Goal: Task Accomplishment & Management: Use online tool/utility

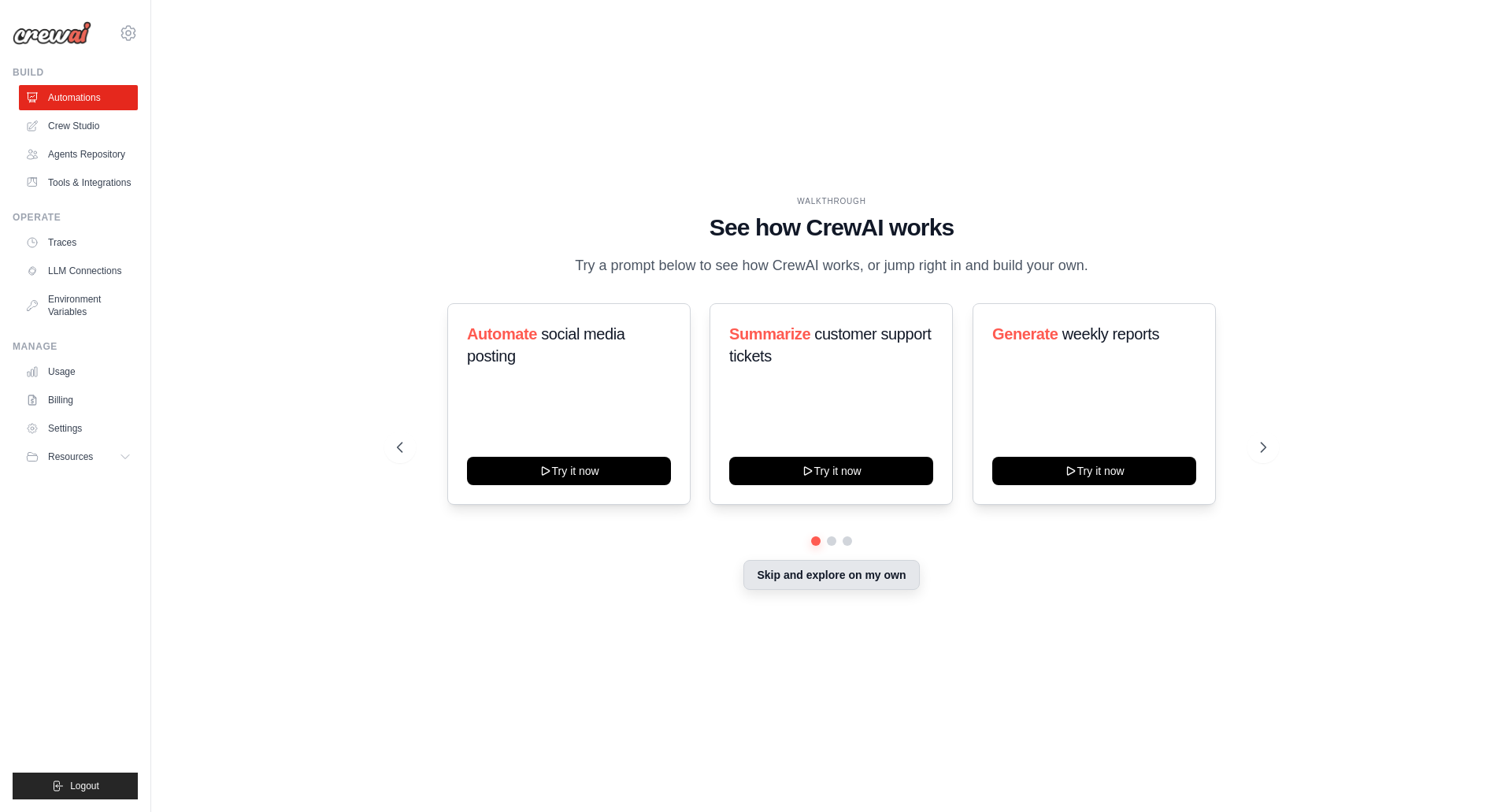
click at [814, 575] on button "Skip and explore on my own" at bounding box center [831, 575] width 176 height 30
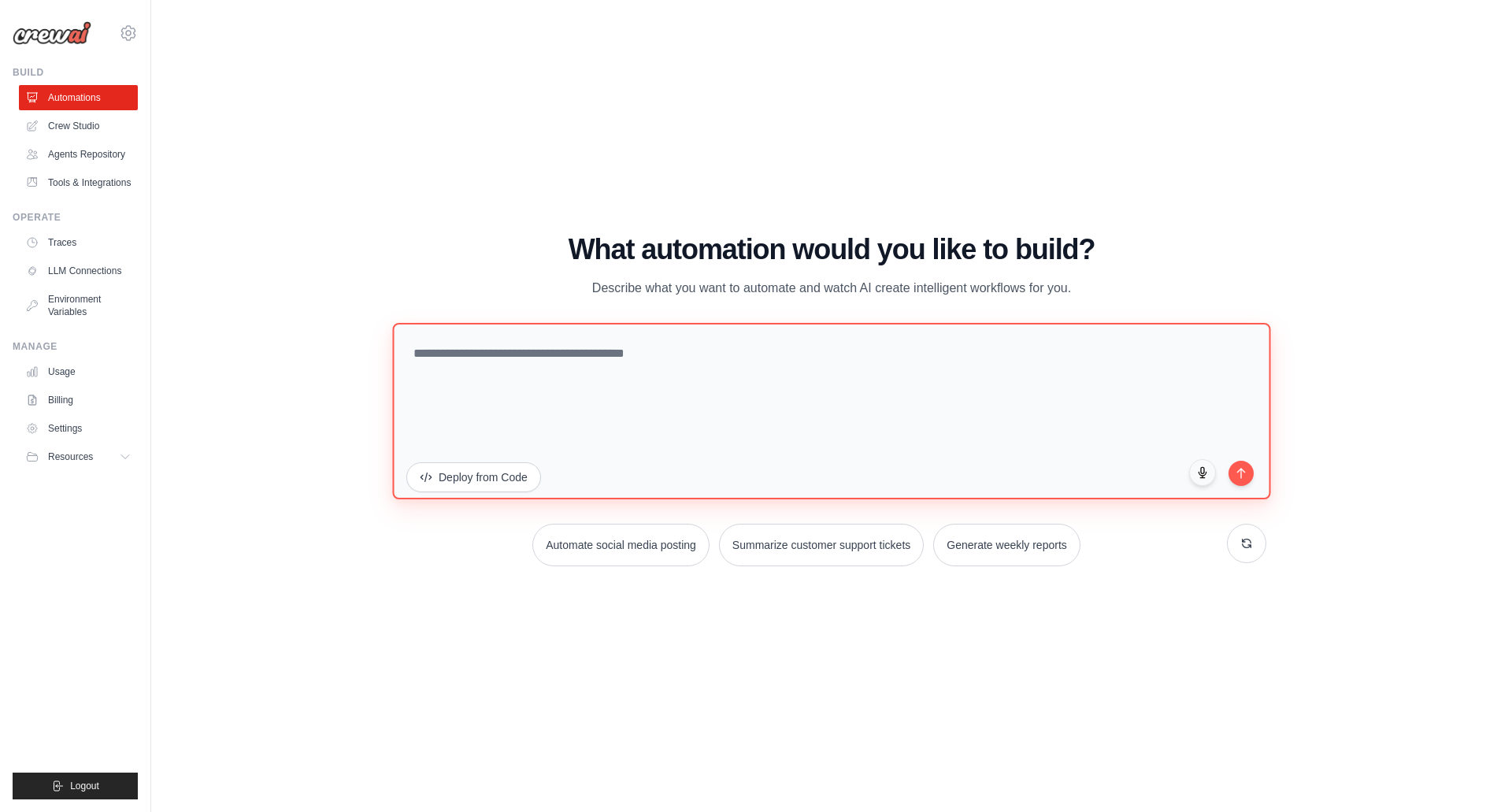
click at [544, 362] on textarea at bounding box center [831, 410] width 878 height 177
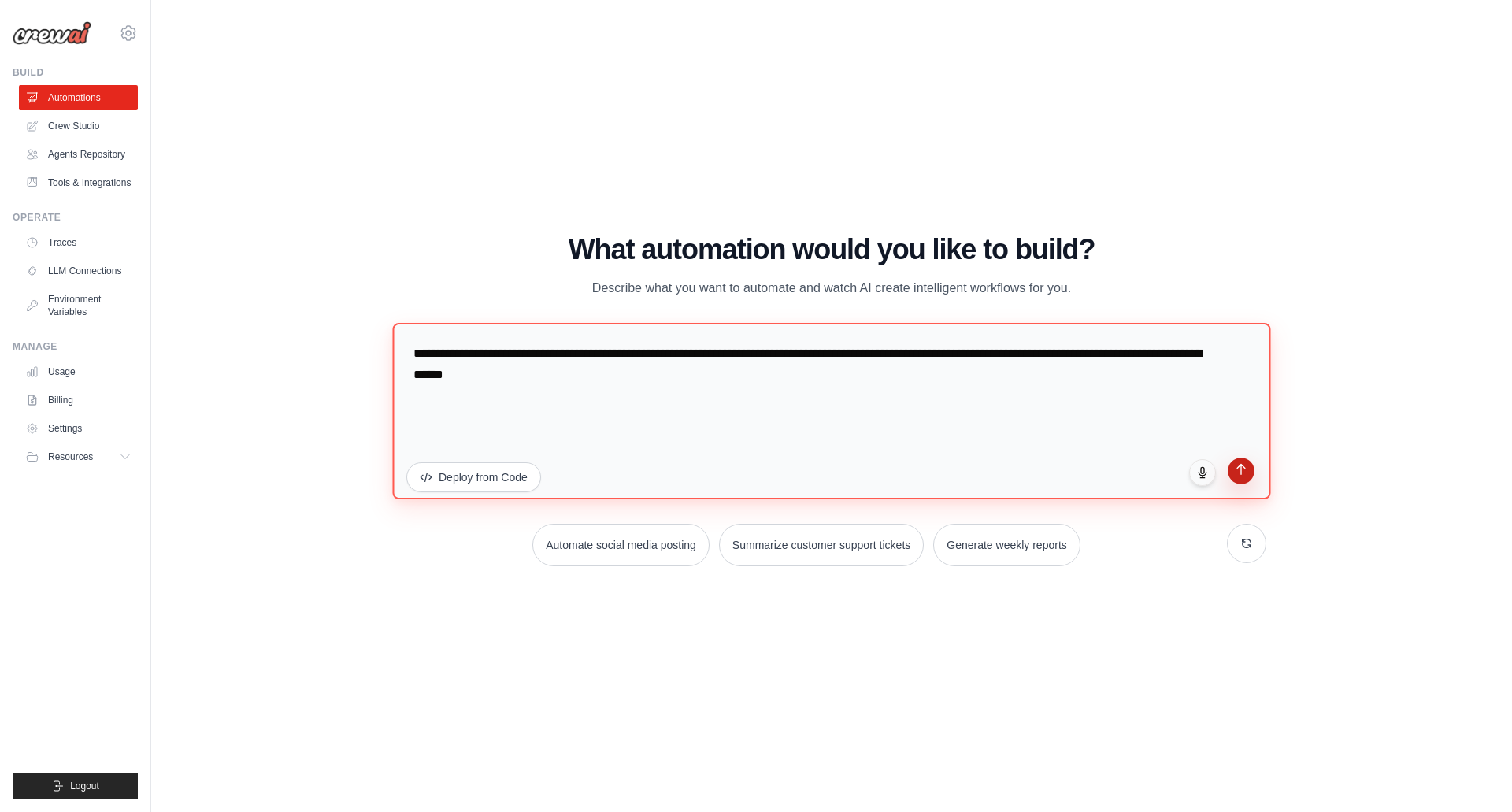
type textarea "**********"
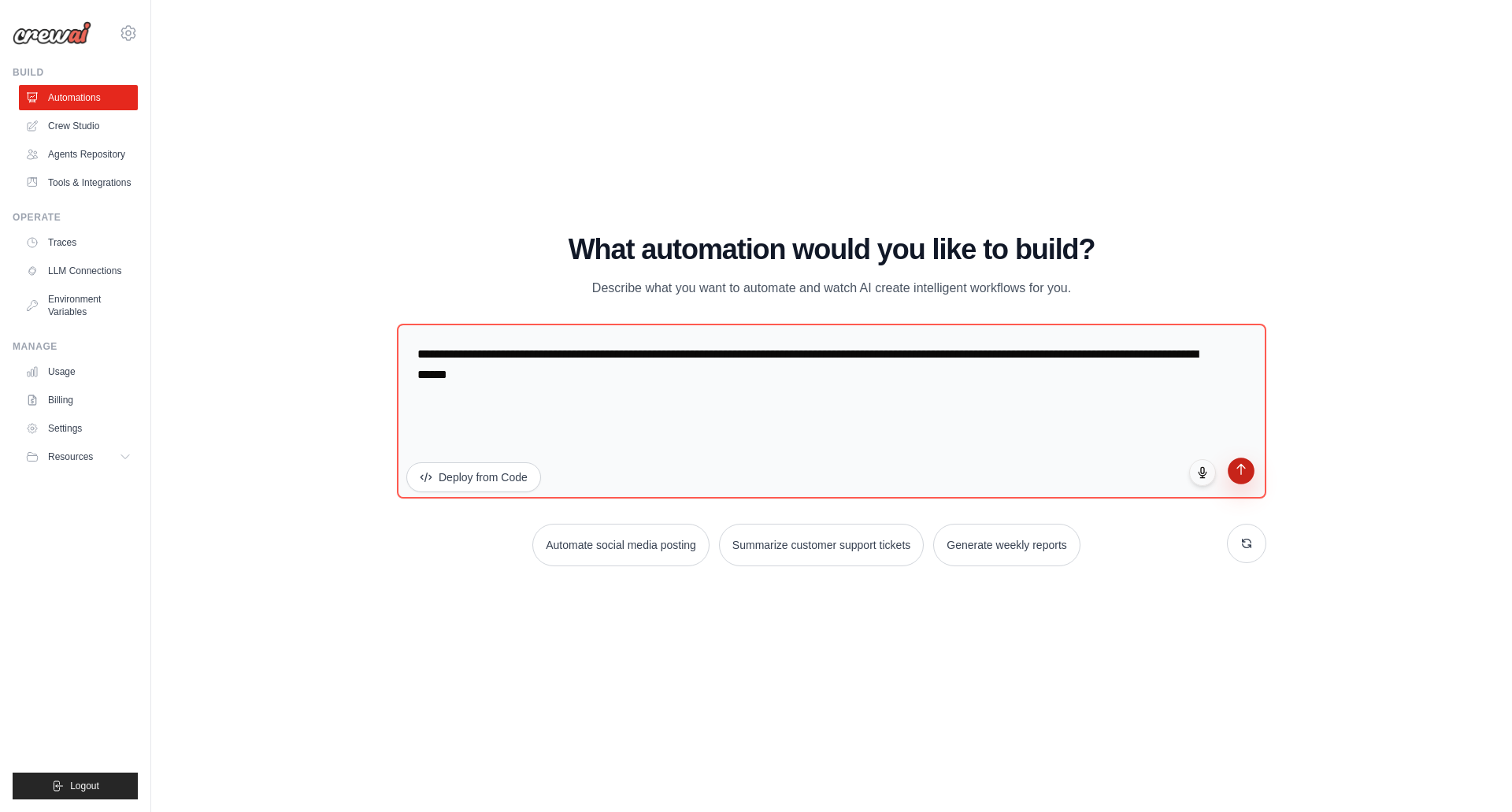
click at [1248, 478] on button "submit" at bounding box center [1241, 471] width 27 height 27
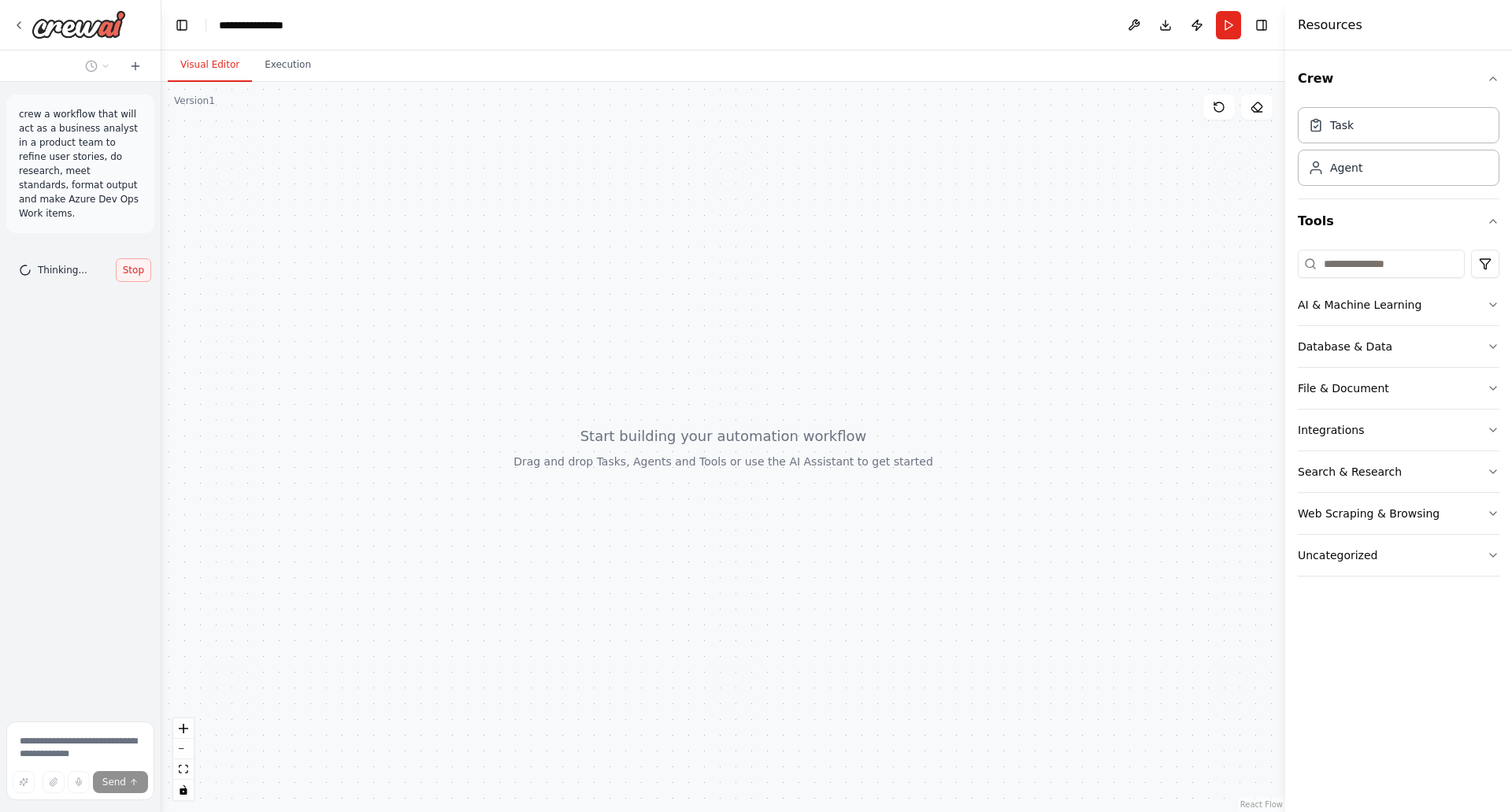
drag, startPoint x: 316, startPoint y: 270, endPoint x: 141, endPoint y: 245, distance: 176.8
click at [141, 245] on div "crew a workflow that will act as a business analyst in a product team to refine…" at bounding box center [80, 406] width 161 height 812
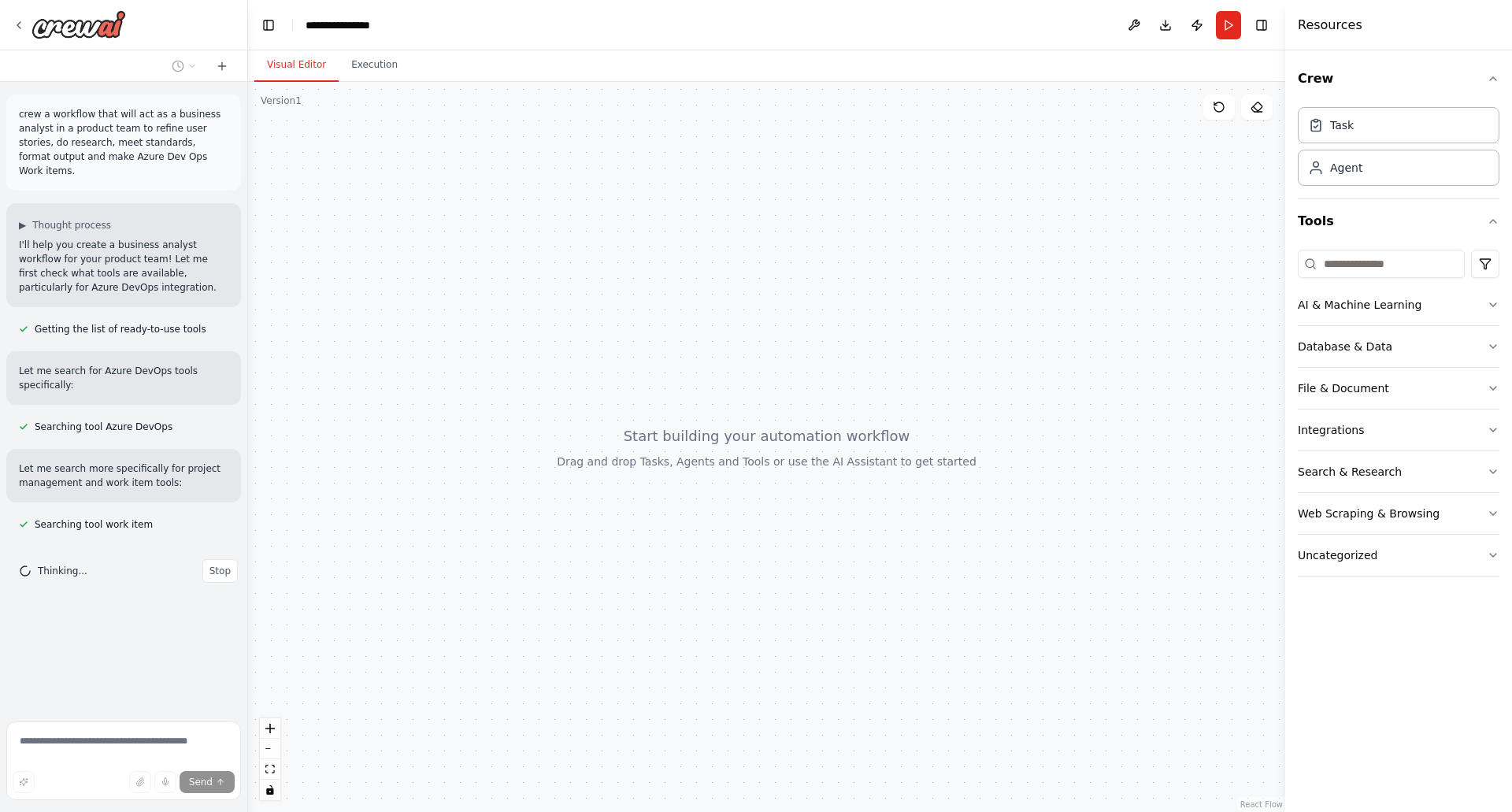
drag, startPoint x: 157, startPoint y: 303, endPoint x: 248, endPoint y: 314, distance: 91.7
click at [248, 314] on div "**********" at bounding box center [756, 406] width 1512 height 812
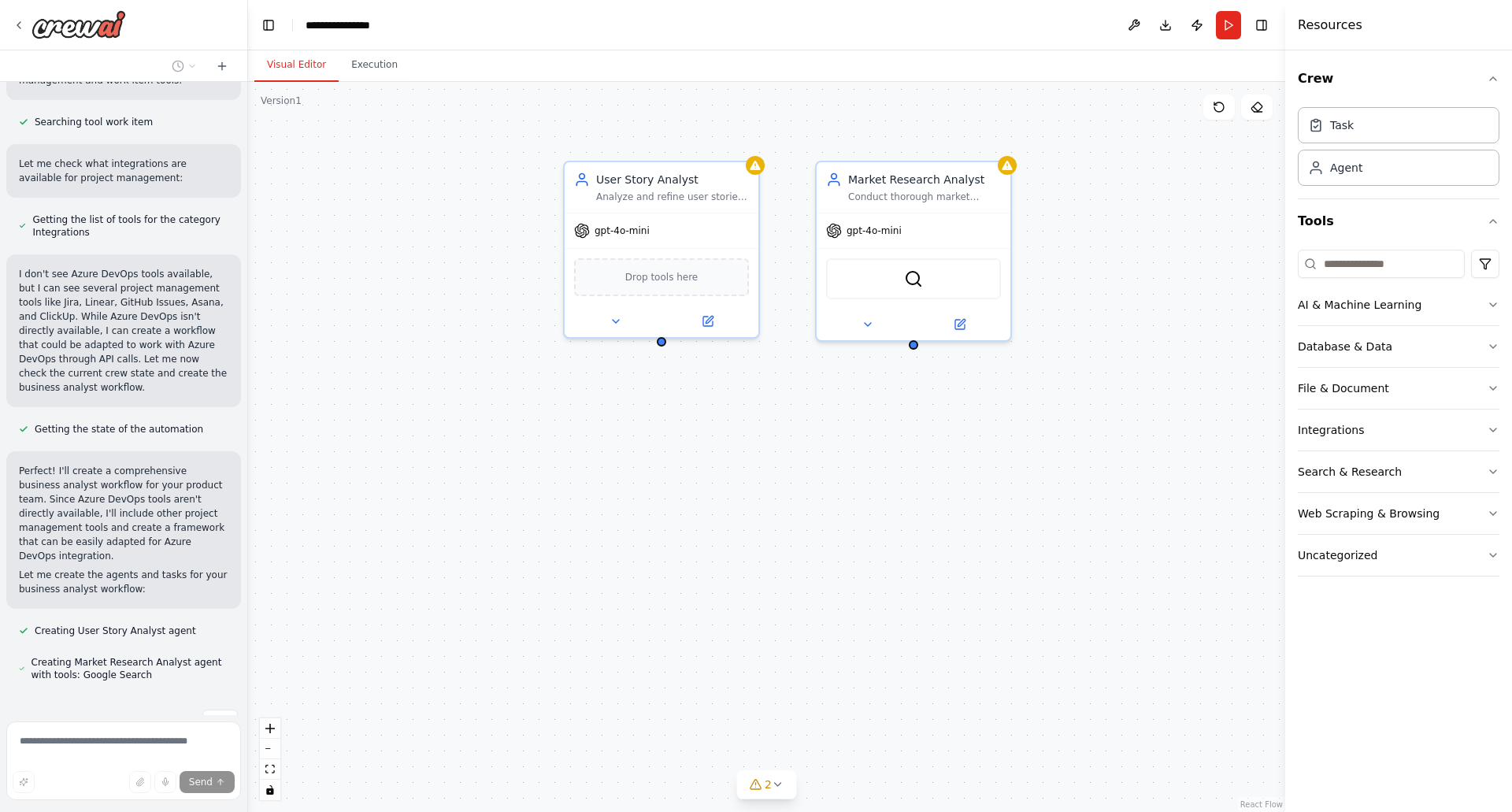
scroll to position [447, 0]
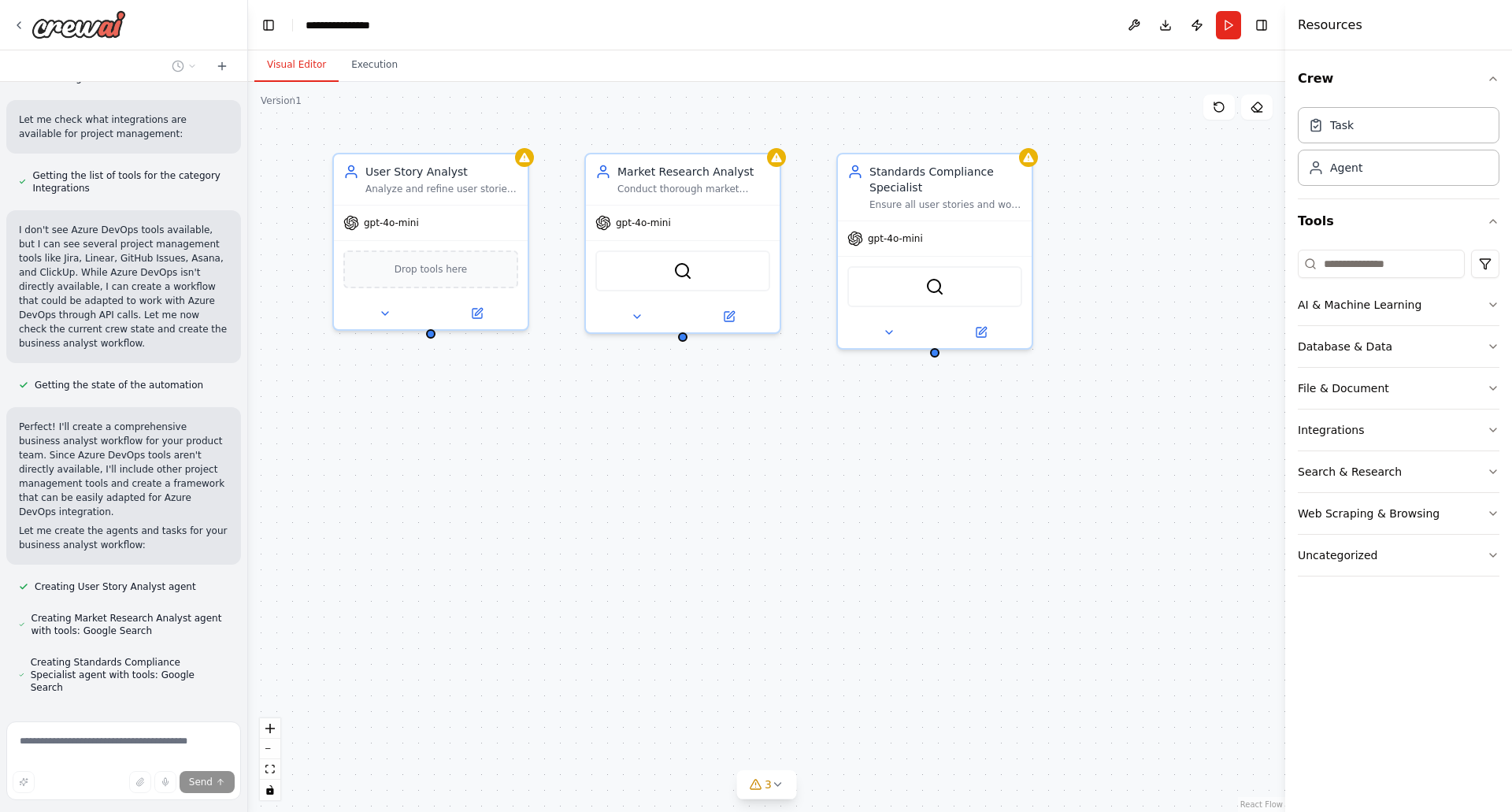
drag, startPoint x: 1062, startPoint y: 133, endPoint x: 831, endPoint y: 125, distance: 231.1
click at [831, 125] on div "User Story Analyst Analyze and refine user stories for {product_name} to ensure…" at bounding box center [767, 447] width 1037 height 730
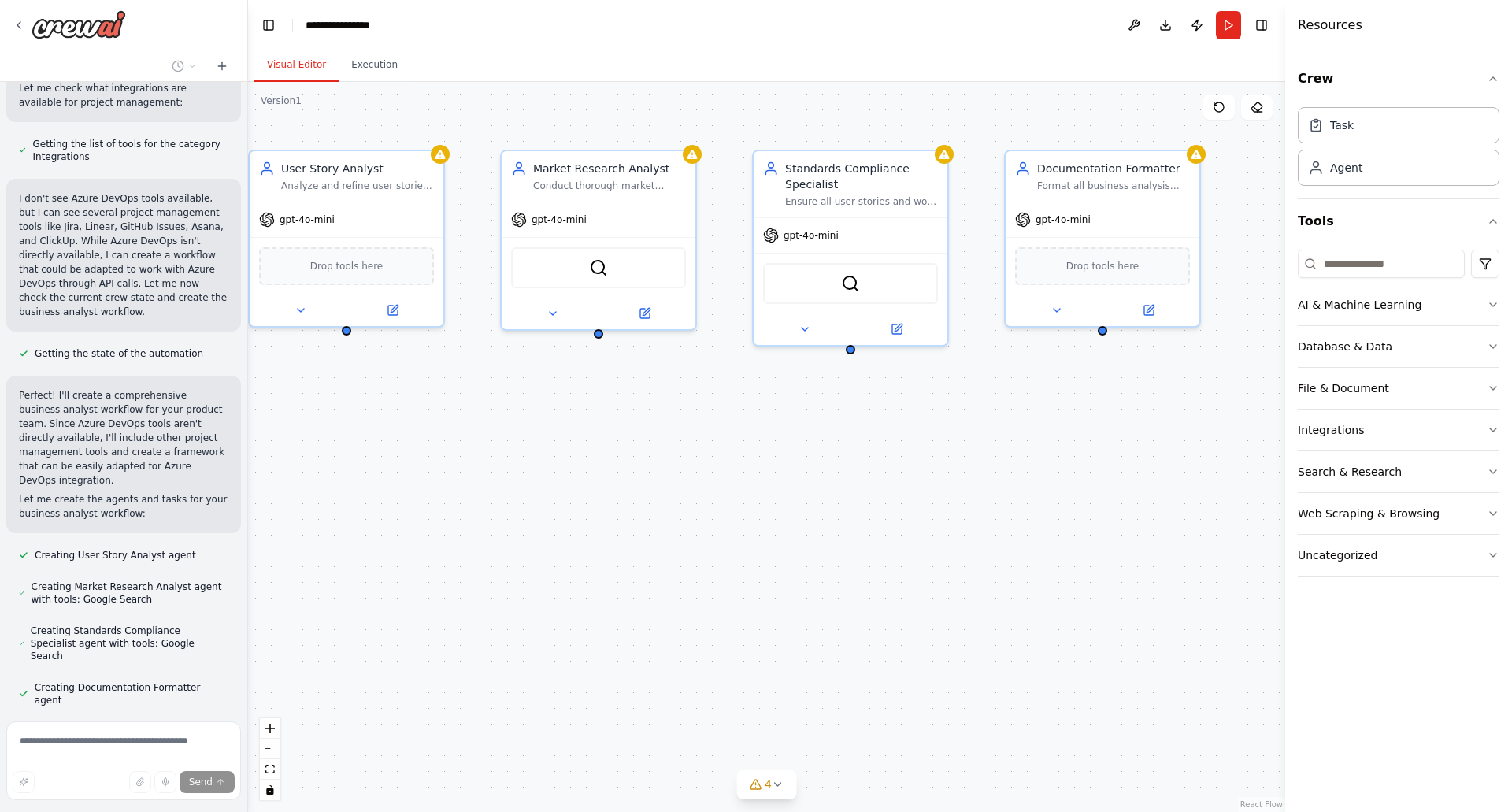
drag, startPoint x: 882, startPoint y: 116, endPoint x: 798, endPoint y: 113, distance: 84.1
click at [798, 113] on div "User Story Analyst Analyze and refine user stories for {product_name} to ensure…" at bounding box center [767, 447] width 1037 height 730
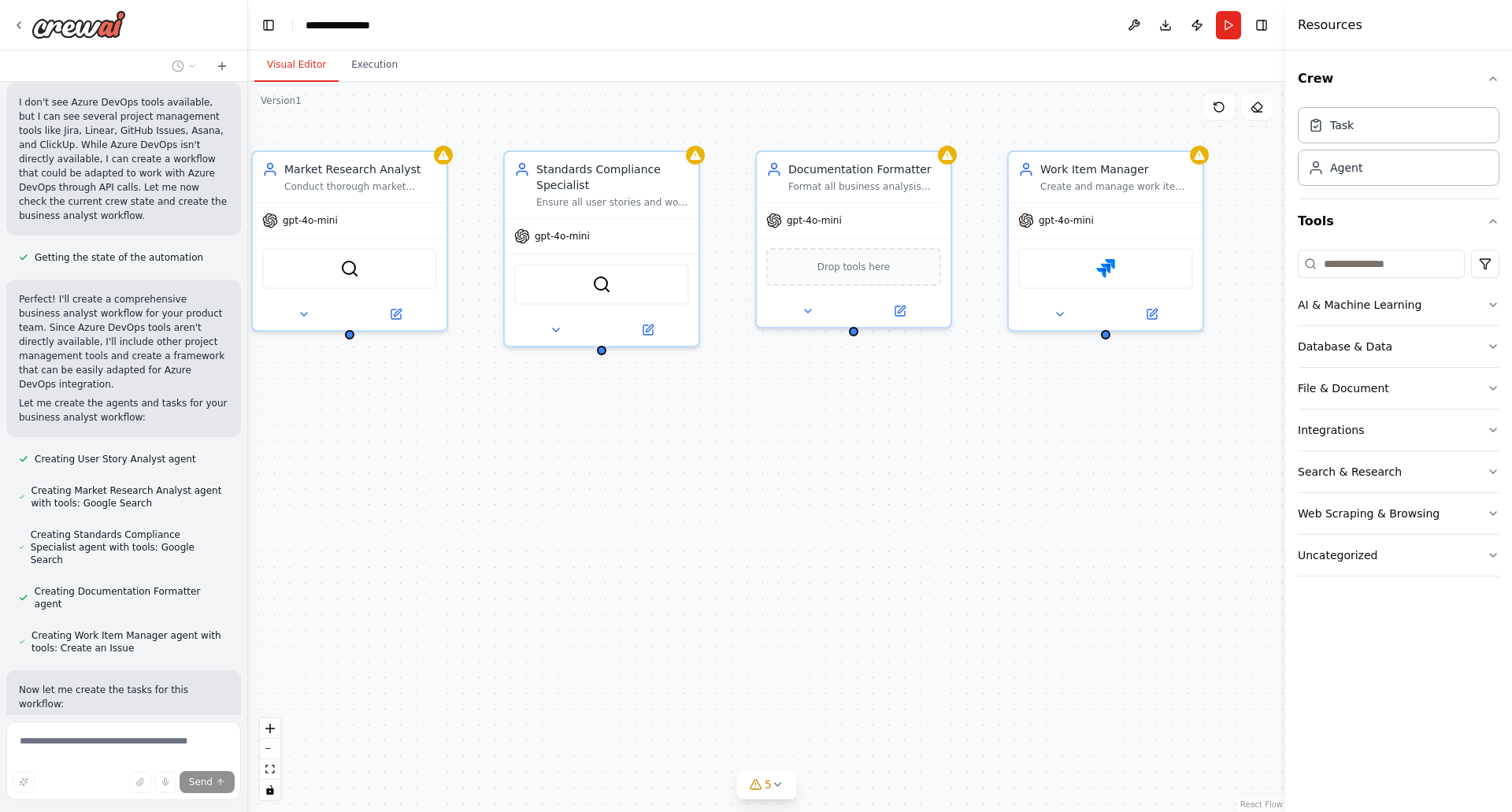
scroll to position [606, 0]
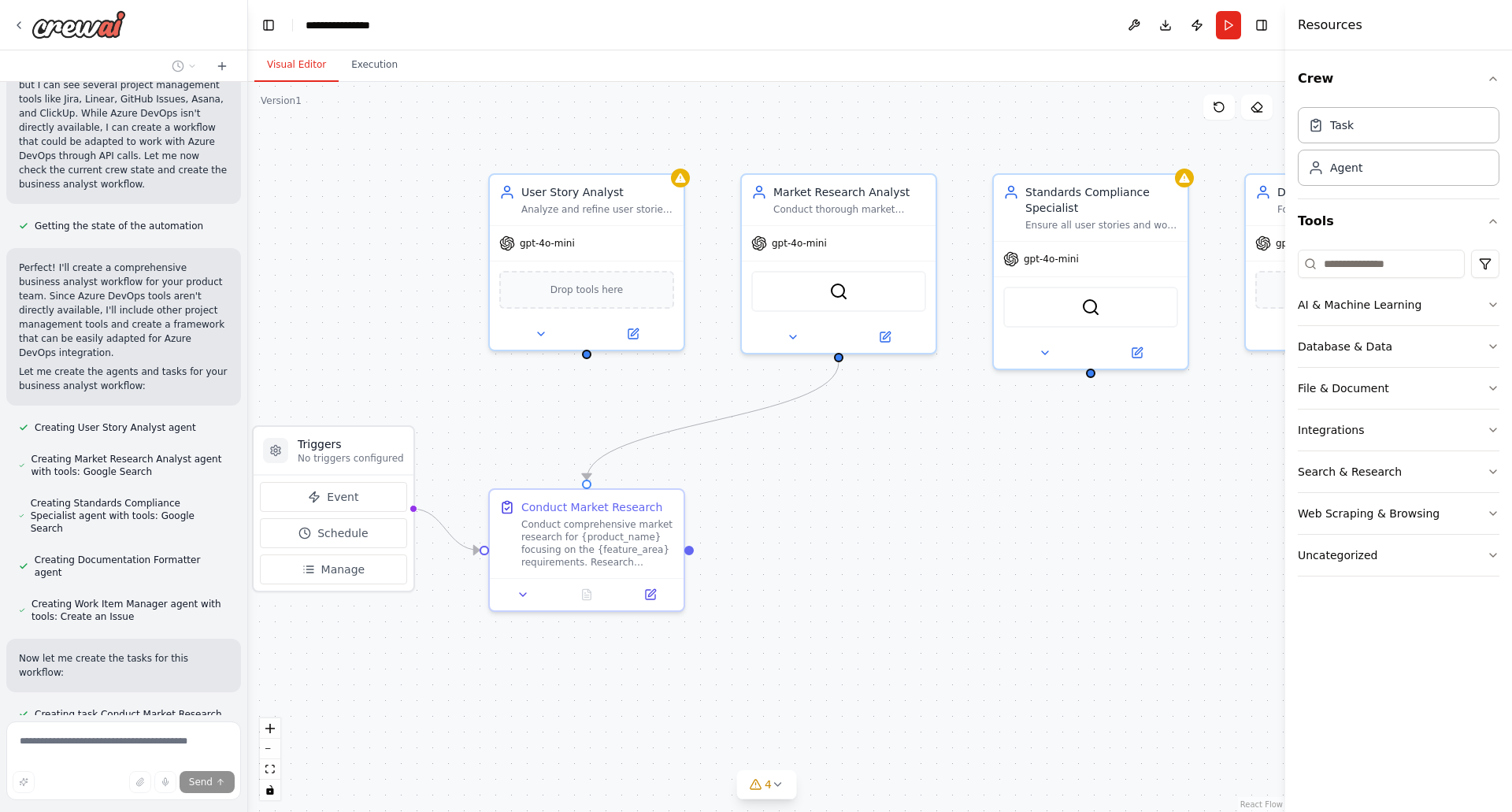
drag, startPoint x: 999, startPoint y: 116, endPoint x: 1239, endPoint y: 140, distance: 241.2
click at [1239, 140] on div ".deletable-edge-delete-btn { width: 20px; height: 20px; border: 0px solid #ffff…" at bounding box center [767, 447] width 1037 height 730
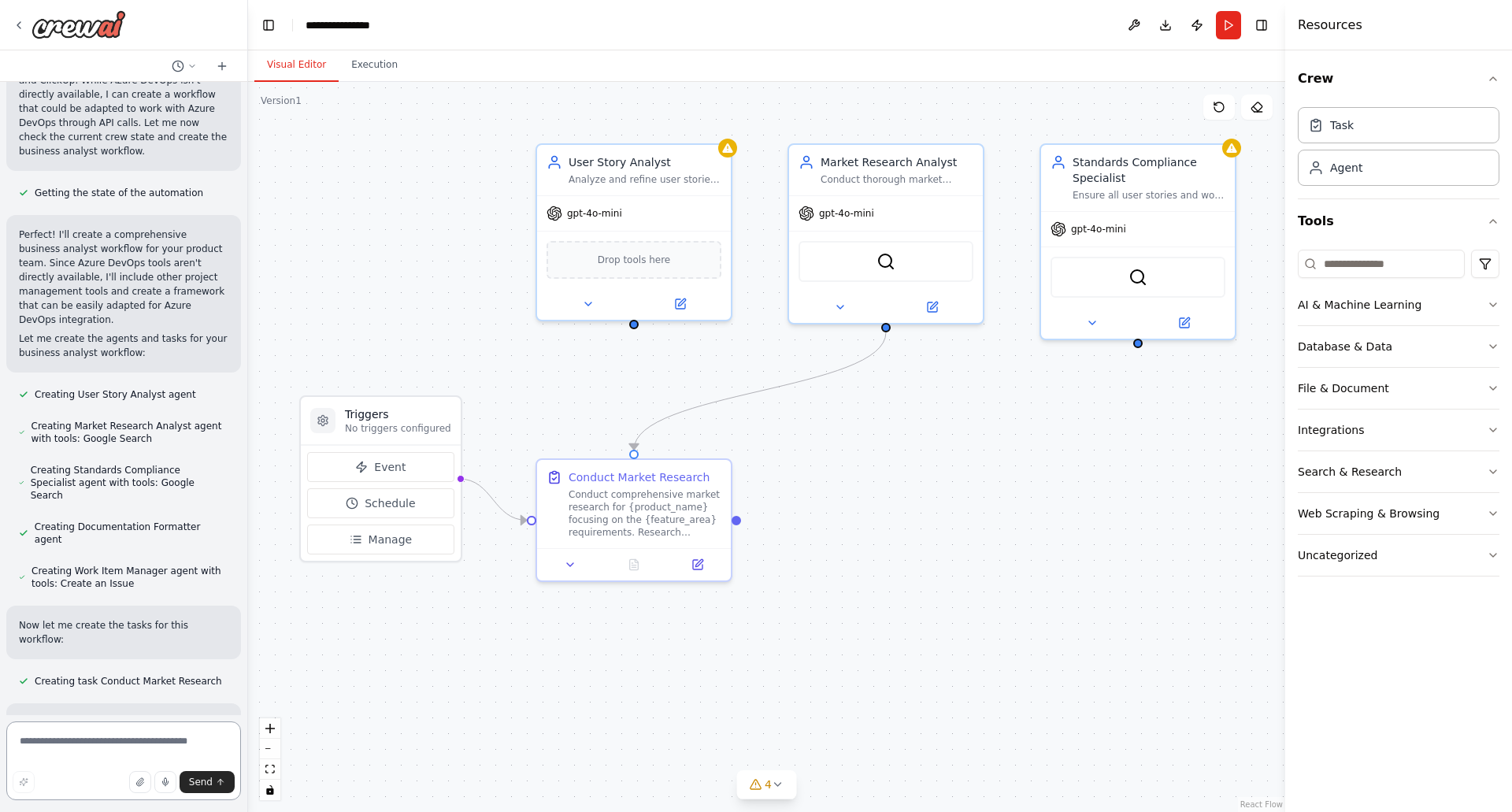
drag, startPoint x: 411, startPoint y: 248, endPoint x: 458, endPoint y: 217, distance: 56.3
click at [458, 217] on div ".deletable-edge-delete-btn { width: 20px; height: 20px; border: 0px solid #ffff…" at bounding box center [767, 447] width 1037 height 730
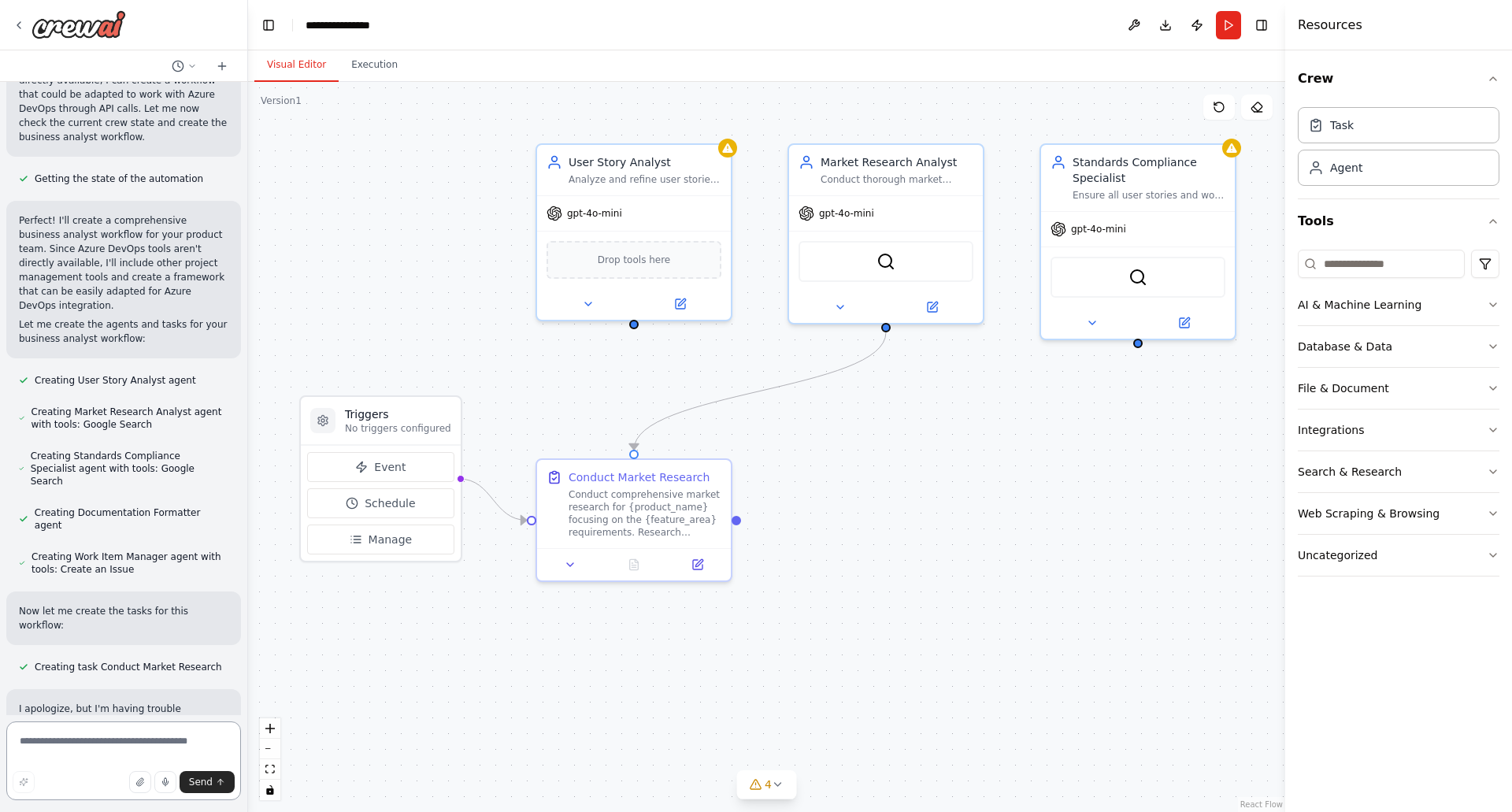
click at [90, 753] on textarea at bounding box center [123, 760] width 234 height 78
type textarea "**********"
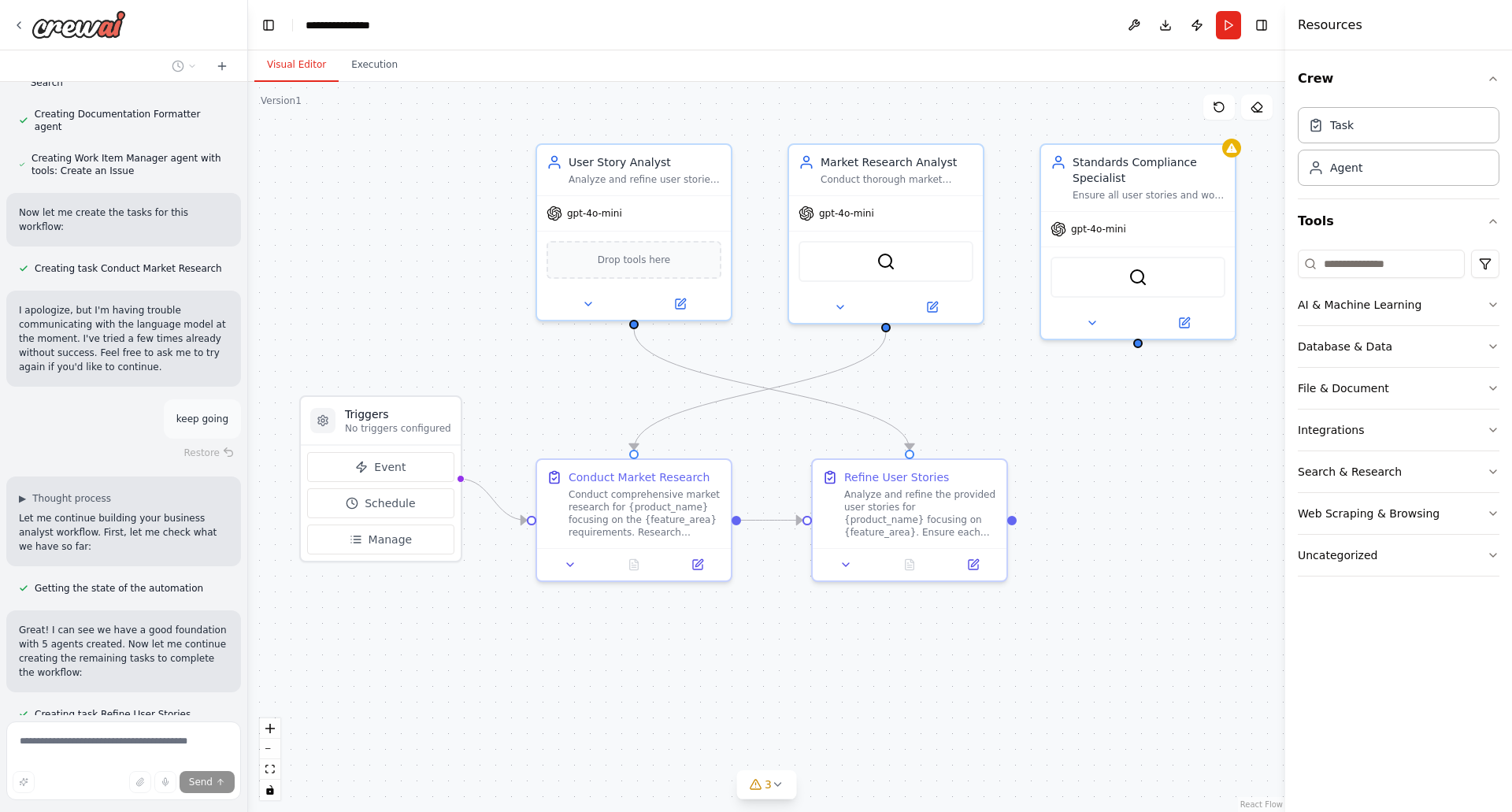
scroll to position [1096, 0]
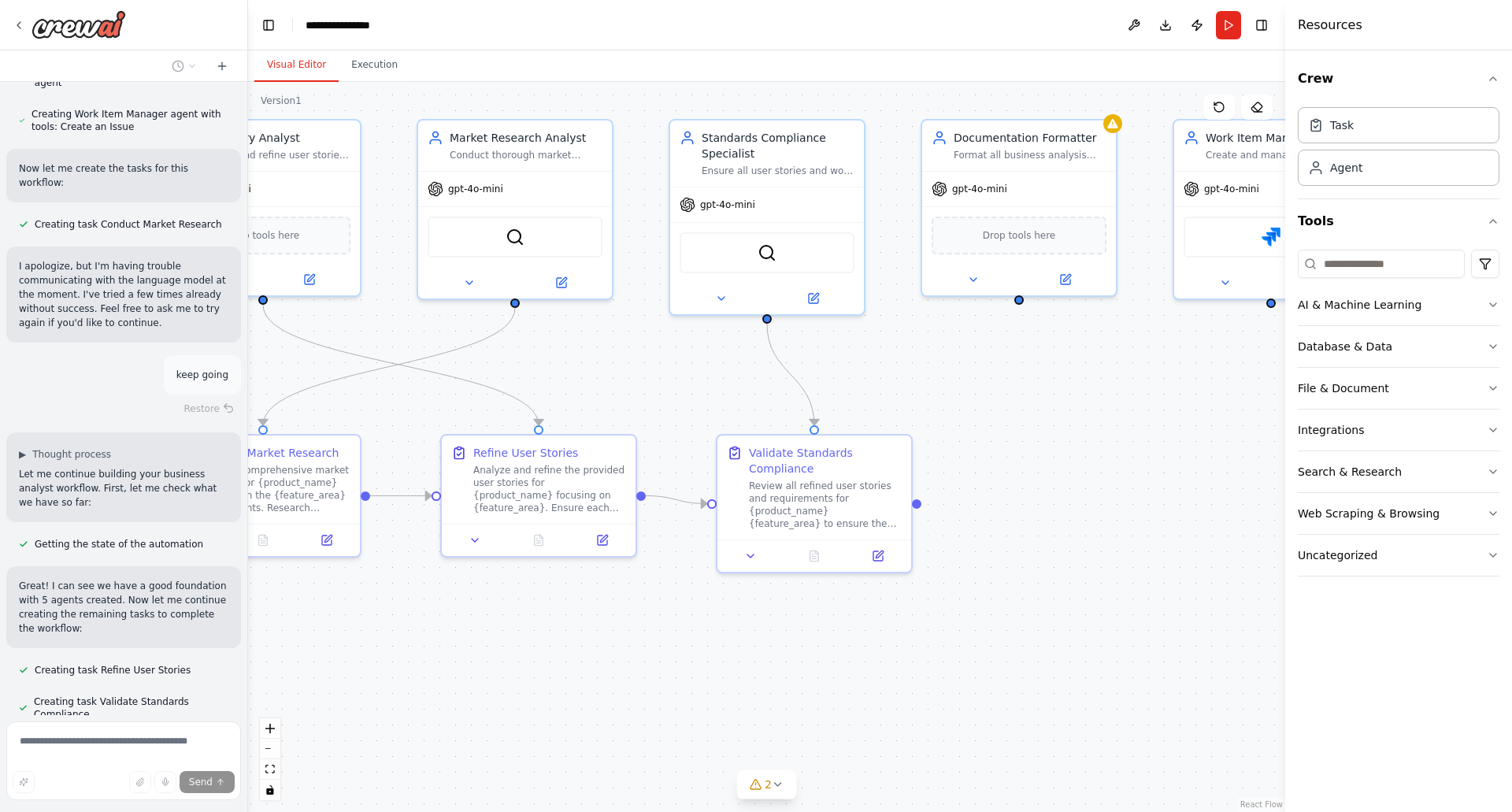
drag, startPoint x: 1005, startPoint y: 681, endPoint x: 635, endPoint y: 657, distance: 370.8
click at [635, 657] on div ".deletable-edge-delete-btn { width: 20px; height: 20px; border: 0px solid #ffff…" at bounding box center [767, 447] width 1037 height 730
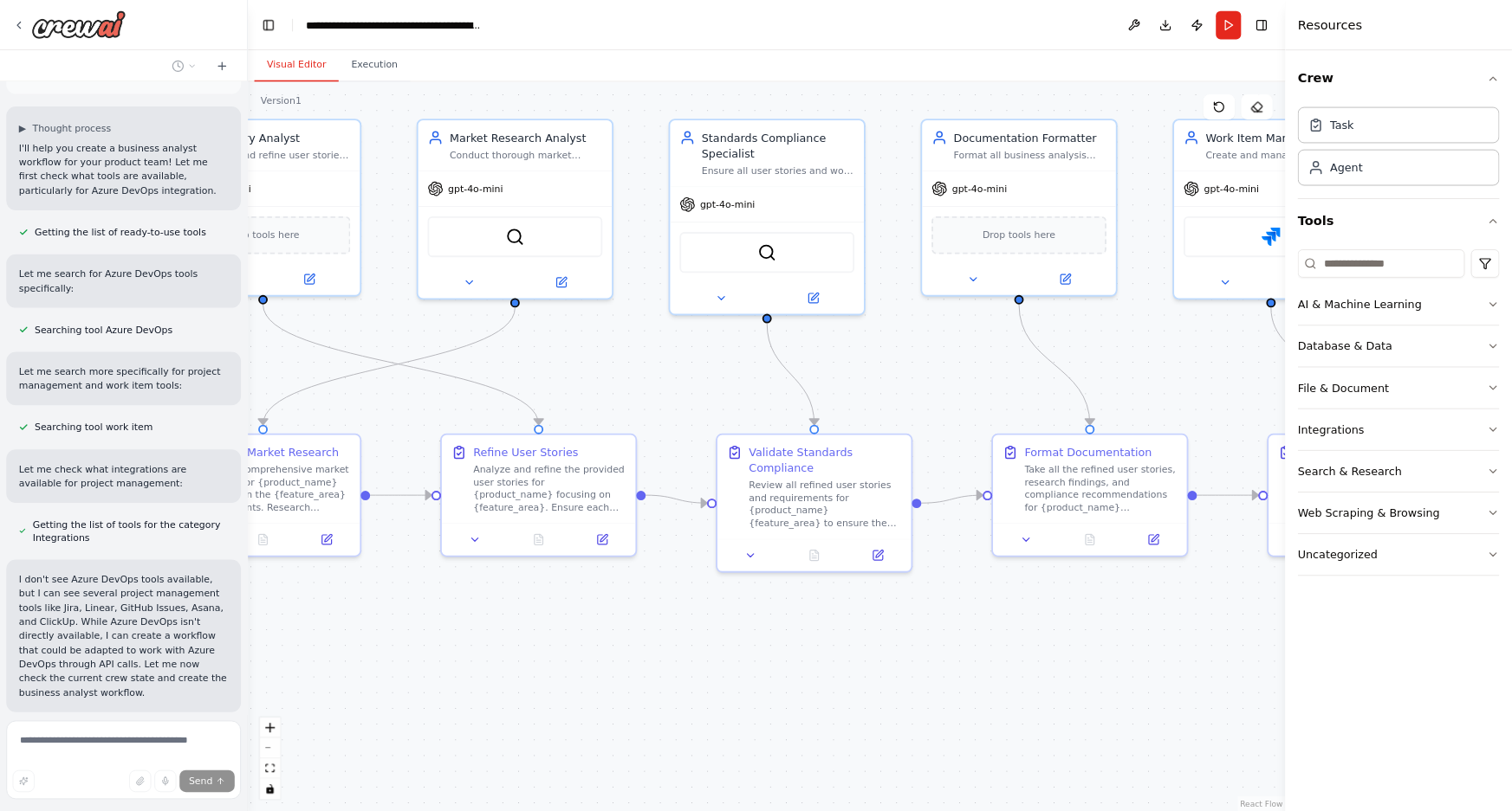
scroll to position [0, 0]
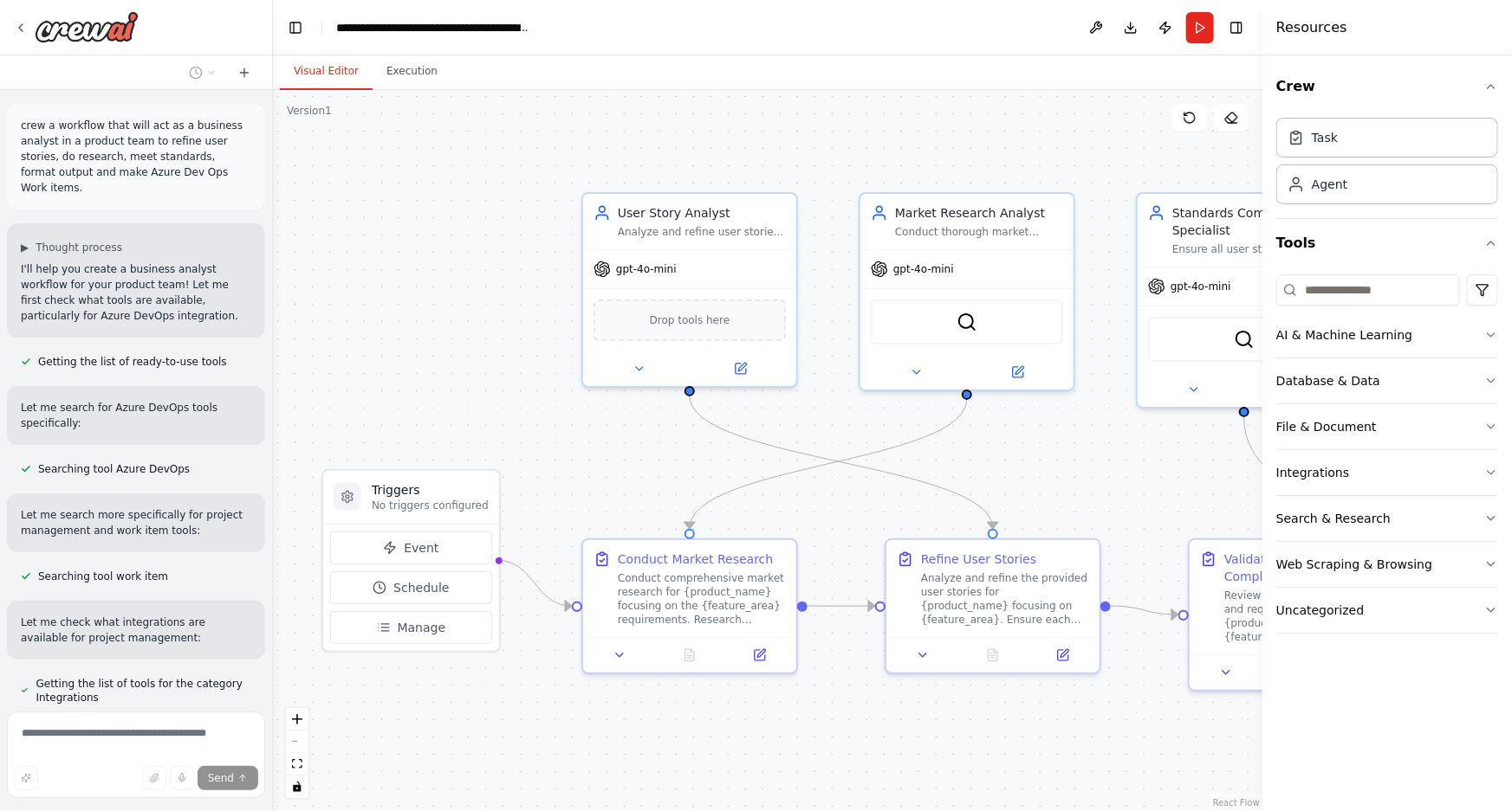
drag, startPoint x: 429, startPoint y: 353, endPoint x: 829, endPoint y: 415, distance: 404.8
click at [829, 415] on div ".deletable-edge-delete-btn { width: 20px; height: 20px; border: 0px solid #ffff…" at bounding box center [768, 450] width 990 height 721
drag, startPoint x: 60, startPoint y: 125, endPoint x: 230, endPoint y: 172, distance: 176.4
click at [230, 172] on p "crew a workflow that will act as a business analyst in a product team to refine…" at bounding box center [136, 156] width 230 height 78
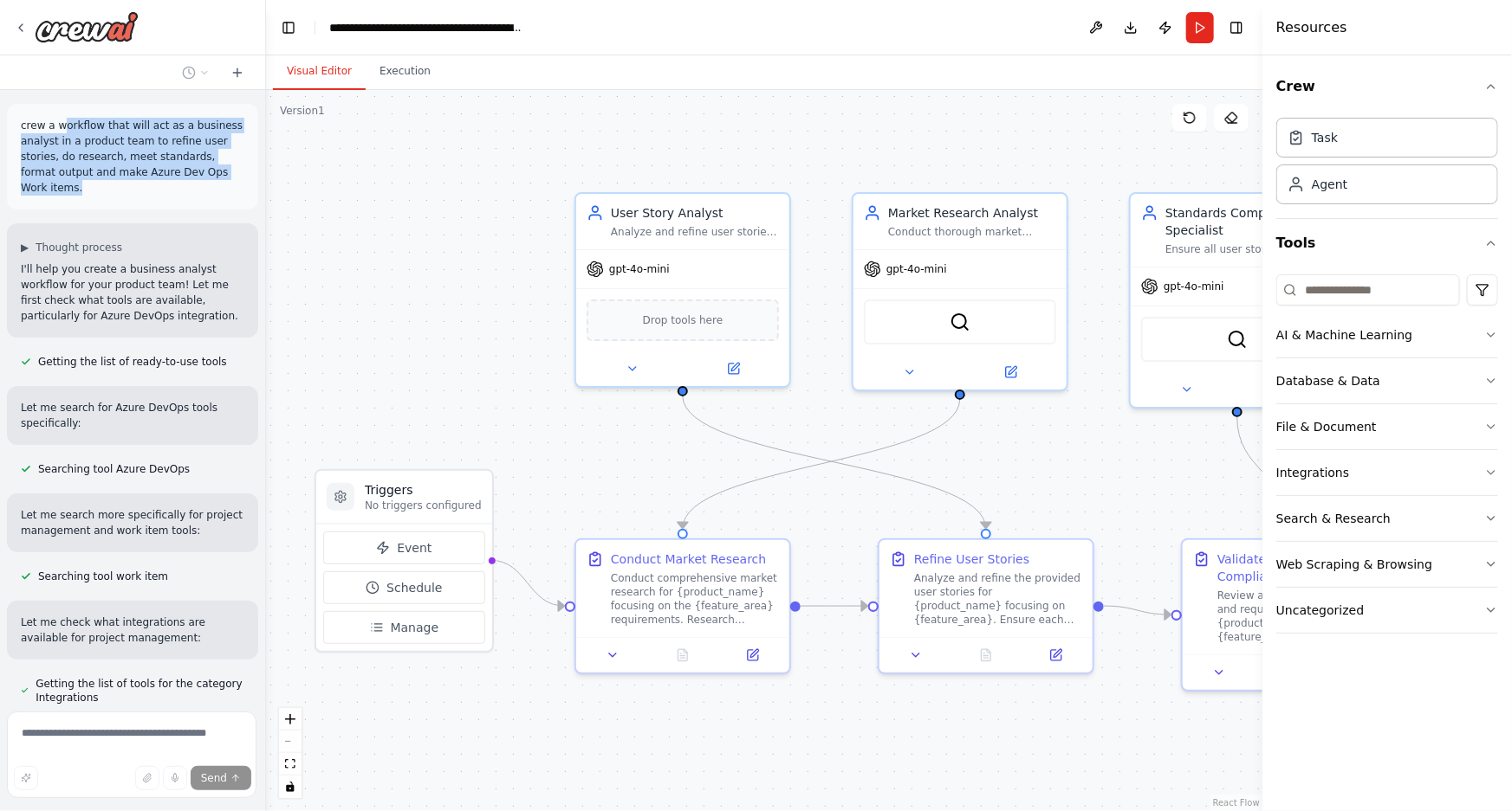
drag, startPoint x: 268, startPoint y: 167, endPoint x: 264, endPoint y: 248, distance: 81.1
click at [267, 260] on div "crew a workflow that will act as a business analyst in a product team to refine…" at bounding box center [756, 406] width 1512 height 811
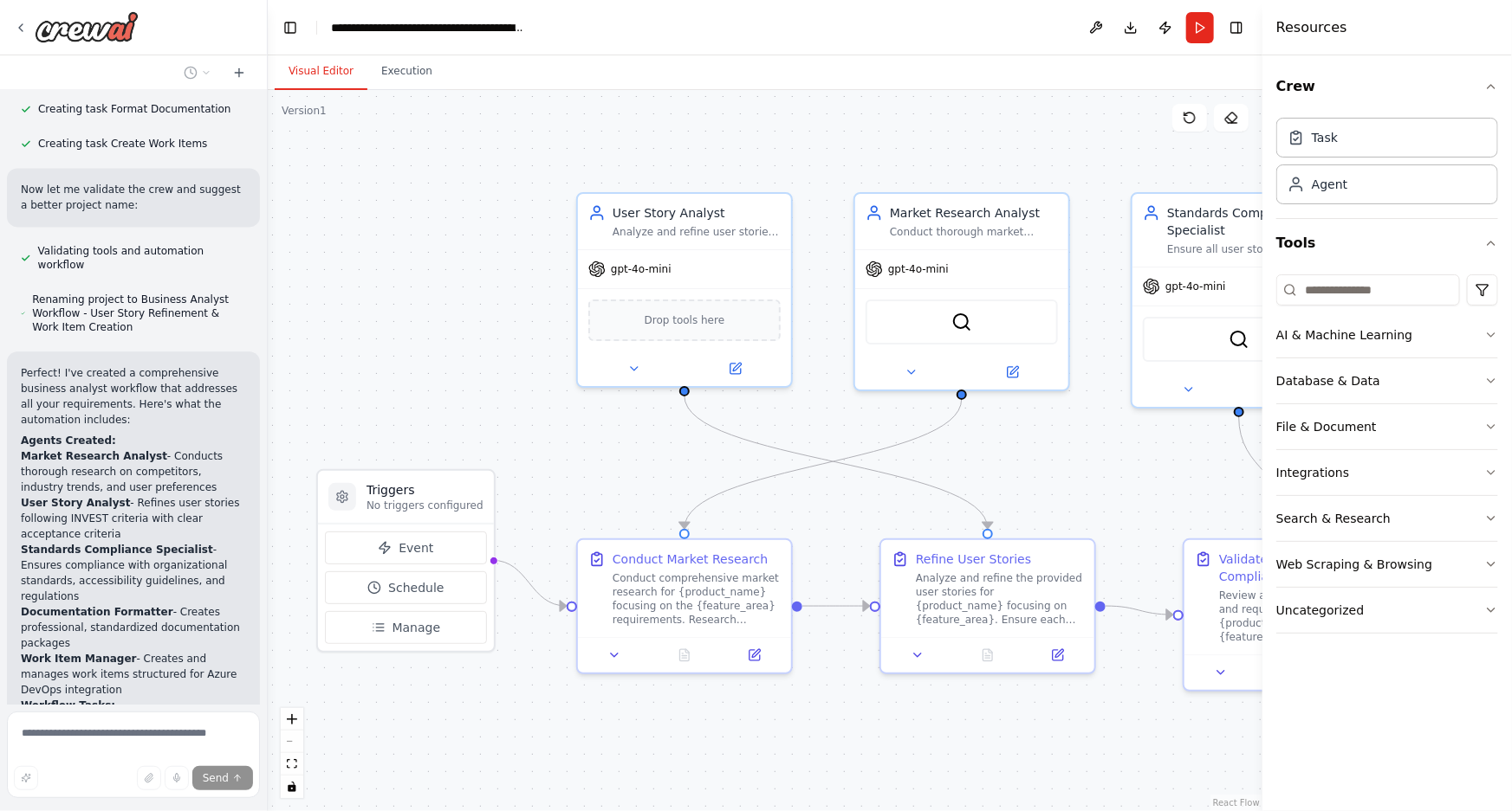
scroll to position [1895, 0]
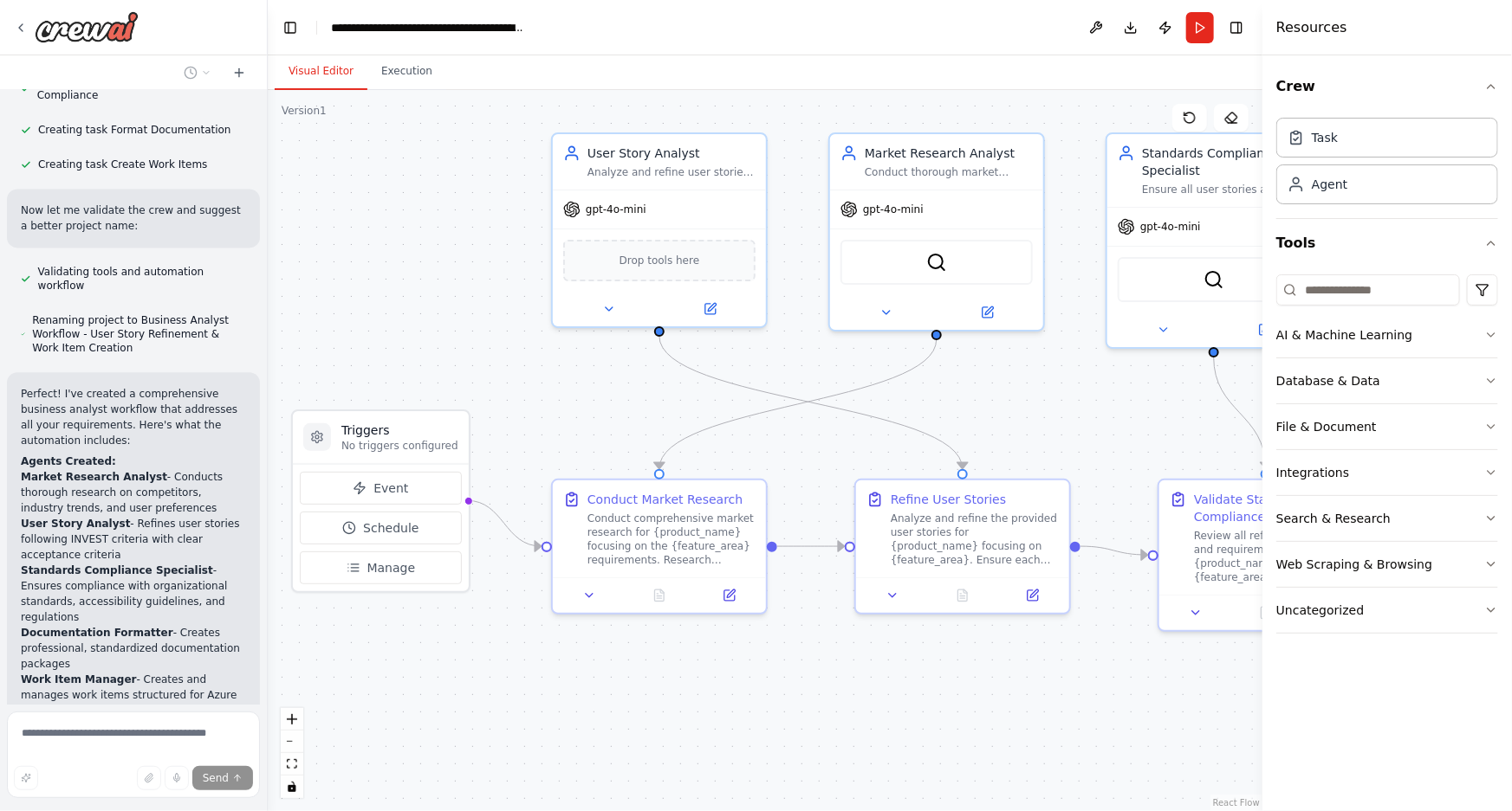
drag, startPoint x: 534, startPoint y: 478, endPoint x: 510, endPoint y: 418, distance: 64.6
click at [510, 418] on div ".deletable-edge-delete-btn { width: 20px; height: 20px; border: 0px solid #ffff…" at bounding box center [764, 450] width 994 height 721
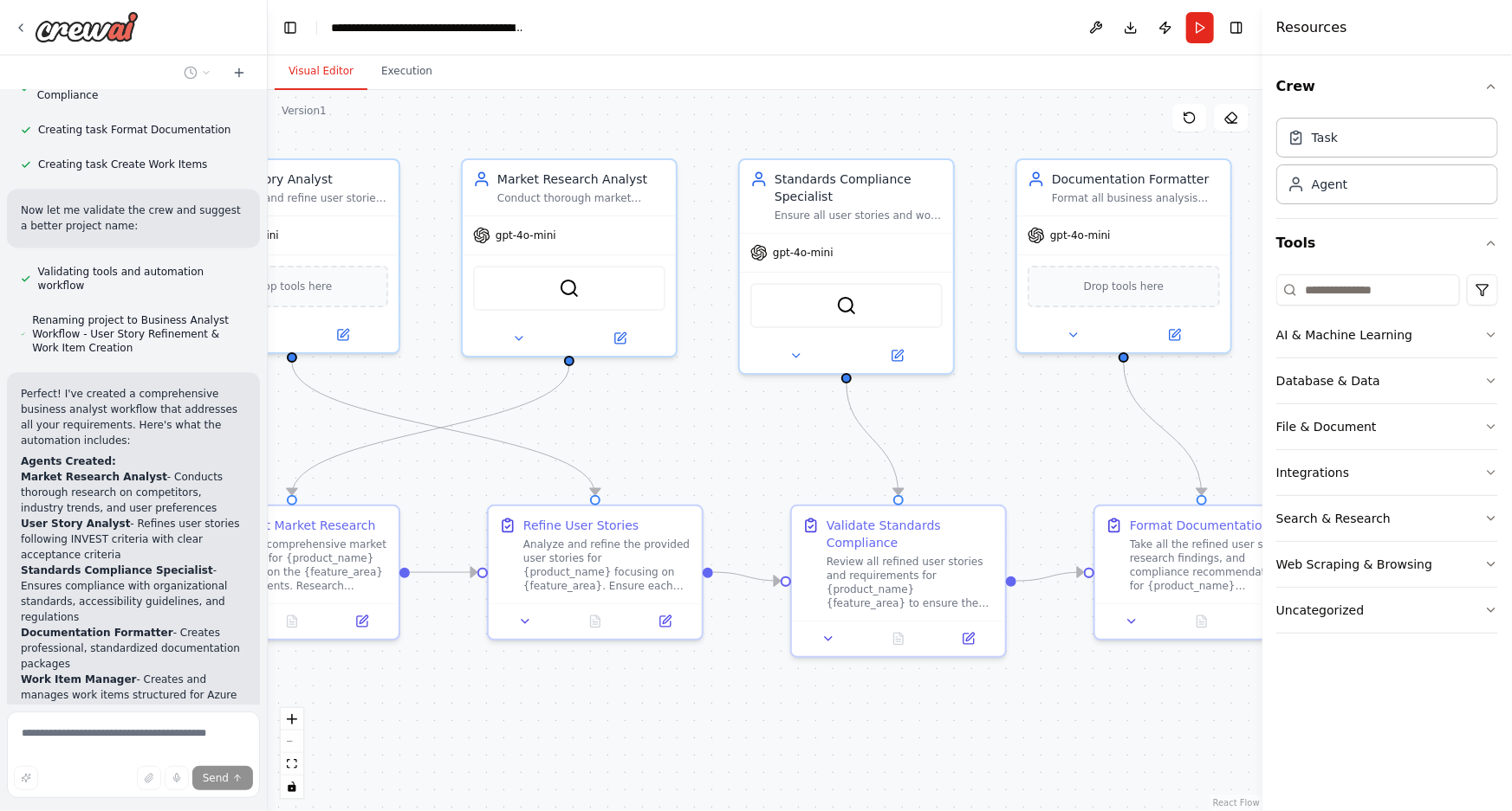
drag, startPoint x: 1082, startPoint y: 397, endPoint x: 716, endPoint y: 424, distance: 367.0
click at [716, 424] on div ".deletable-edge-delete-btn { width: 20px; height: 20px; border: 0px solid #ffff…" at bounding box center [764, 450] width 994 height 721
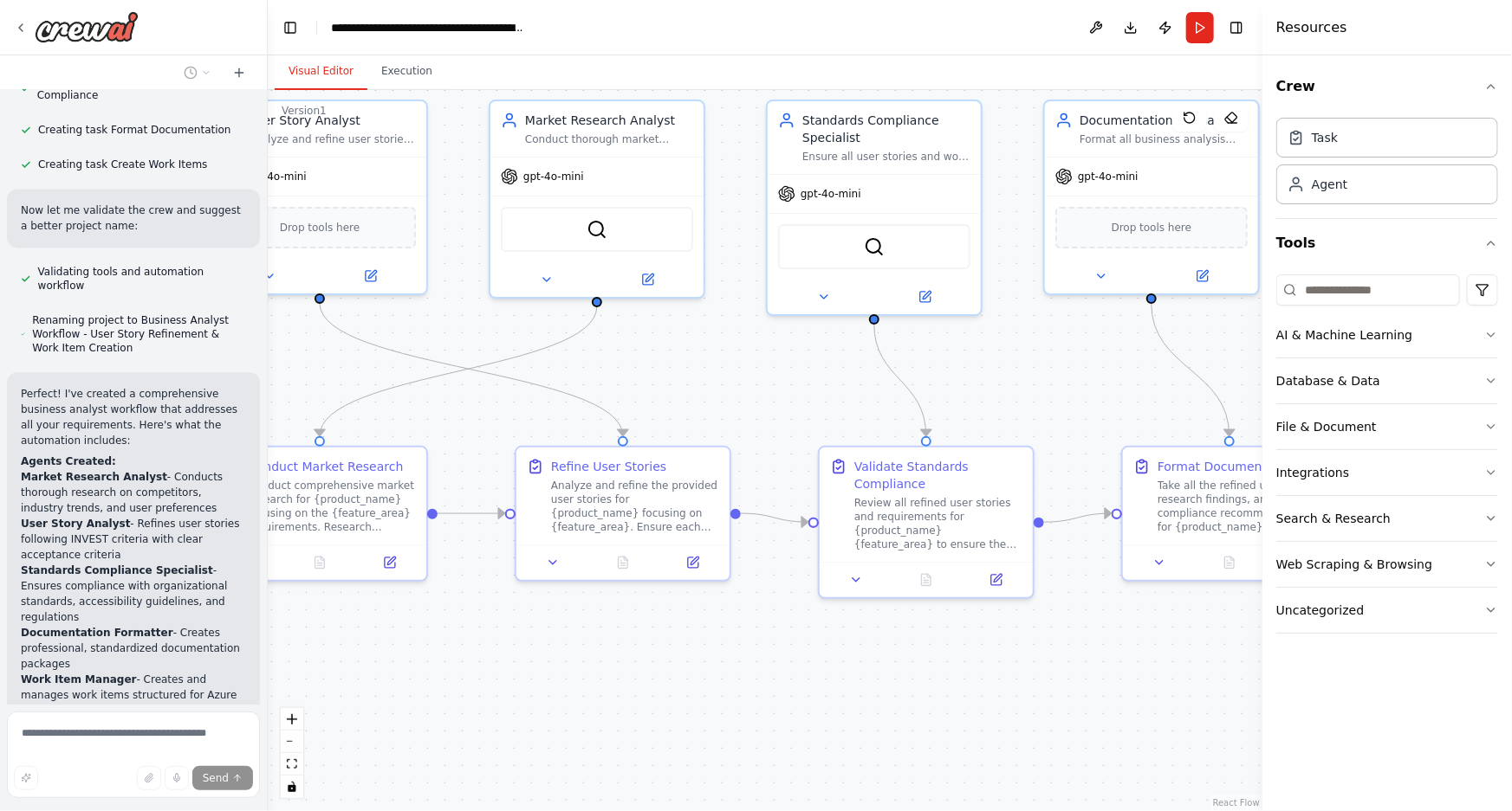
drag, startPoint x: 1080, startPoint y: 456, endPoint x: 1238, endPoint y: 407, distance: 165.4
click at [1238, 407] on div ".deletable-edge-delete-btn { width: 20px; height: 20px; border: 0px solid #ffff…" at bounding box center [764, 450] width 994 height 721
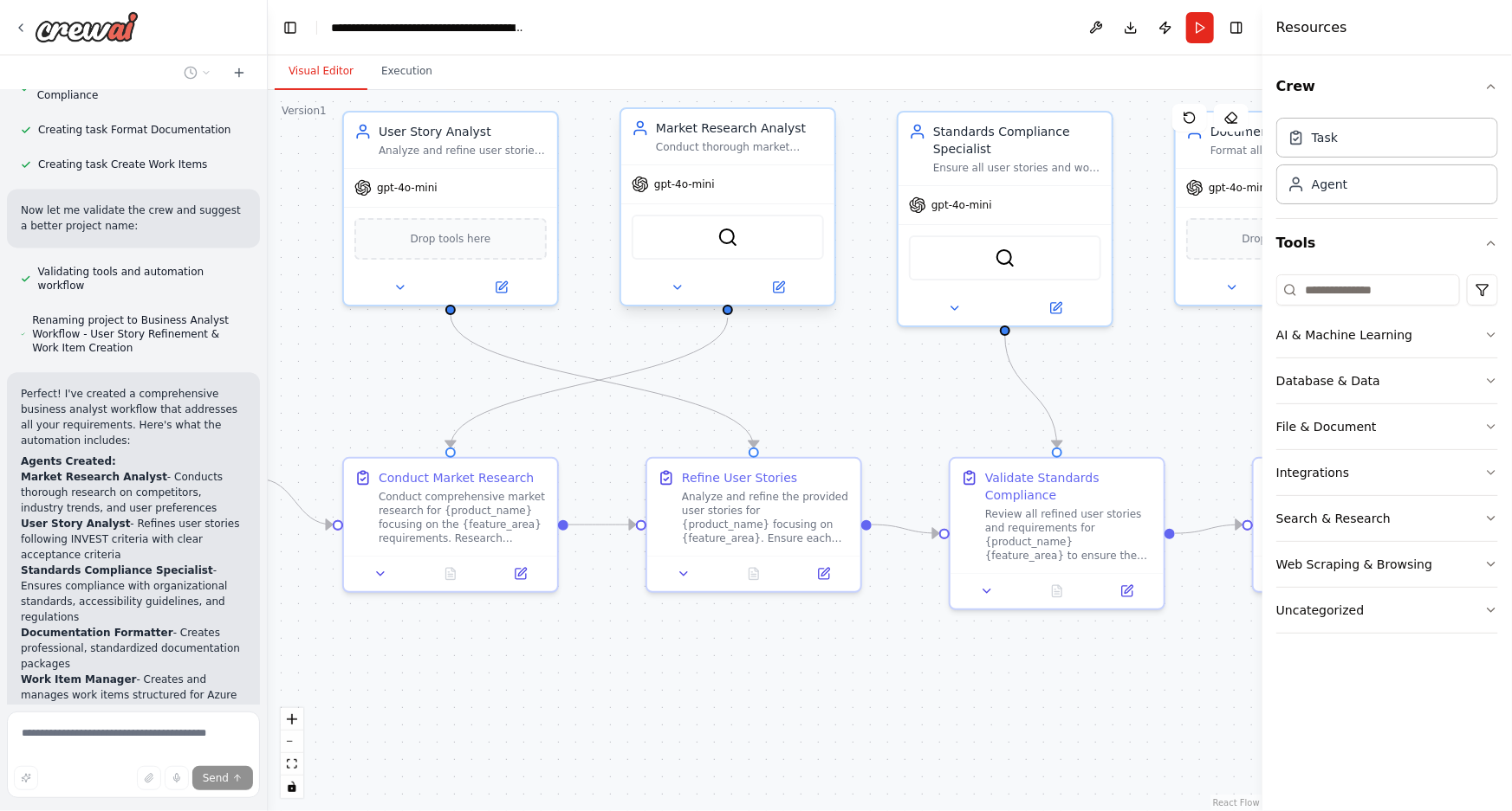
click at [726, 162] on div "Market Research Analyst Conduct thorough market research for {product_name} fea…" at bounding box center [727, 136] width 213 height 55
click at [786, 297] on button at bounding box center [777, 287] width 98 height 21
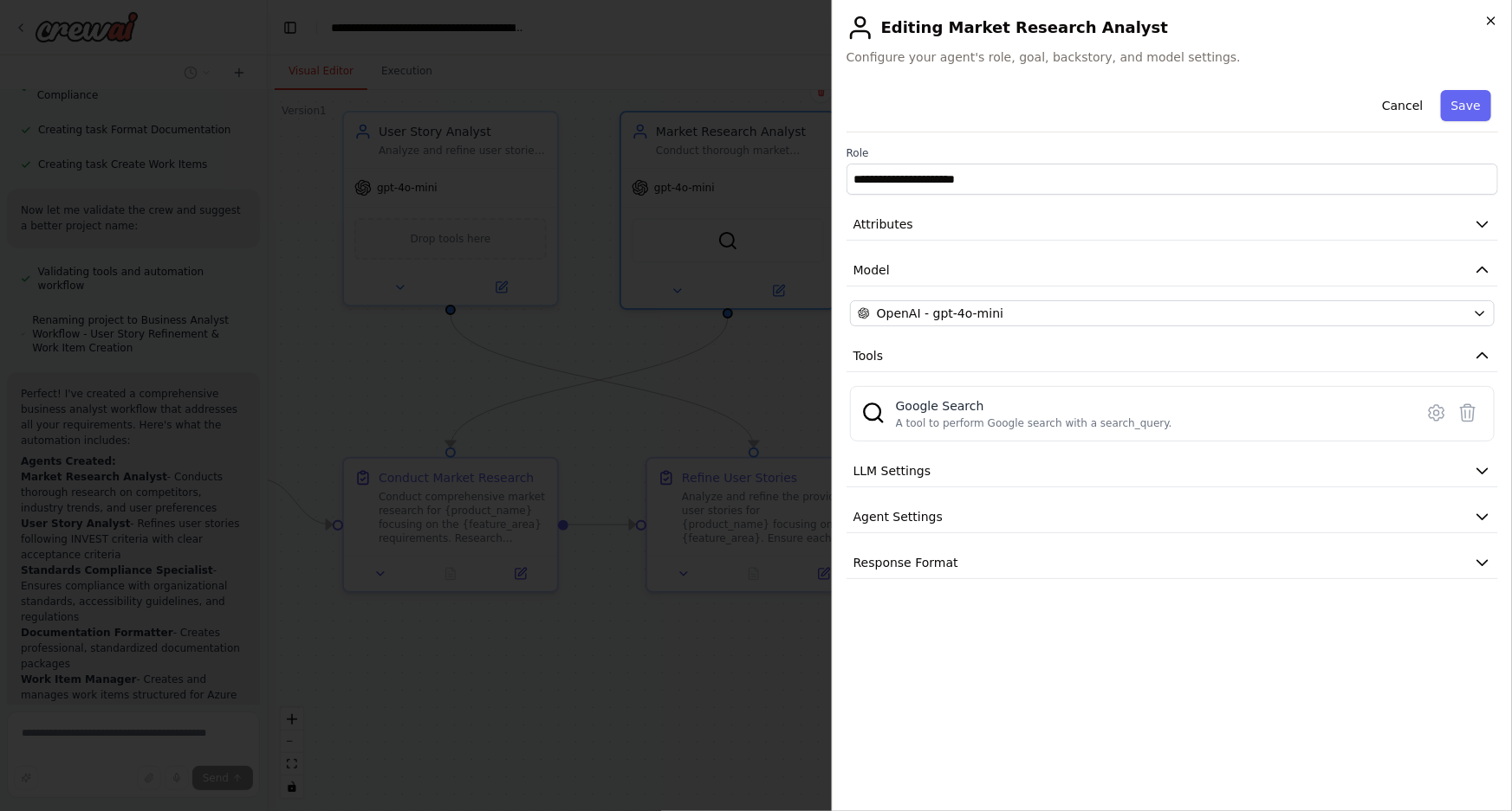
click at [1490, 18] on icon "button" at bounding box center [1490, 21] width 14 height 14
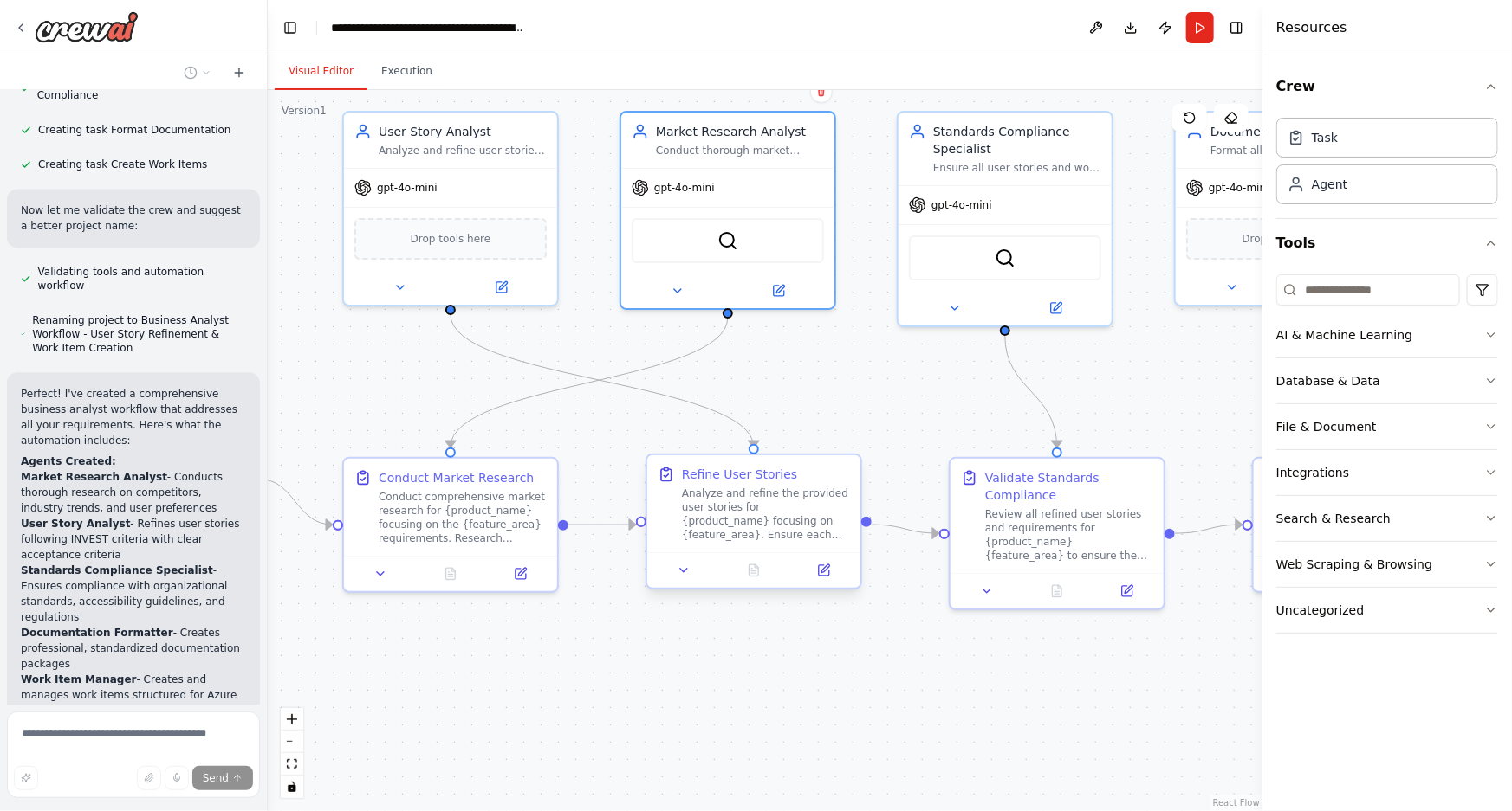
click at [730, 517] on div "Analyze and refine the provided user stories for {product_name} focusing on {fe…" at bounding box center [765, 514] width 168 height 55
click at [730, 517] on div "Analyze and refine the provided user stories for {product_name} focusing on {fe…" at bounding box center [774, 514] width 168 height 55
click at [835, 569] on icon at bounding box center [832, 570] width 10 height 10
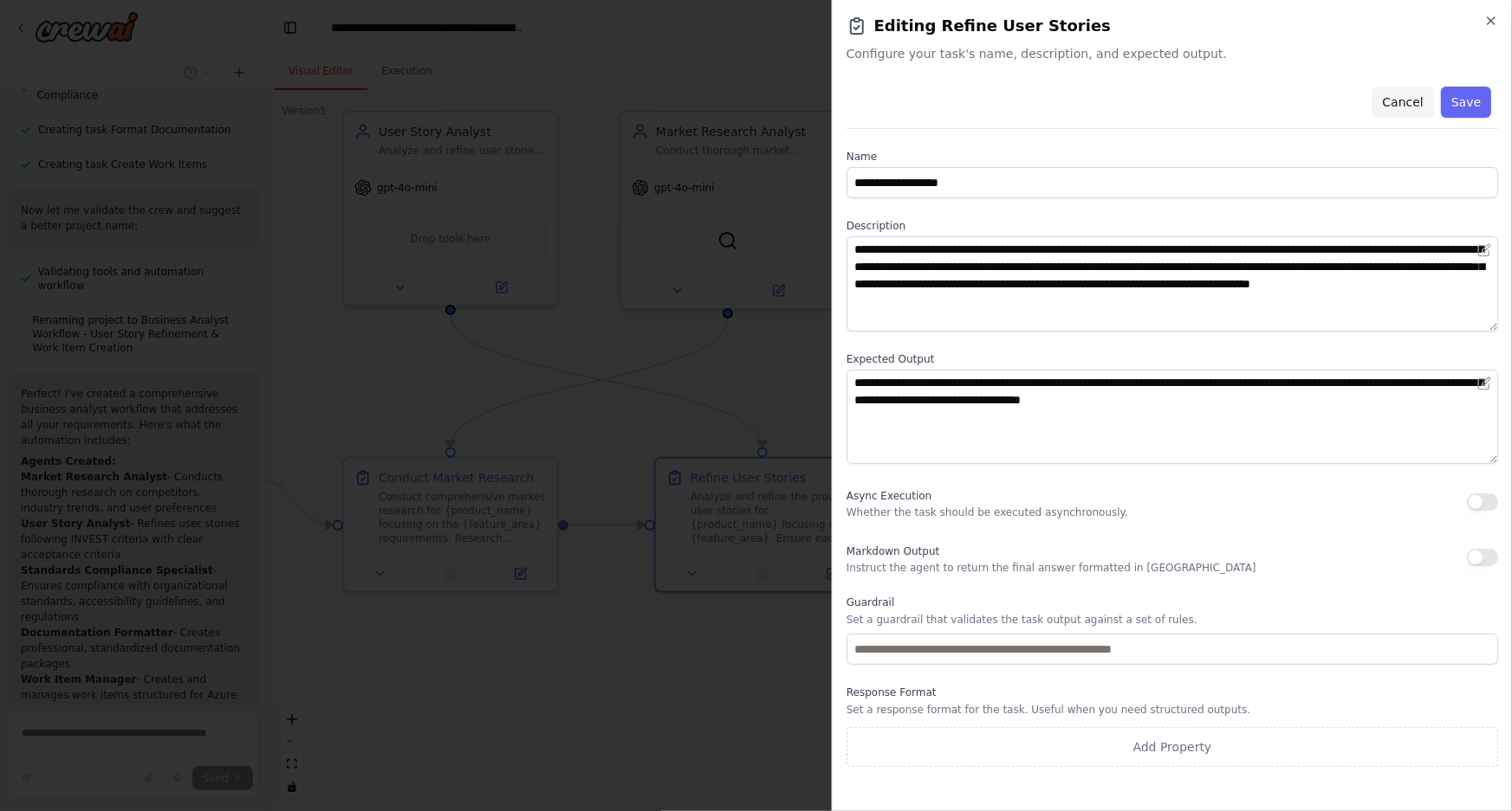
click at [1410, 95] on button "Cancel" at bounding box center [1402, 101] width 62 height 31
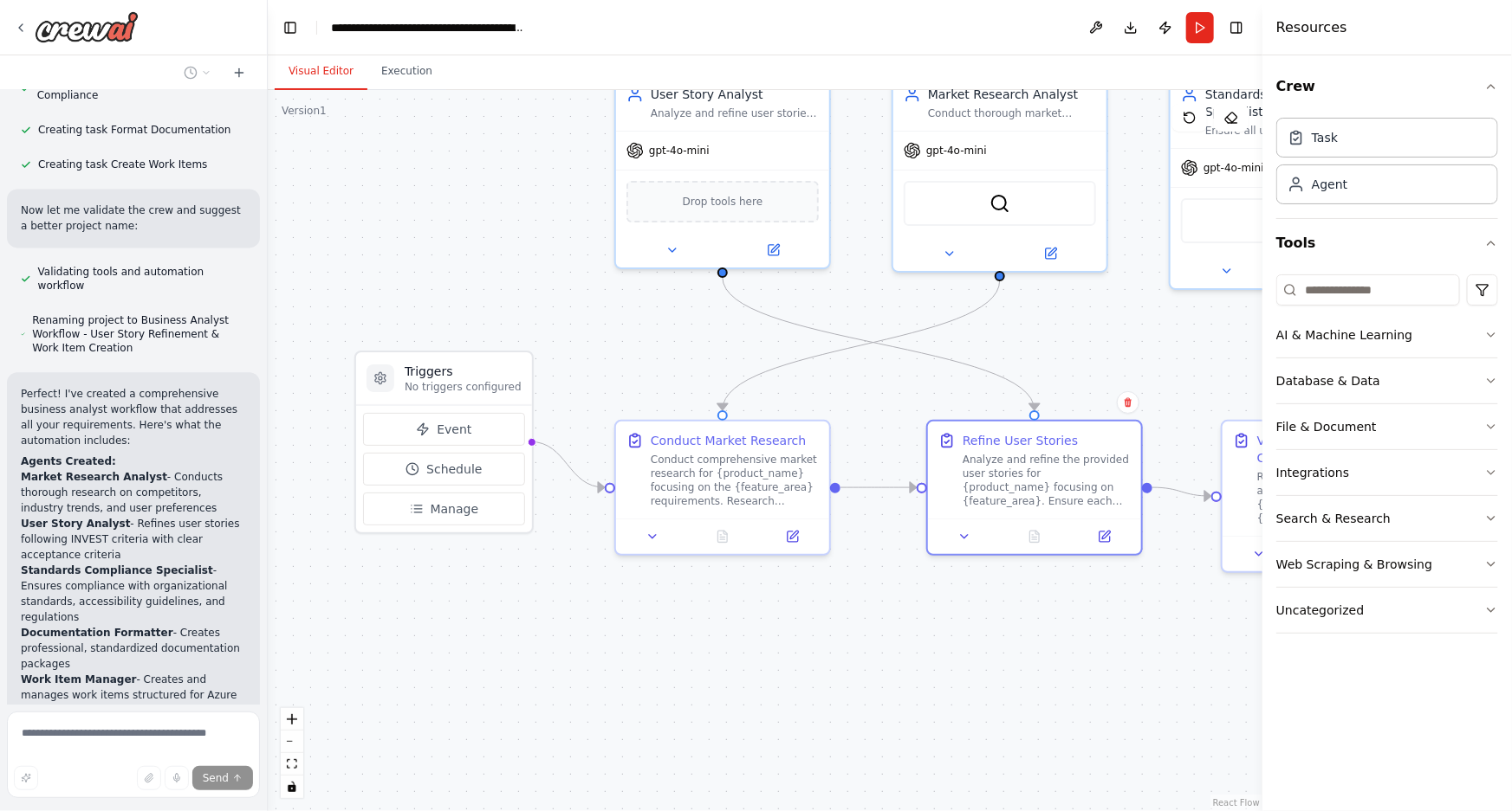
drag, startPoint x: 496, startPoint y: 658, endPoint x: 774, endPoint y: 624, distance: 280.1
click at [774, 624] on div ".deletable-edge-delete-btn { width: 20px; height: 20px; border: 0px solid #ffff…" at bounding box center [764, 450] width 994 height 721
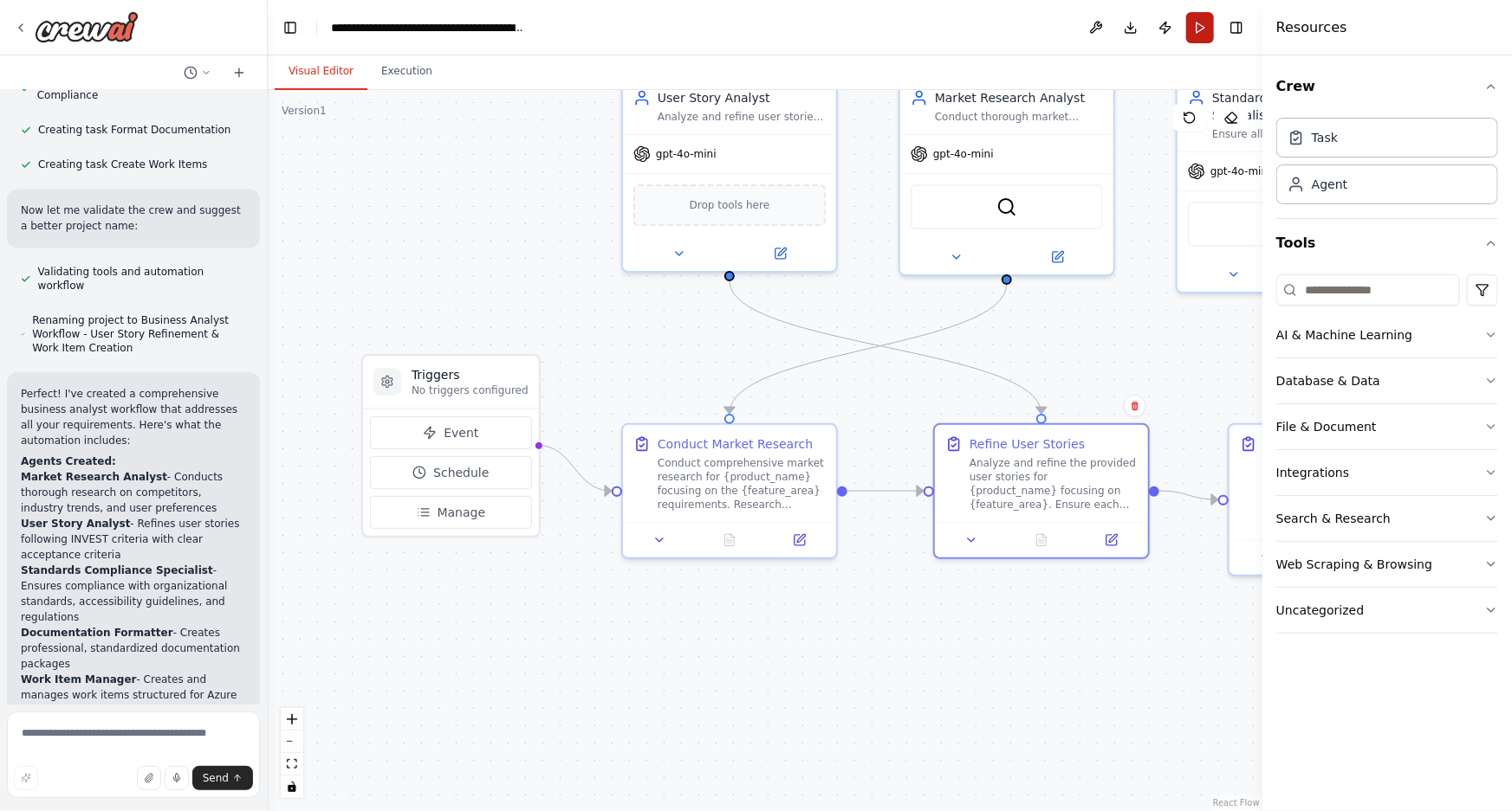
click at [1195, 20] on button "Run" at bounding box center [1199, 27] width 27 height 31
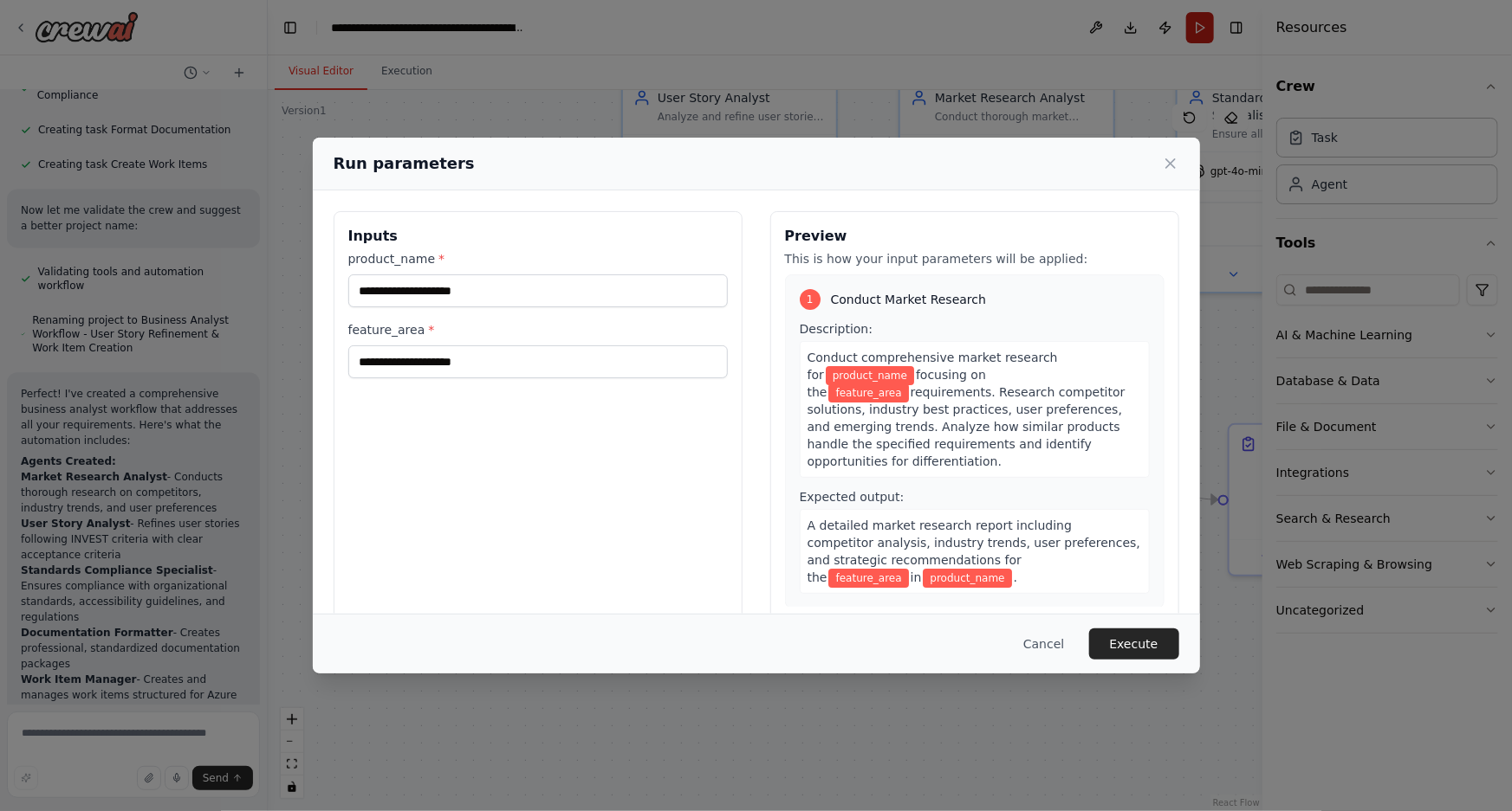
click at [1195, 20] on body "crew a workflow that will act as a business analyst in a product team to refine…" at bounding box center [756, 406] width 1512 height 811
click at [387, 286] on input "product_name *" at bounding box center [537, 291] width 379 height 33
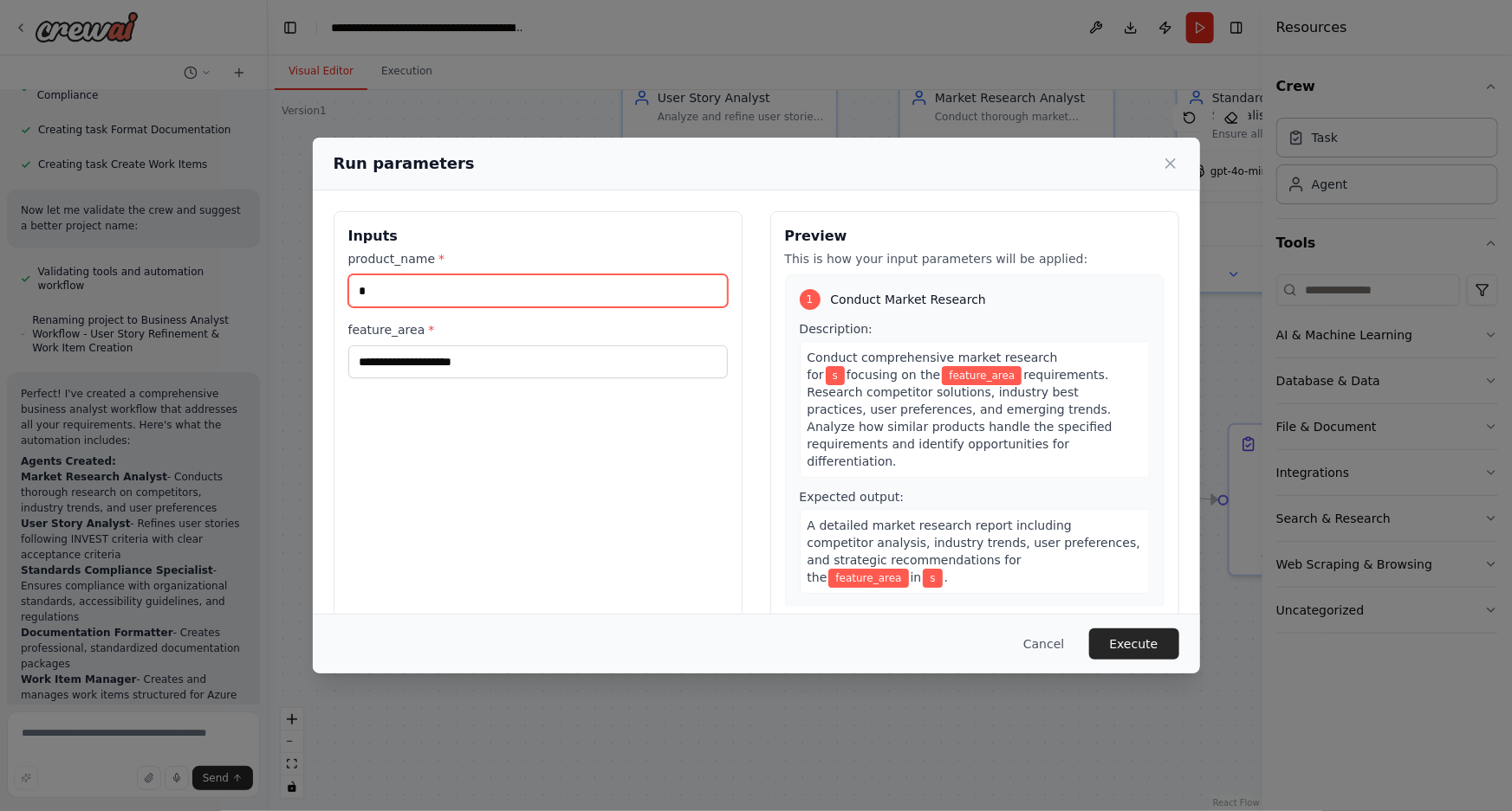
type input "*"
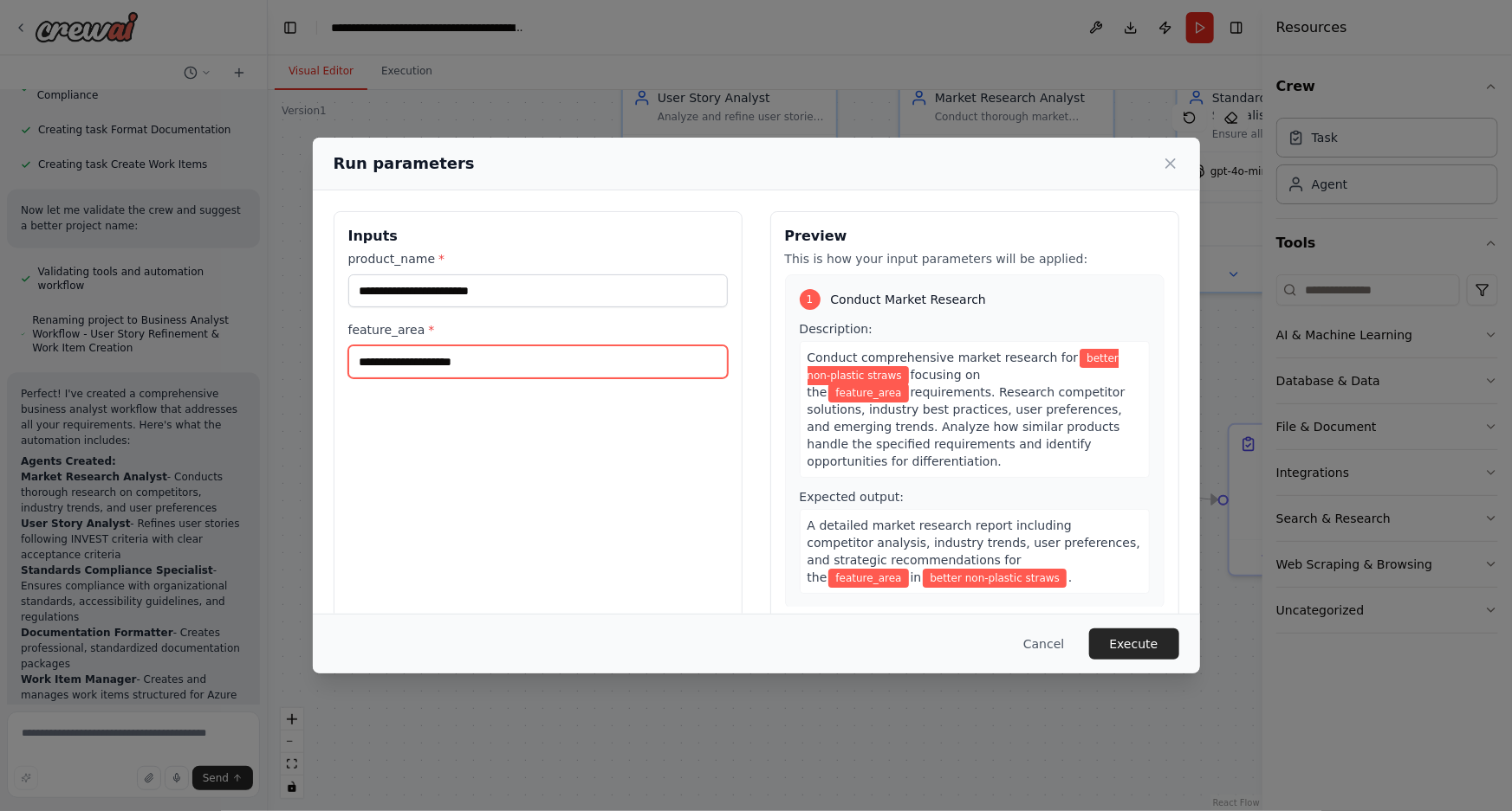
click at [381, 353] on input "feature_area *" at bounding box center [537, 362] width 379 height 33
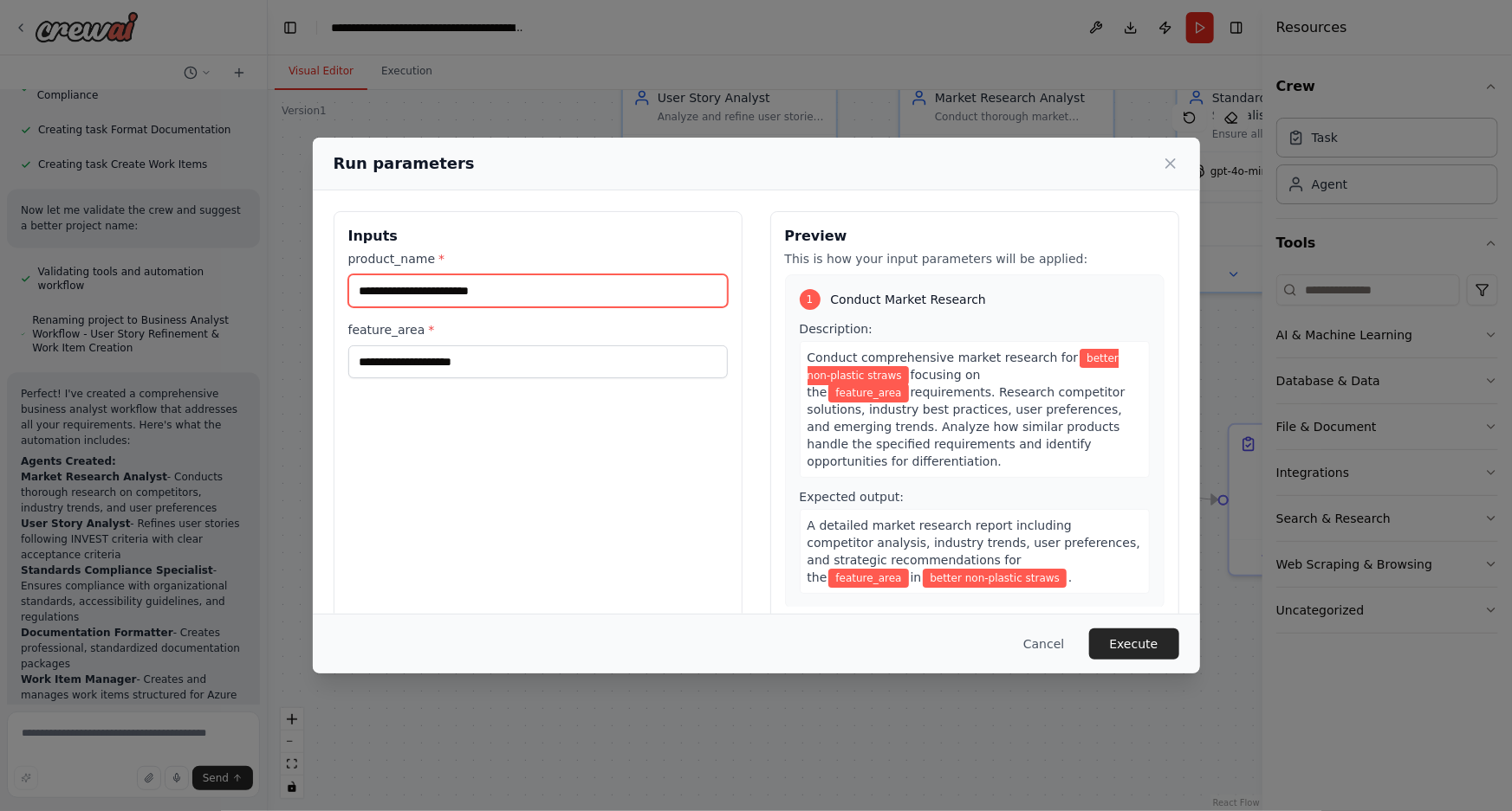
click at [528, 284] on input "**********" at bounding box center [537, 291] width 379 height 33
type input "**********"
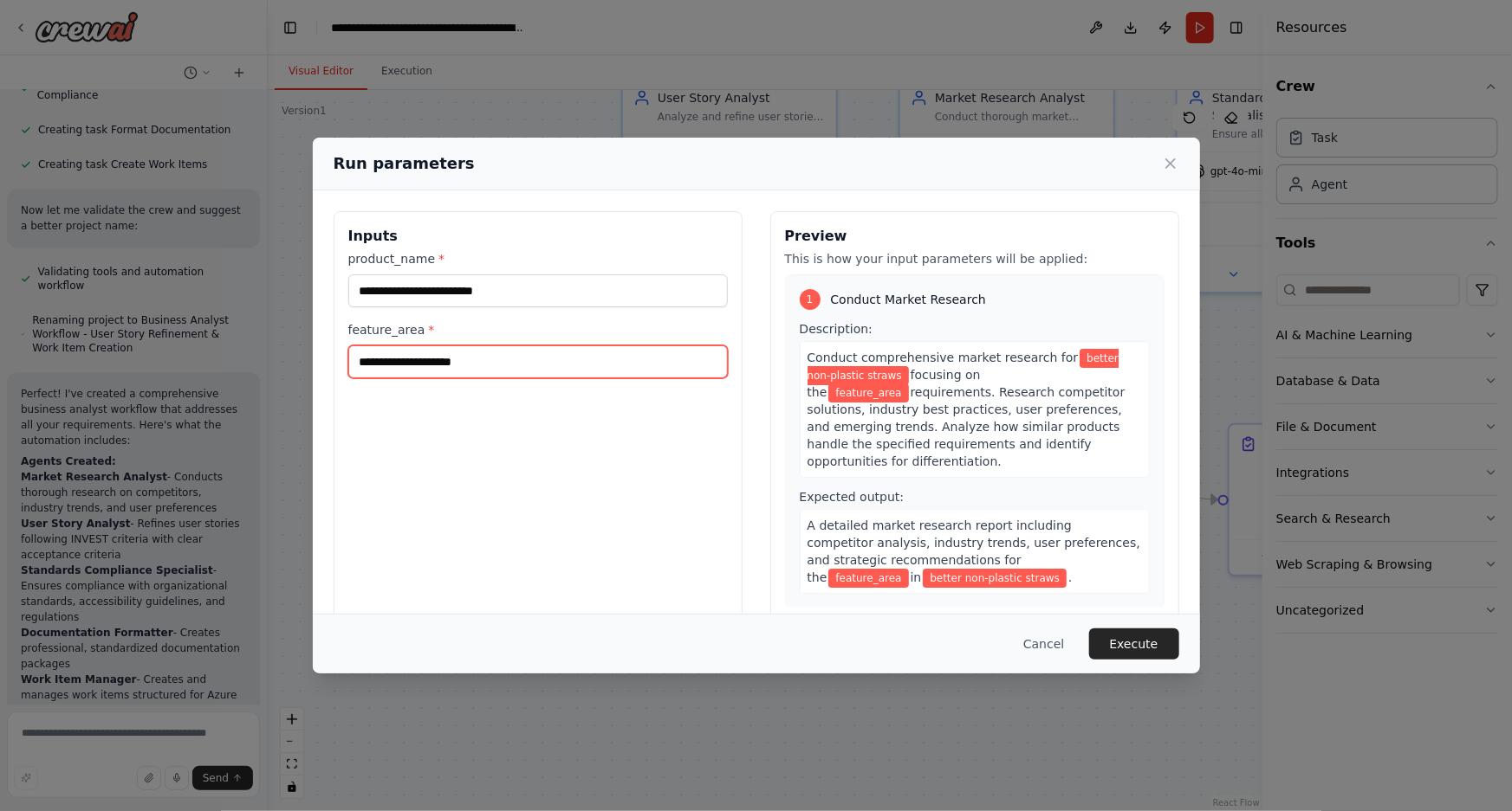
click at [441, 355] on input "feature_area *" at bounding box center [537, 362] width 379 height 33
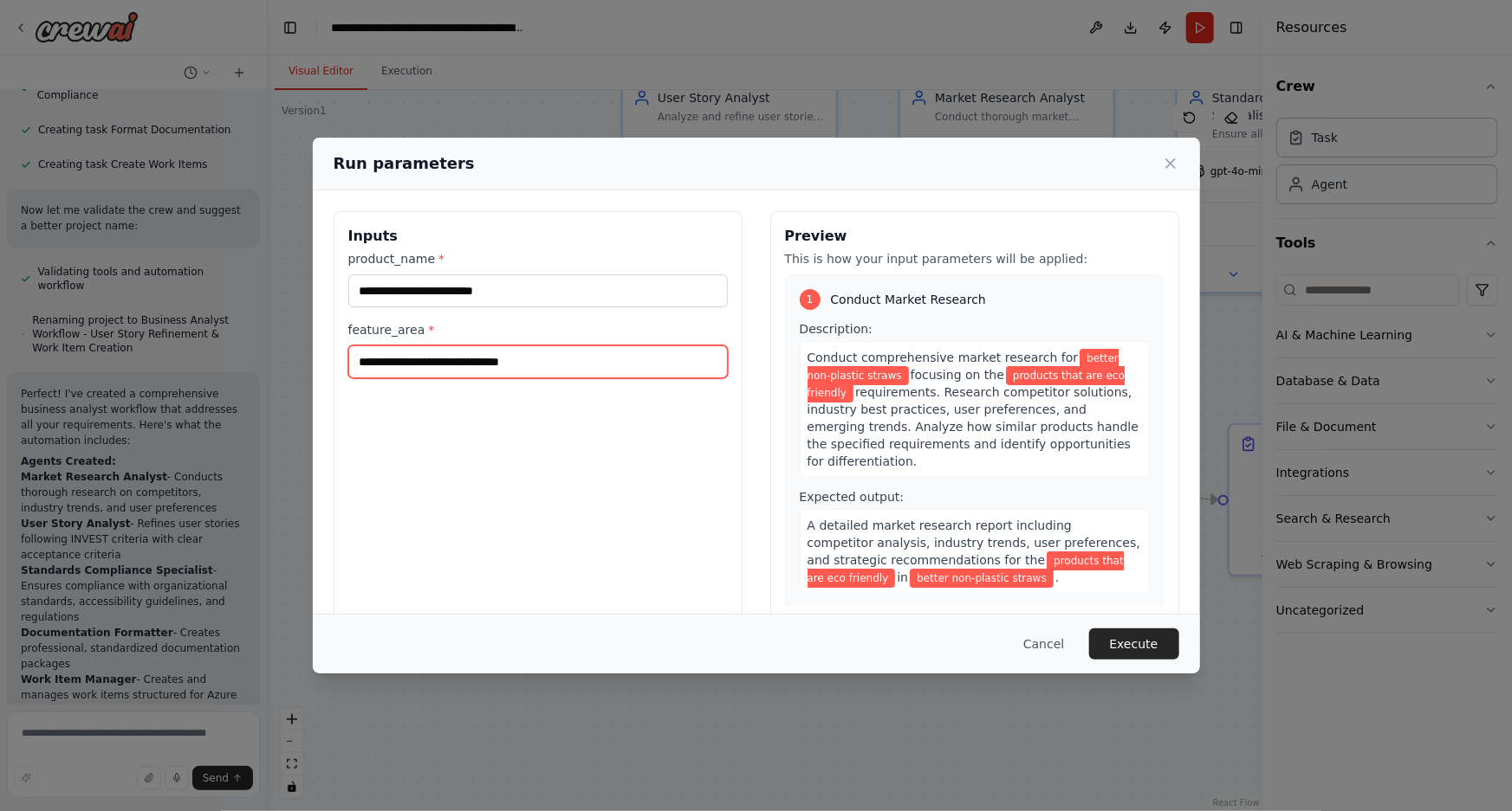
type input "**********"
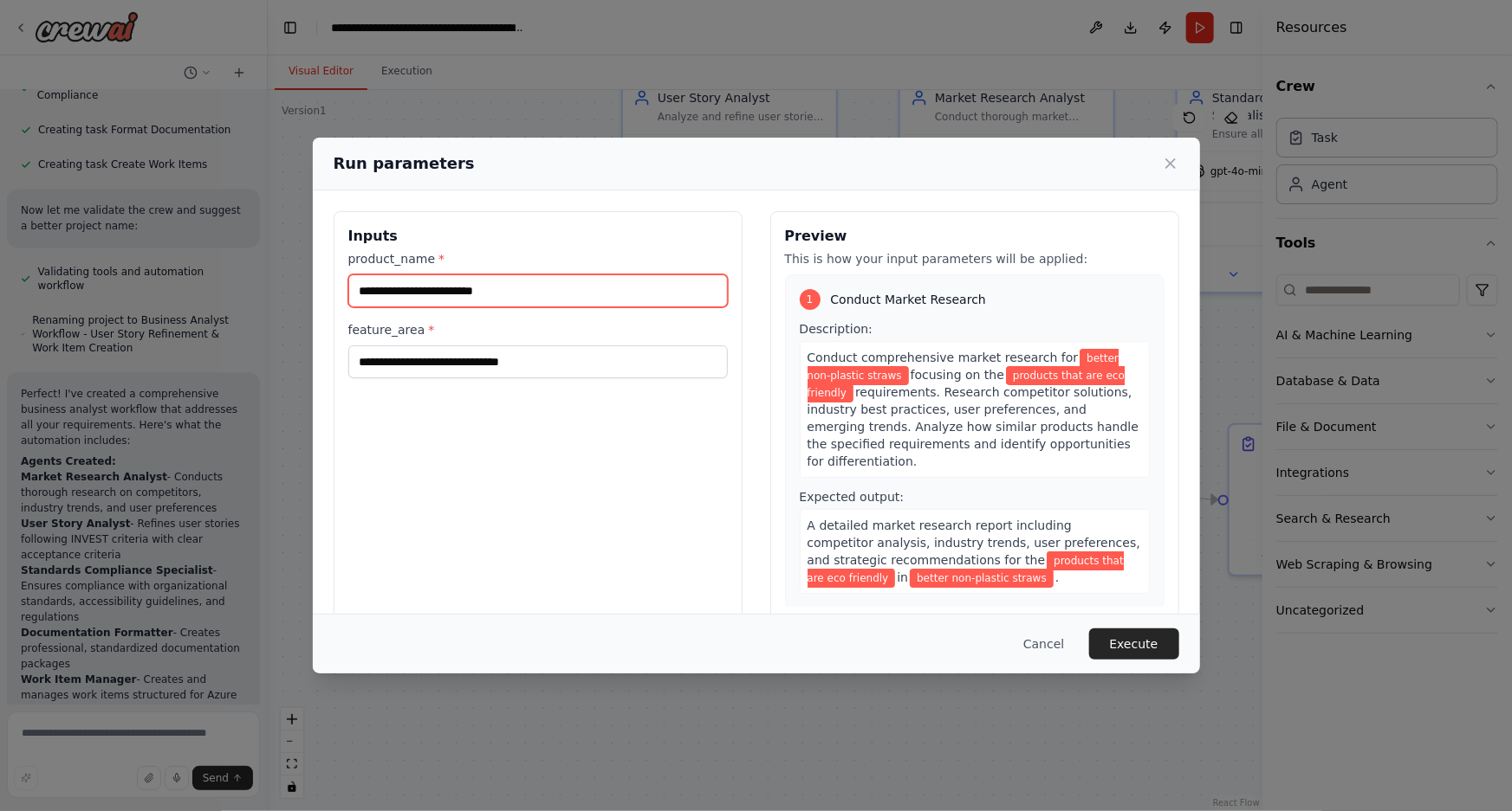
click at [527, 286] on input "**********" at bounding box center [537, 291] width 379 height 33
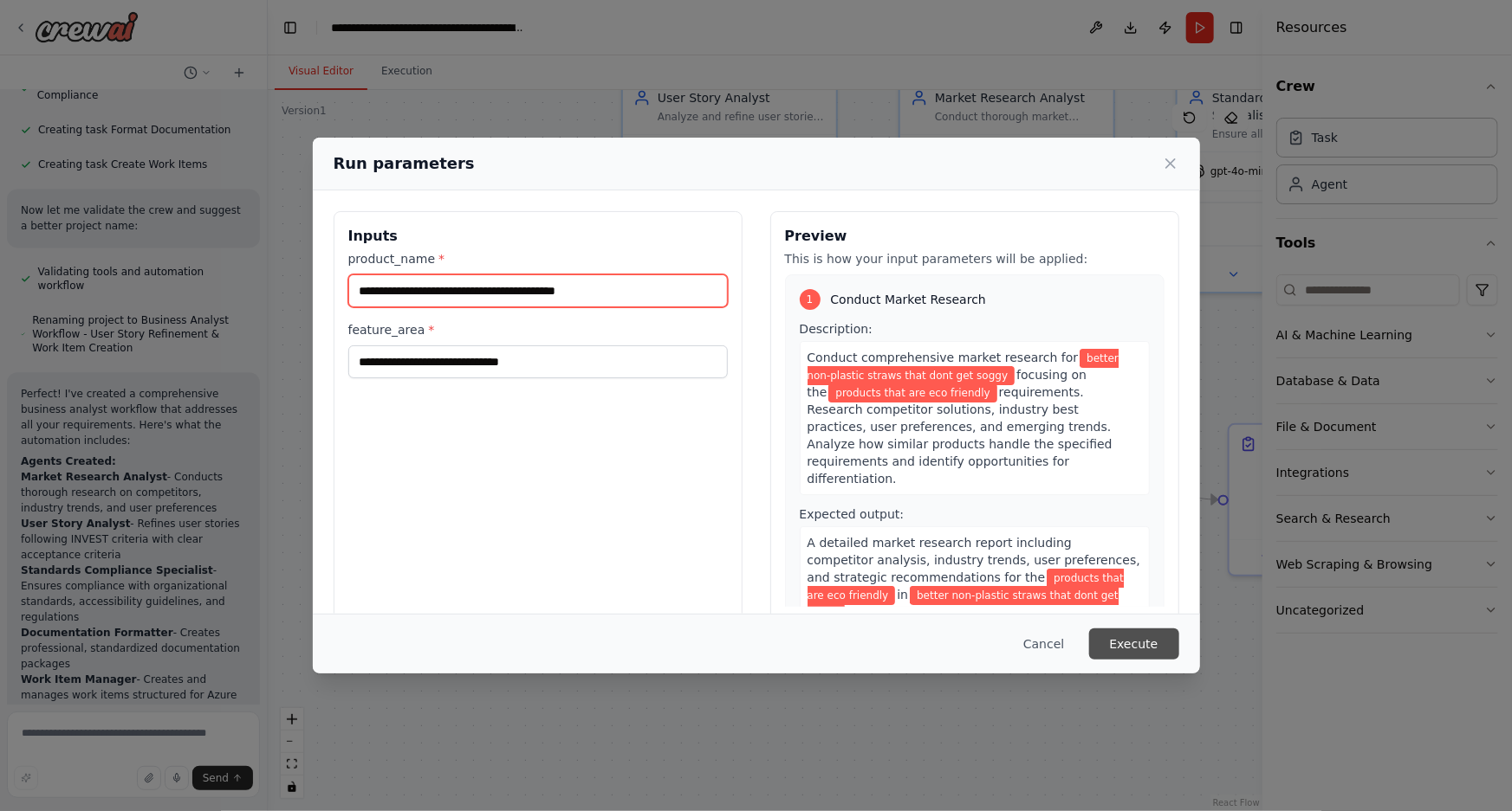
type input "**********"
click at [1124, 635] on button "Execute" at bounding box center [1134, 643] width 90 height 31
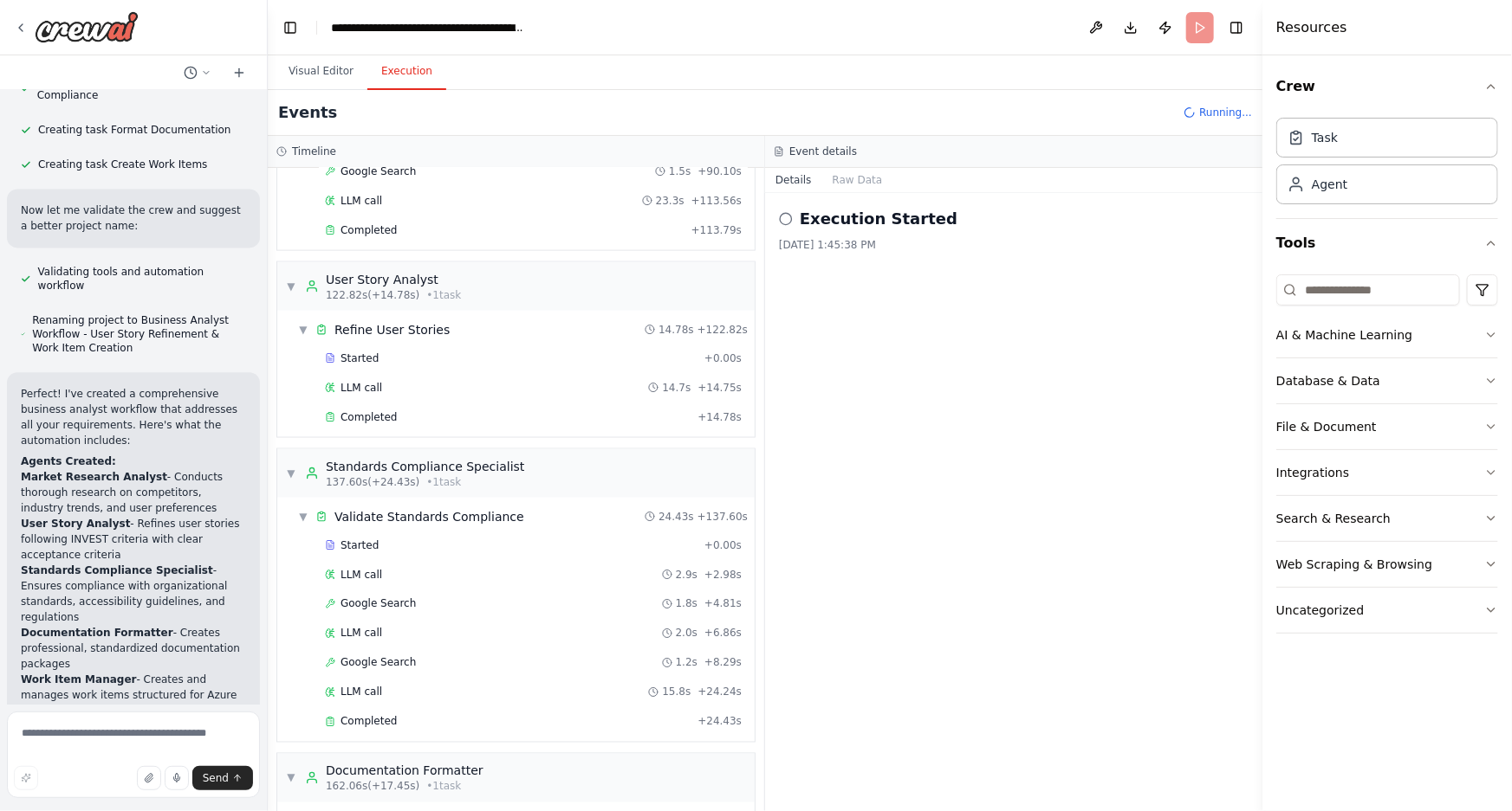
scroll to position [1533, 0]
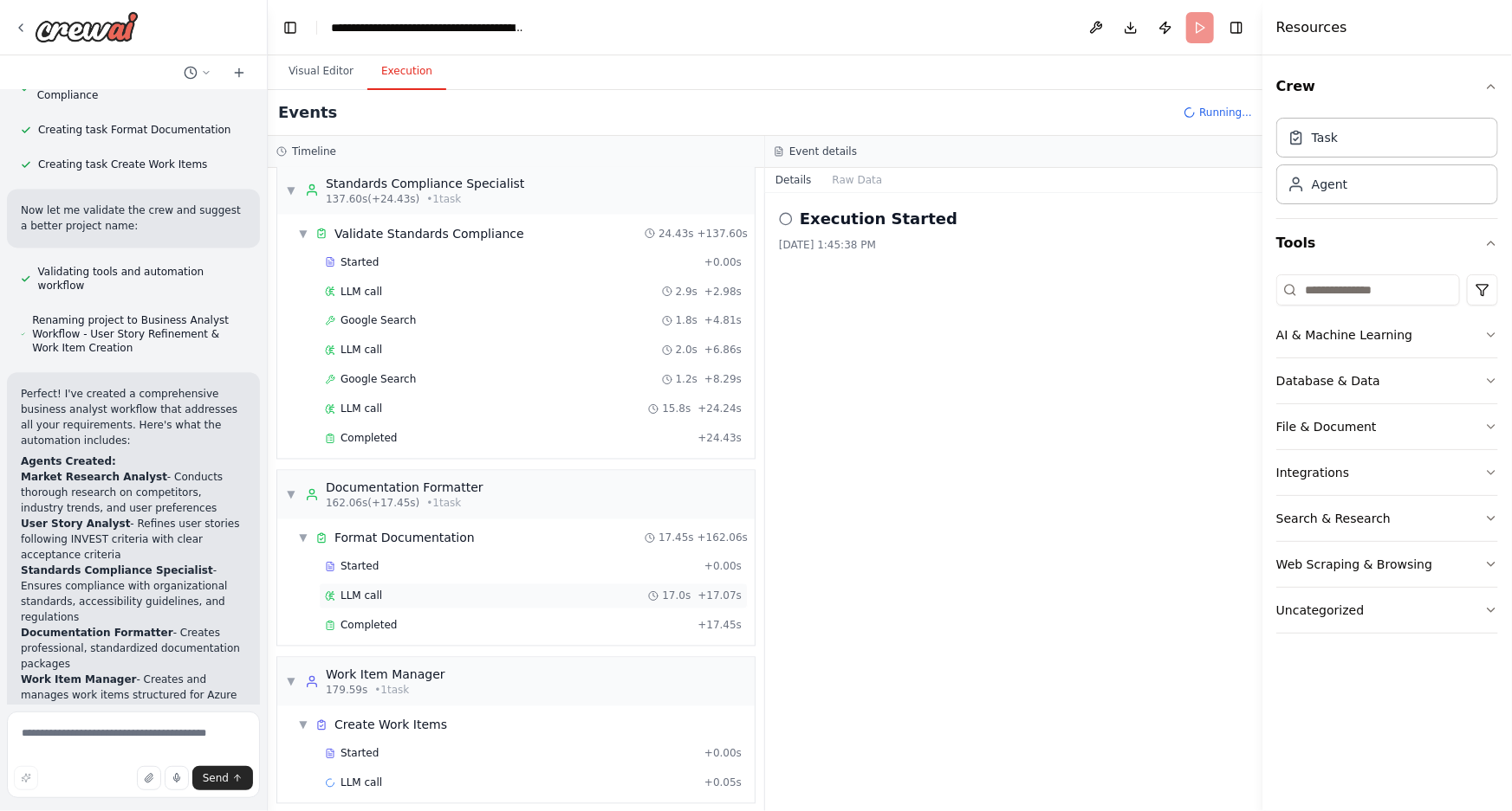
click at [365, 589] on span "LLM call" at bounding box center [361, 596] width 42 height 14
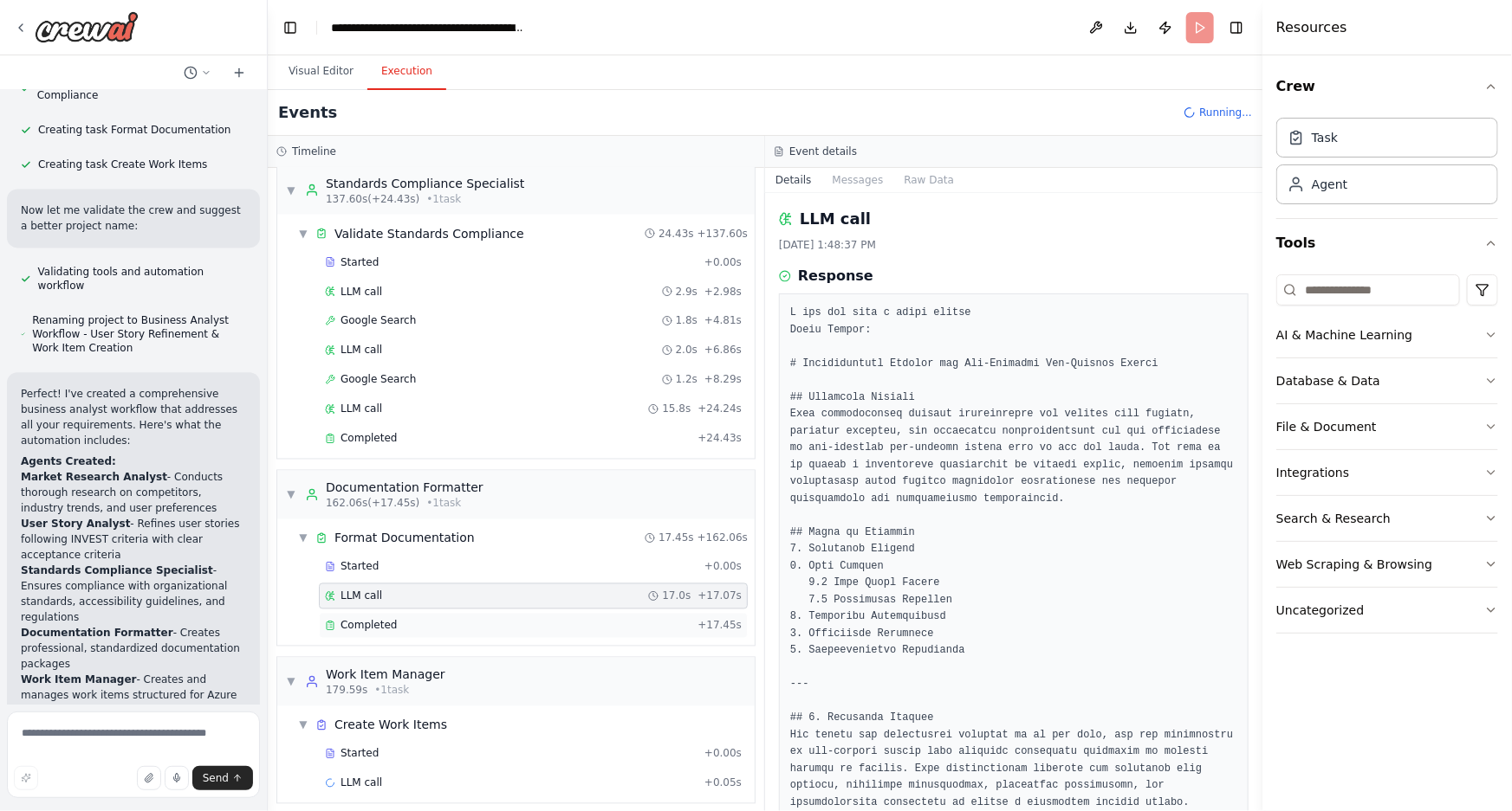
click at [364, 620] on span "Completed" at bounding box center [368, 625] width 56 height 14
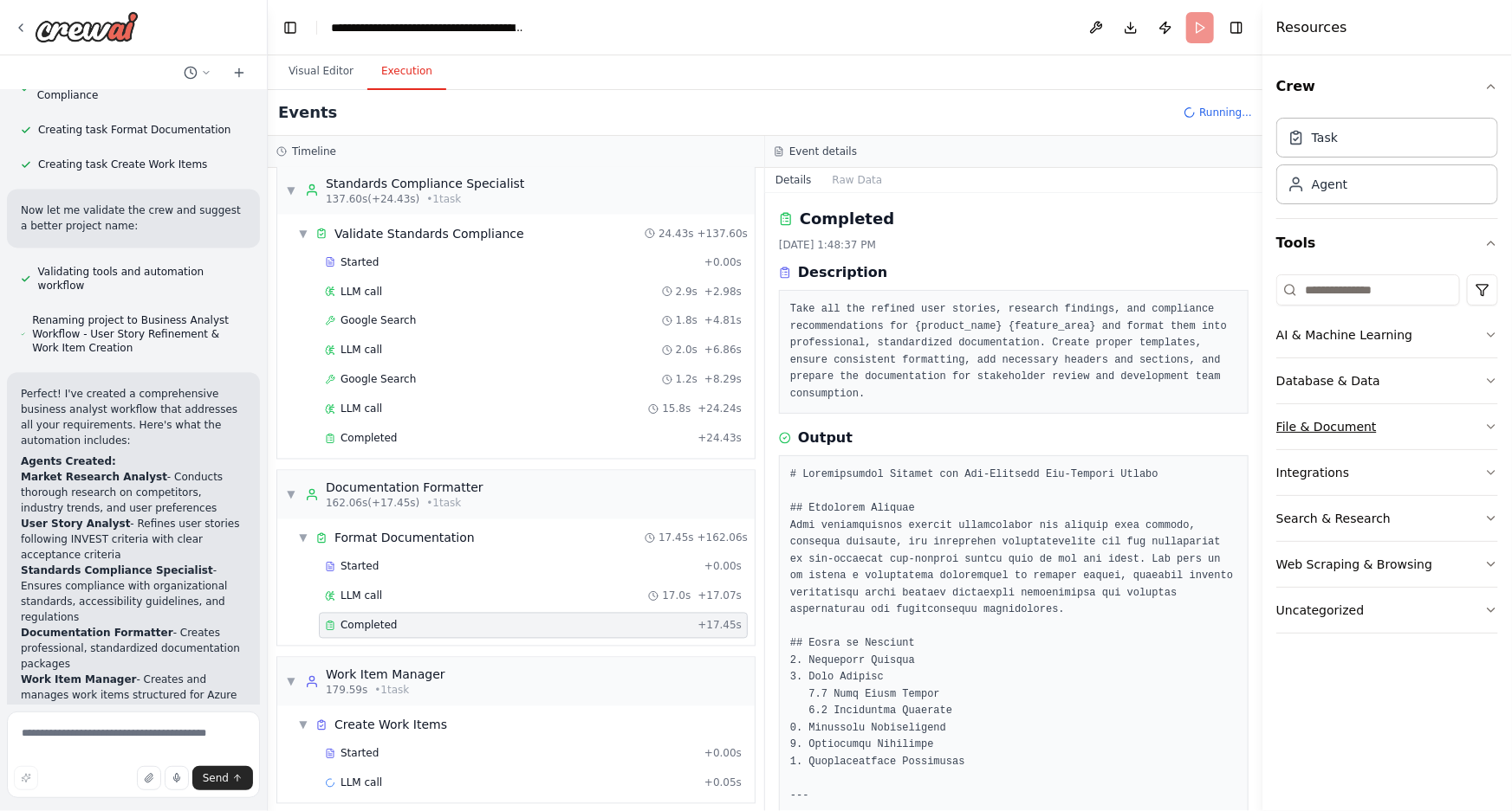
drag, startPoint x: 1259, startPoint y: 286, endPoint x: 1285, endPoint y: 405, distance: 121.8
click at [1285, 405] on div "Resources Crew Task Agent Tools AI & Machine Learning Database & Data File & Do…" at bounding box center [1387, 406] width 249 height 811
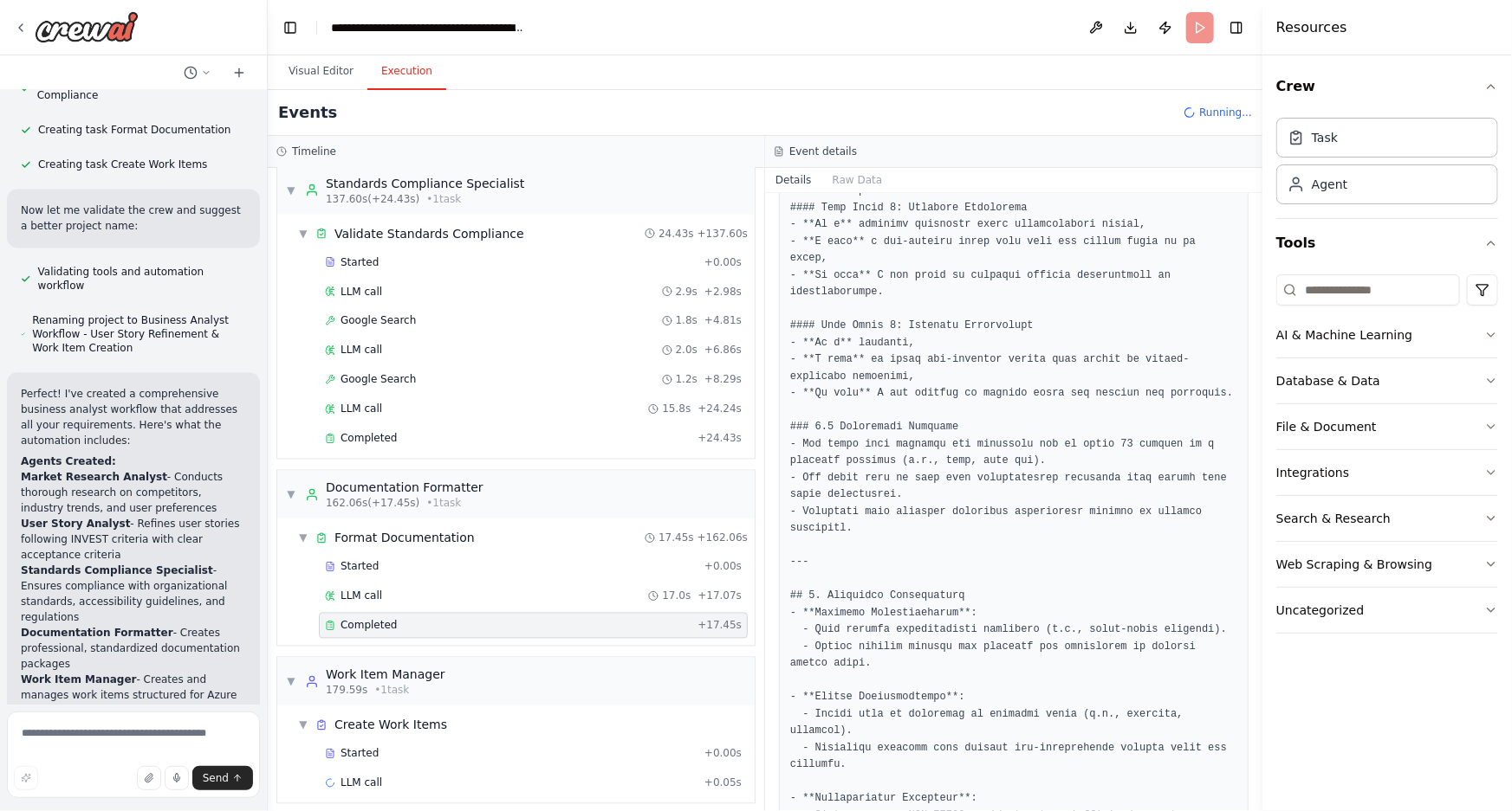
scroll to position [818, 0]
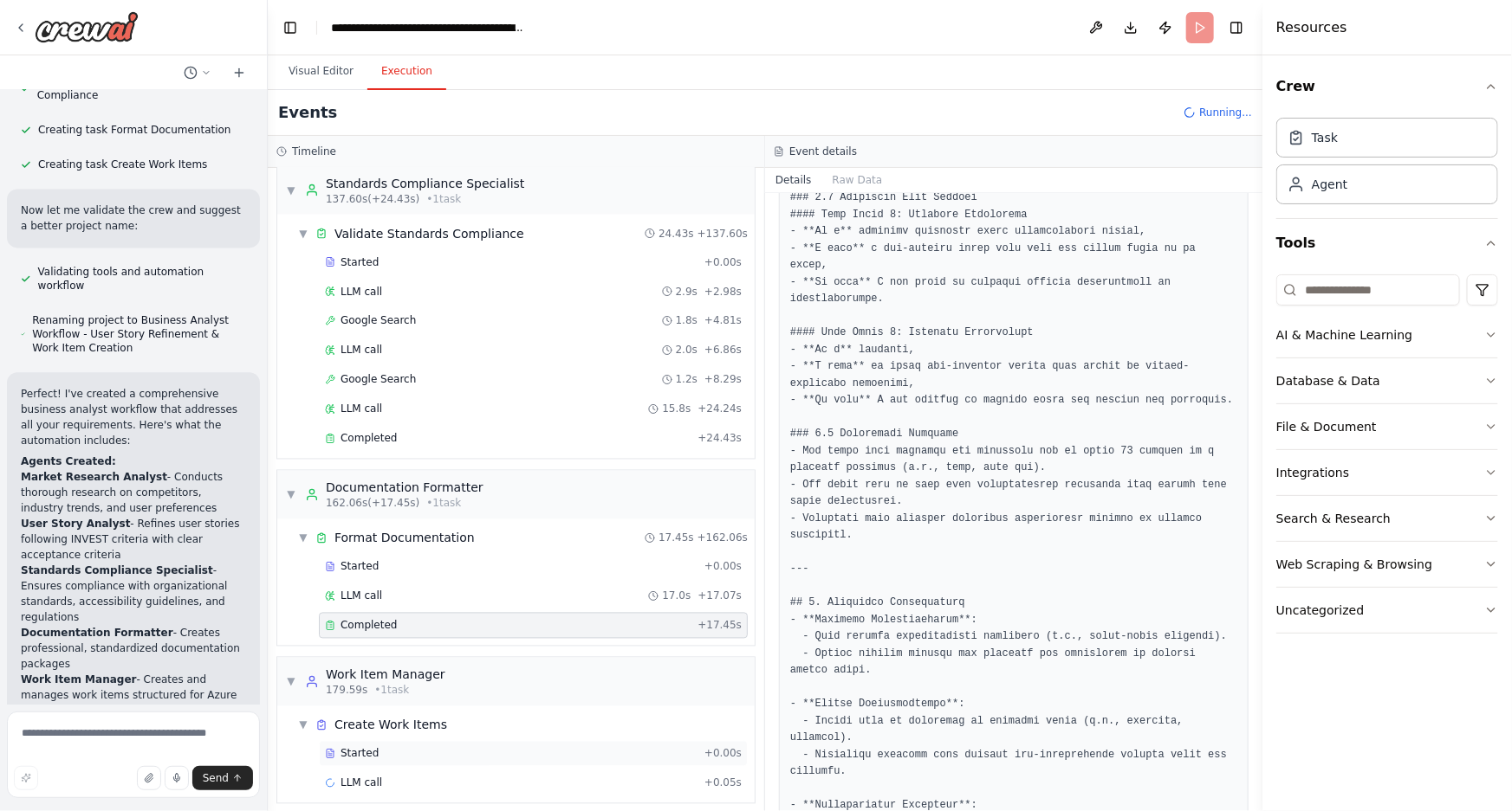
click at [372, 748] on span "Started" at bounding box center [359, 754] width 38 height 14
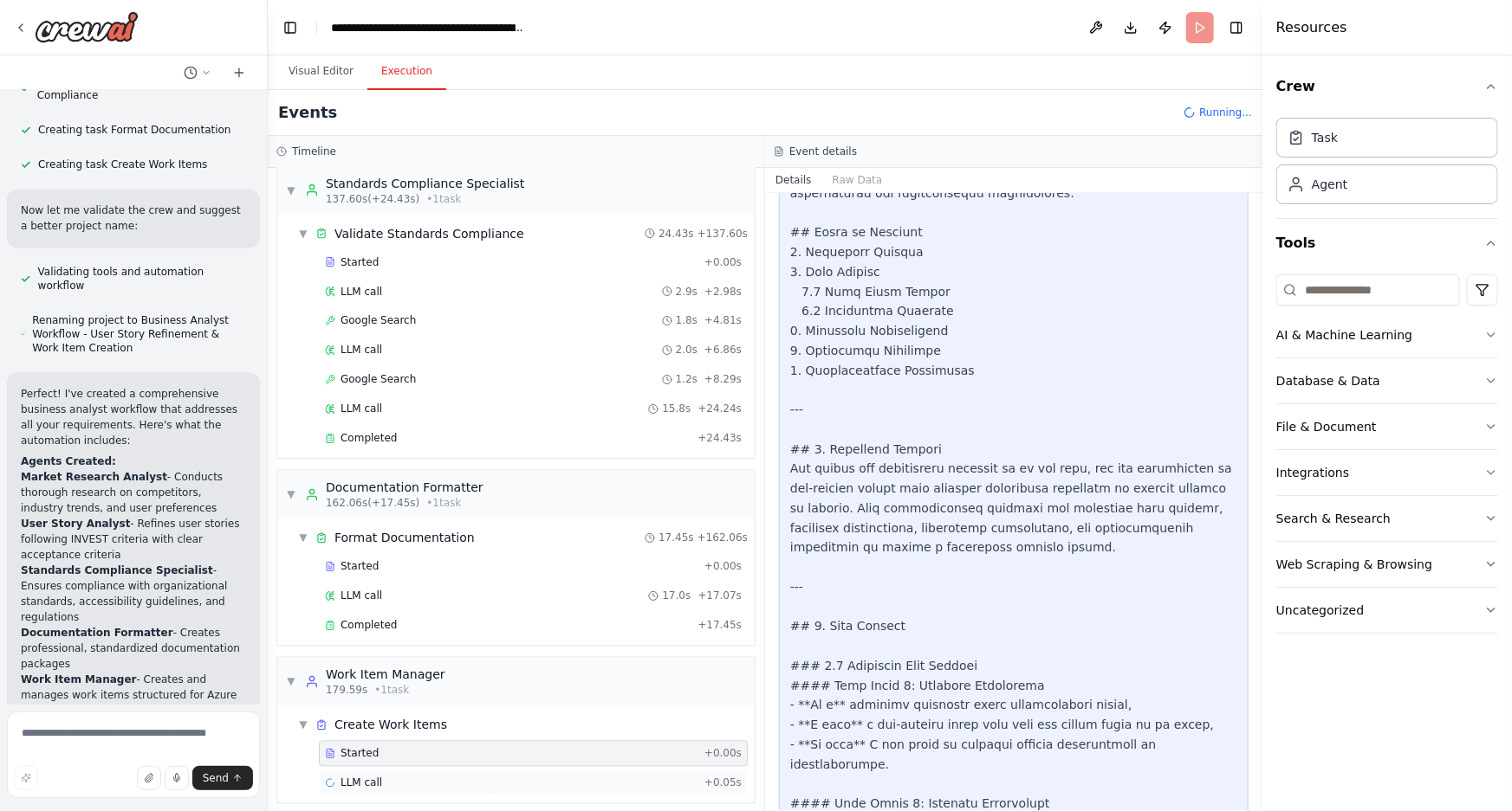
click at [355, 777] on span "LLM call" at bounding box center [361, 784] width 42 height 14
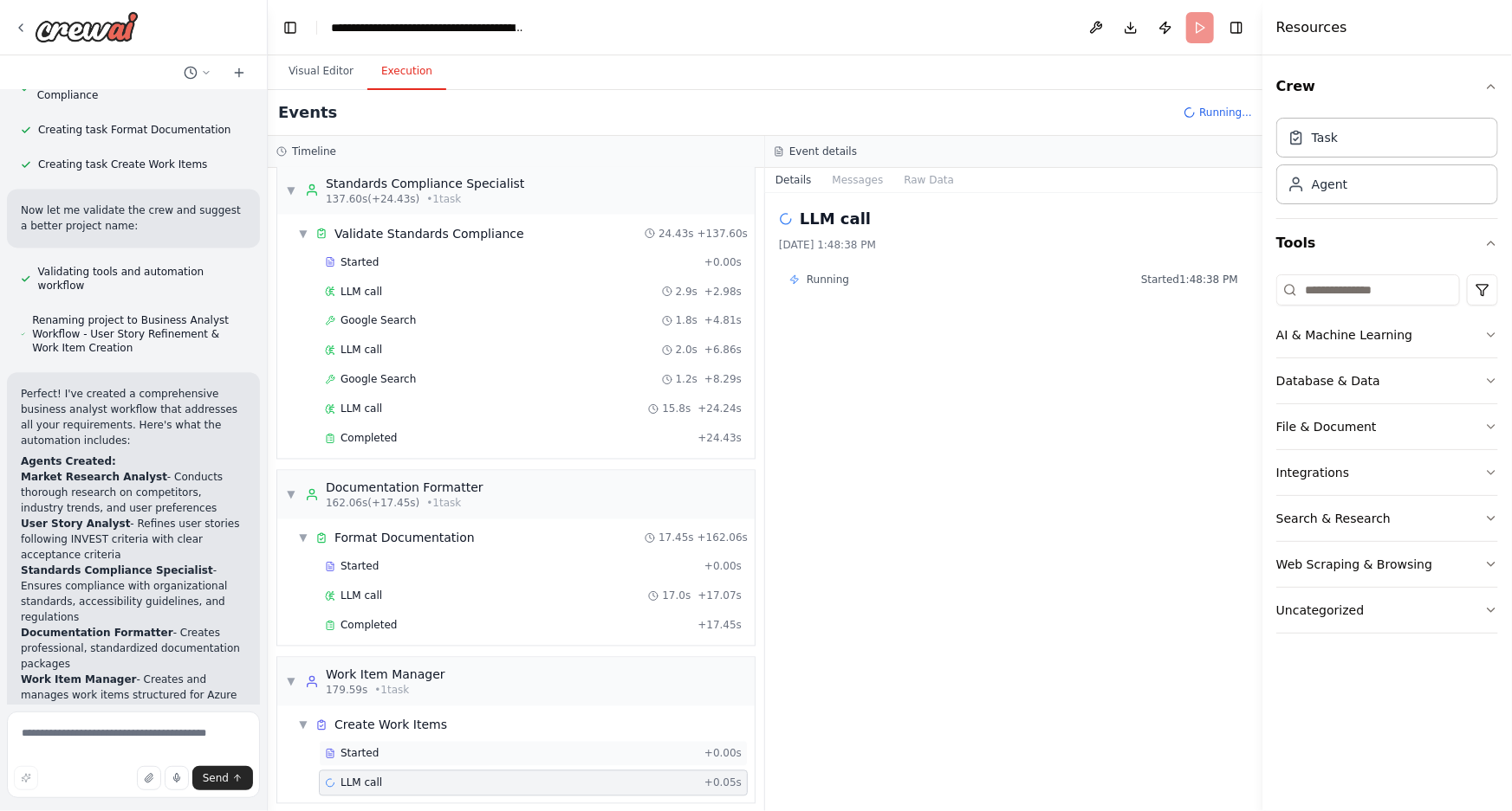
click at [358, 748] on span "Started" at bounding box center [359, 754] width 38 height 14
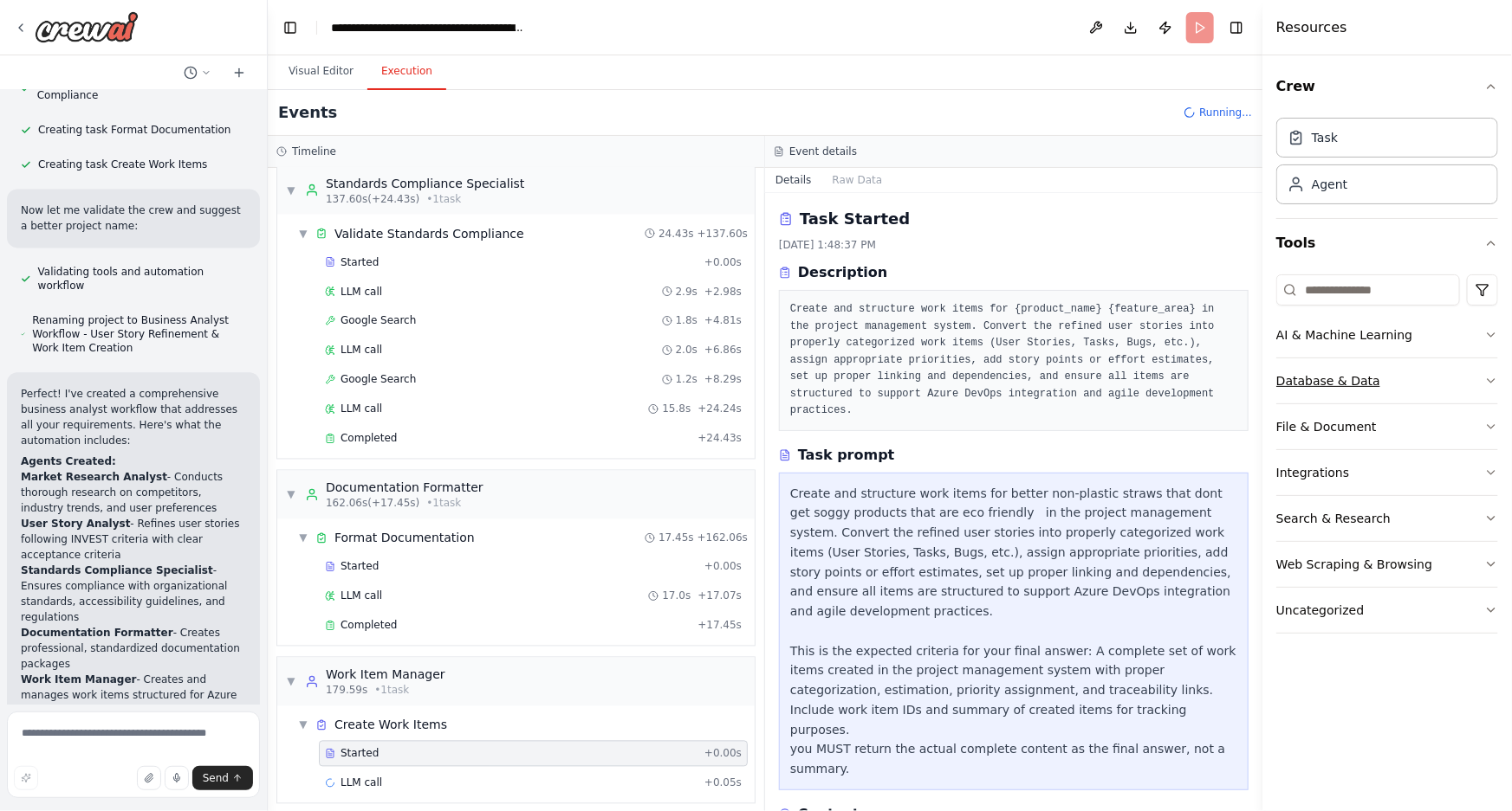
drag, startPoint x: 1256, startPoint y: 236, endPoint x: 1284, endPoint y: 381, distance: 147.7
click at [1289, 404] on div "Resources Crew Task Agent Tools AI & Machine Learning Database & Data File & Do…" at bounding box center [1387, 406] width 249 height 811
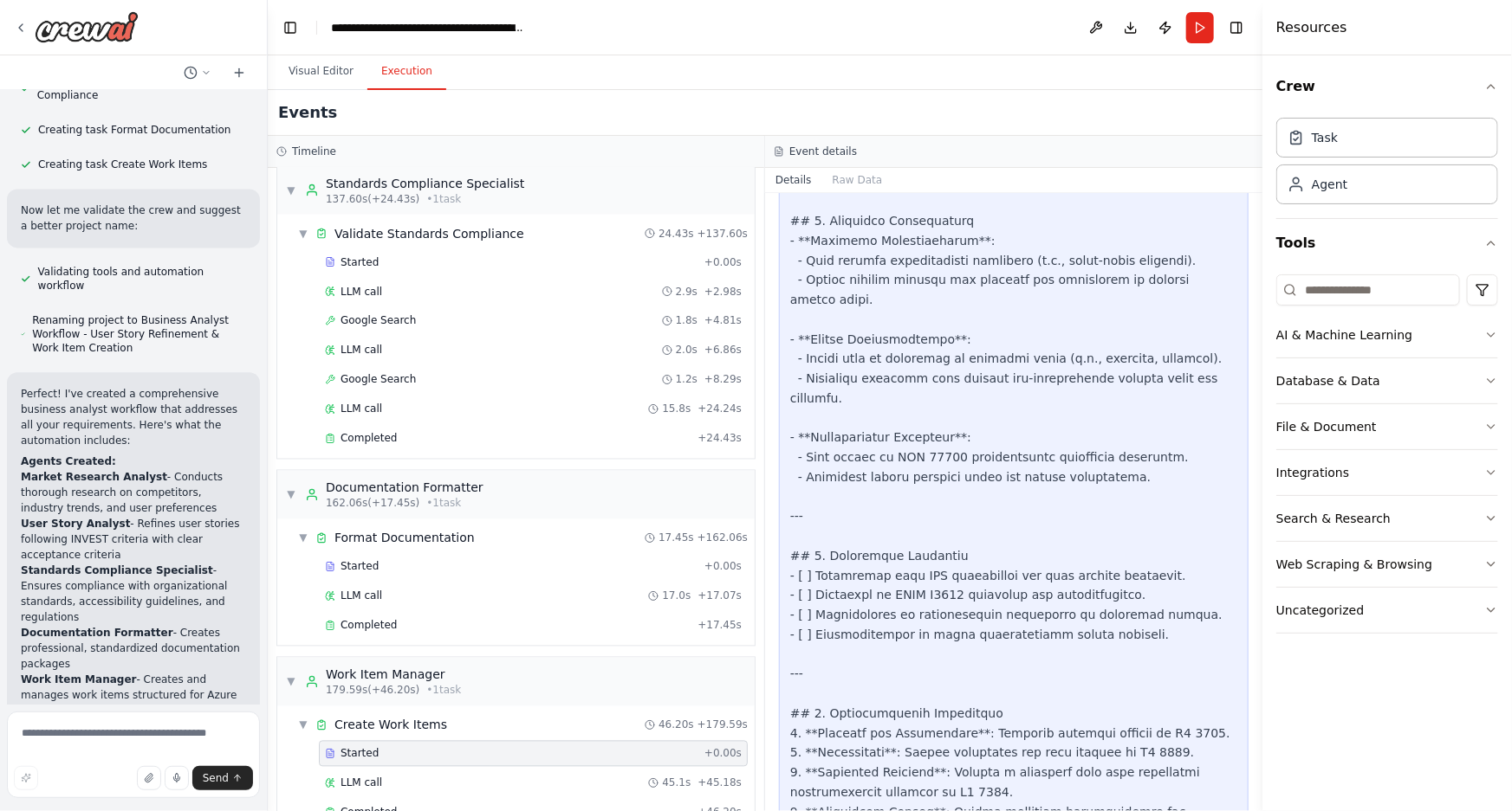
scroll to position [1786, 0]
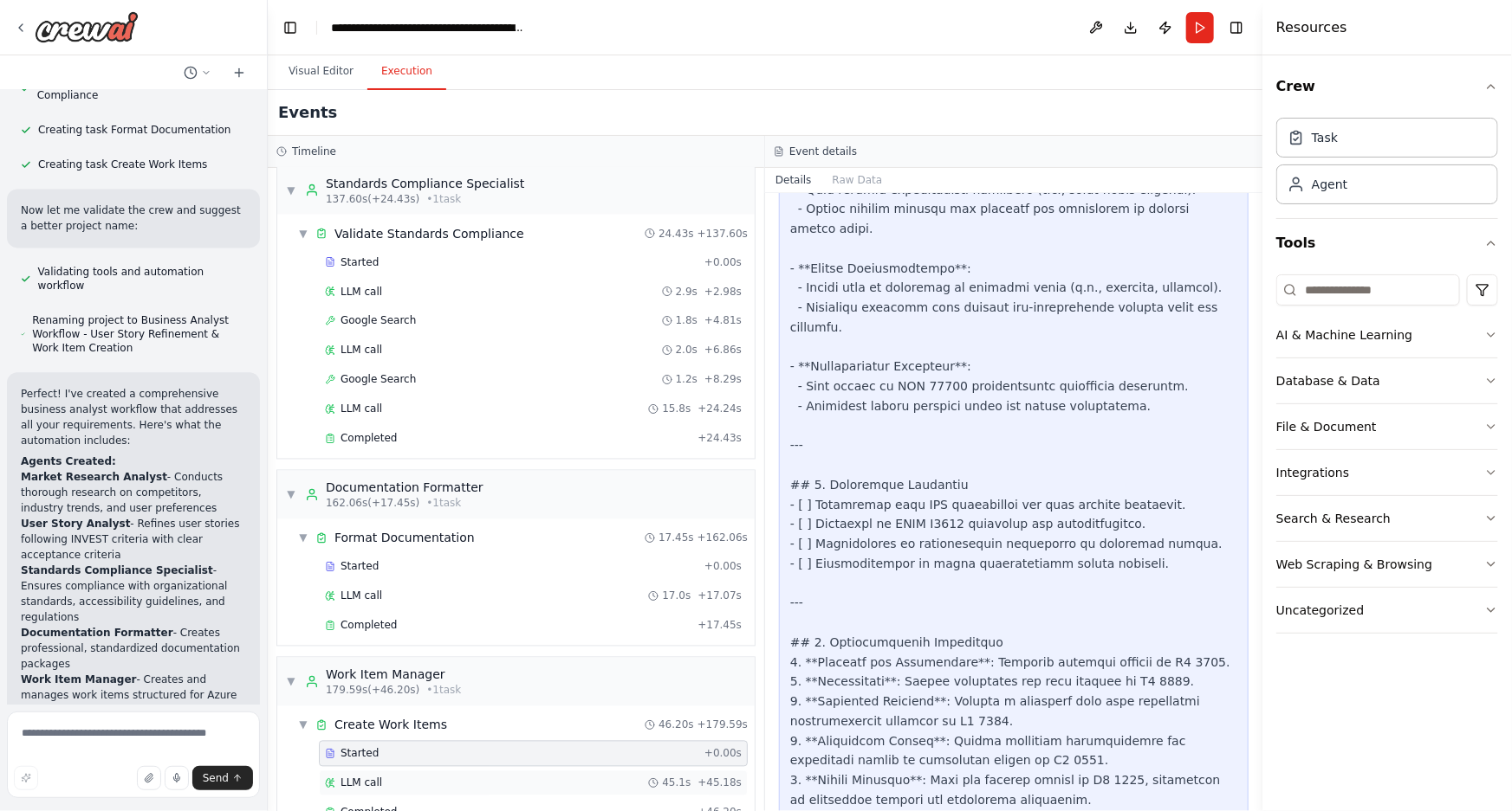
click at [425, 777] on div "LLM call 45.1s + 45.18s" at bounding box center [534, 784] width 417 height 14
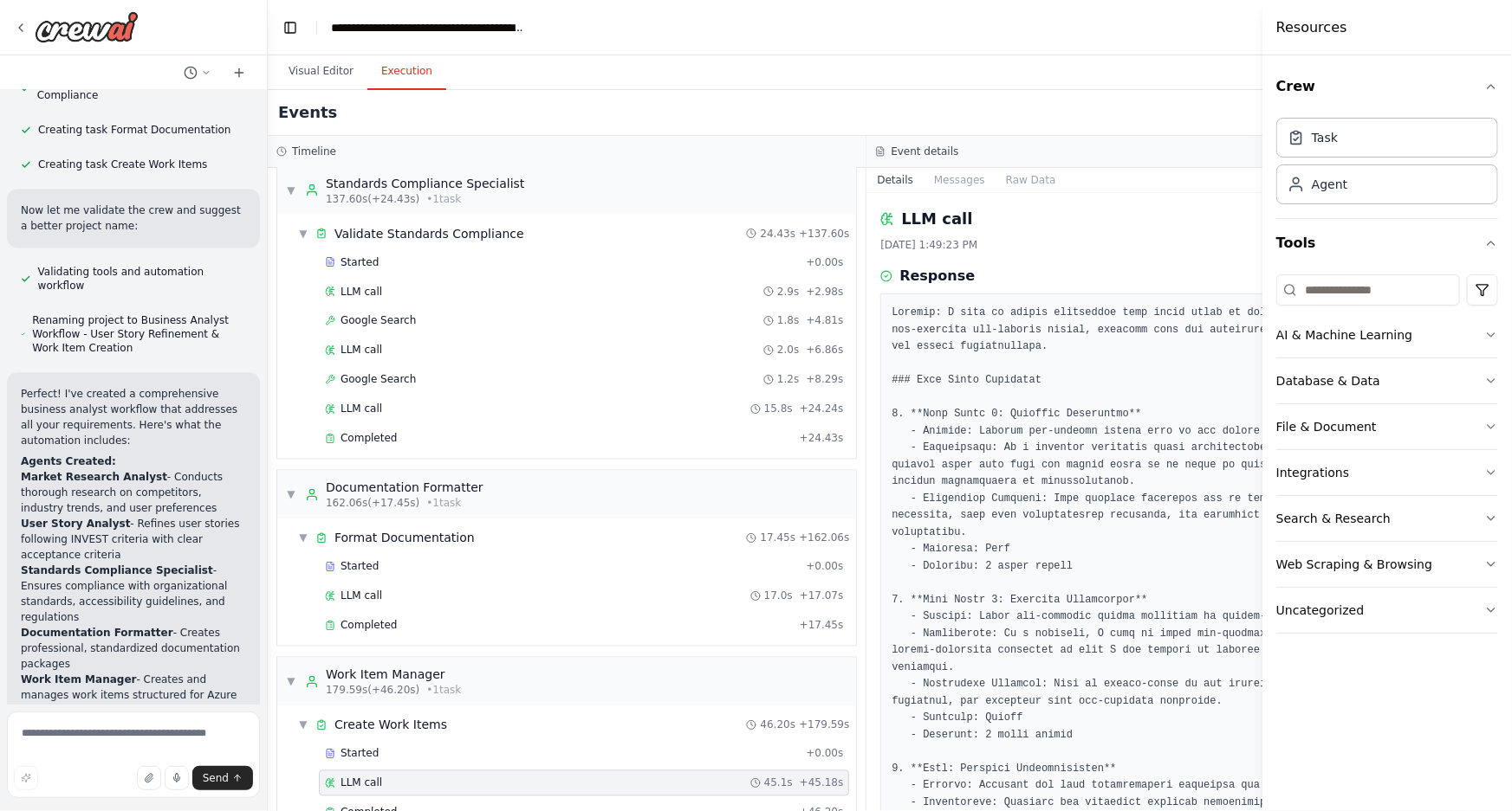
scroll to position [1563, 0]
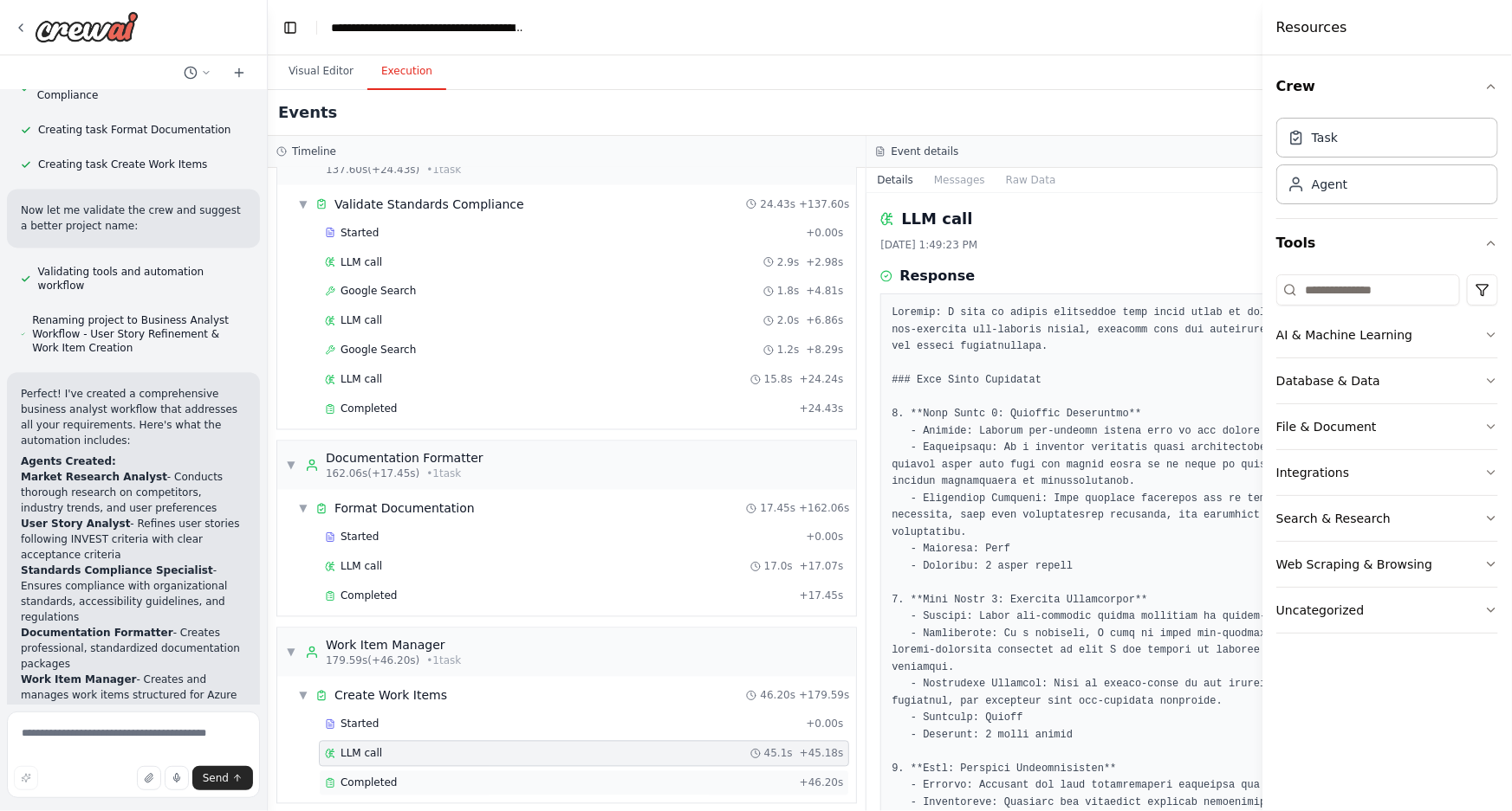
click at [366, 777] on span "Completed" at bounding box center [368, 784] width 56 height 14
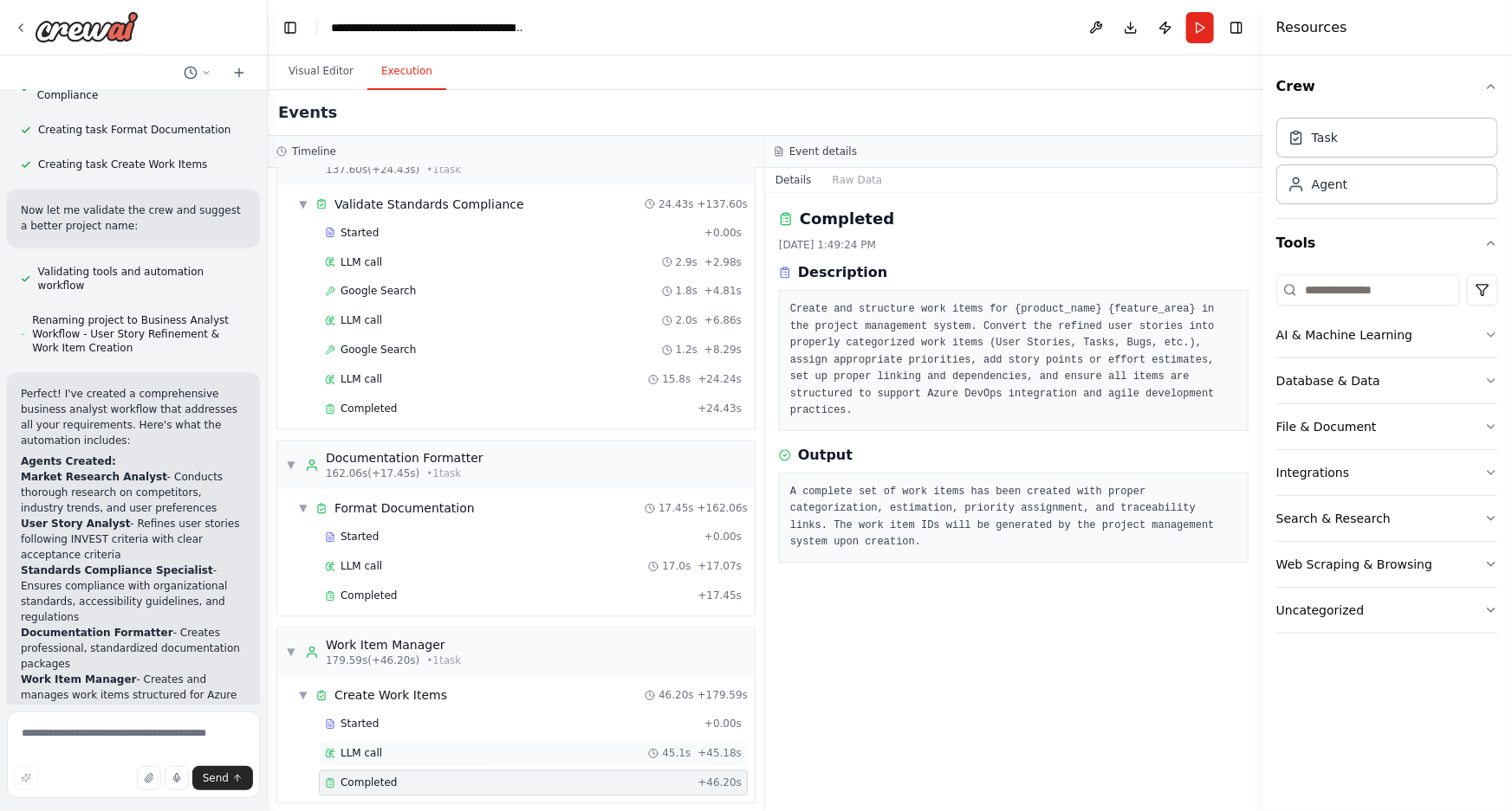
click at [357, 748] on span "LLM call" at bounding box center [361, 754] width 42 height 14
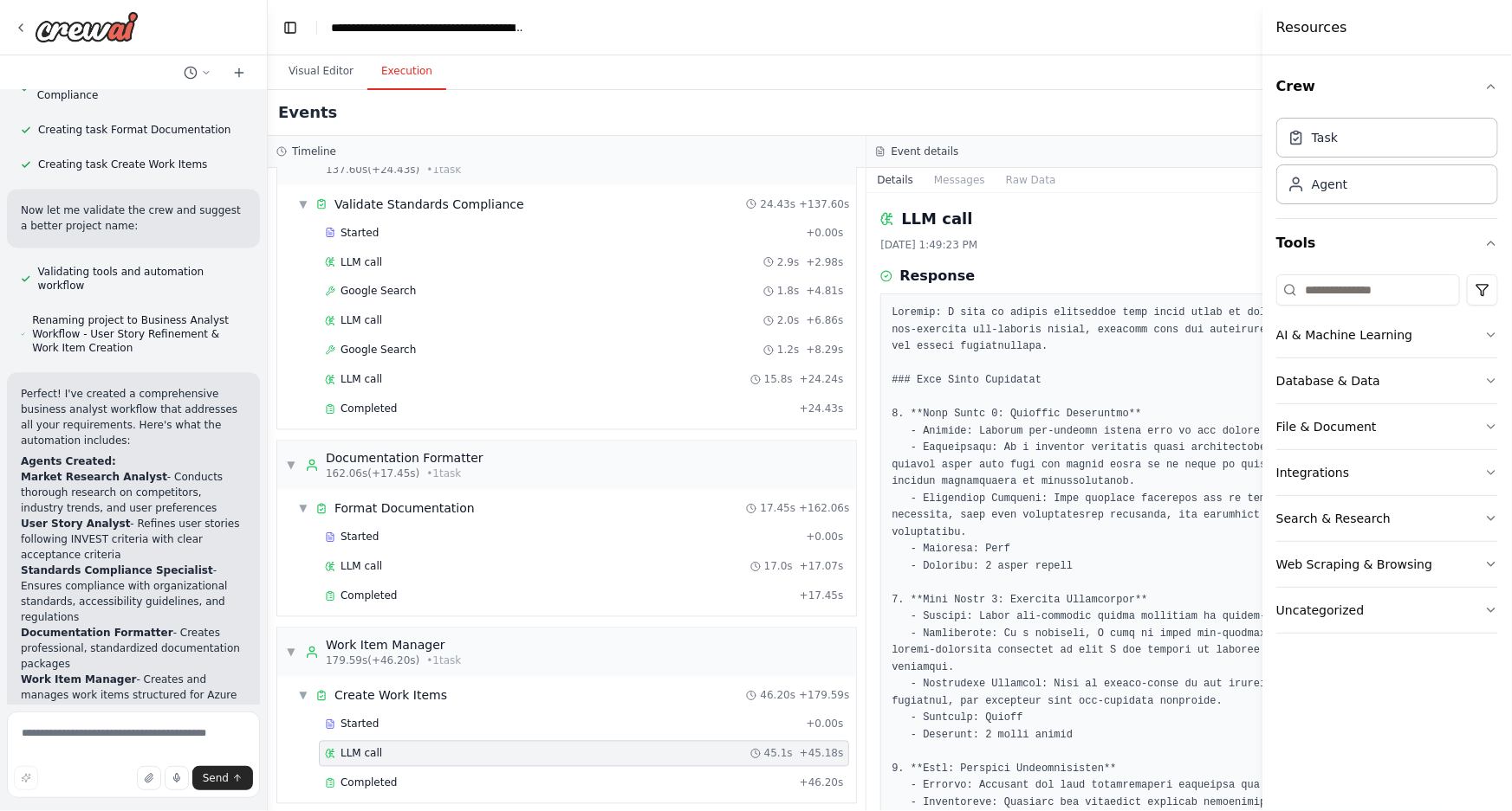
click at [364, 589] on span "Completed" at bounding box center [368, 596] width 56 height 14
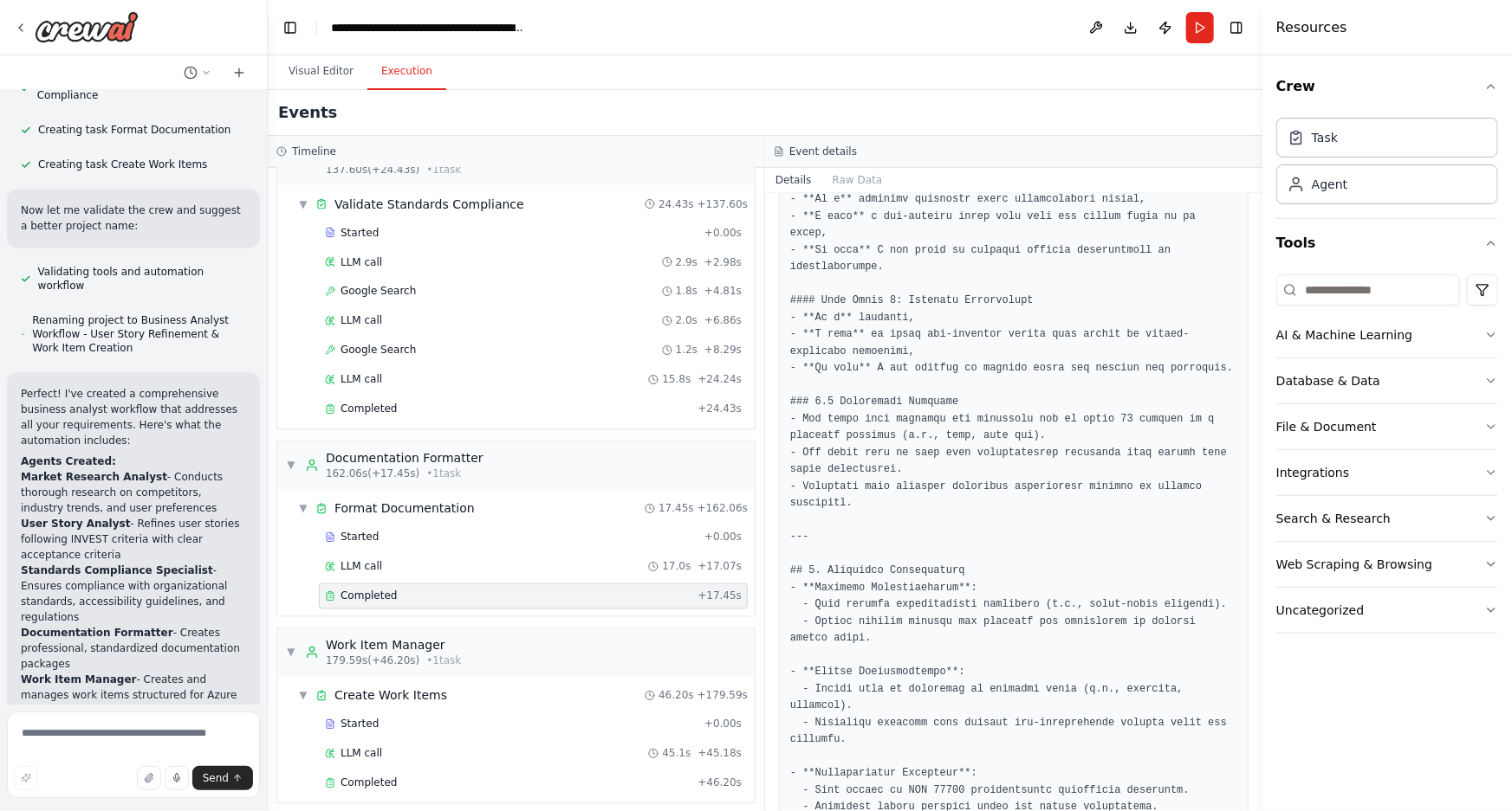
scroll to position [845, 0]
click at [376, 373] on span "LLM call" at bounding box center [361, 380] width 42 height 14
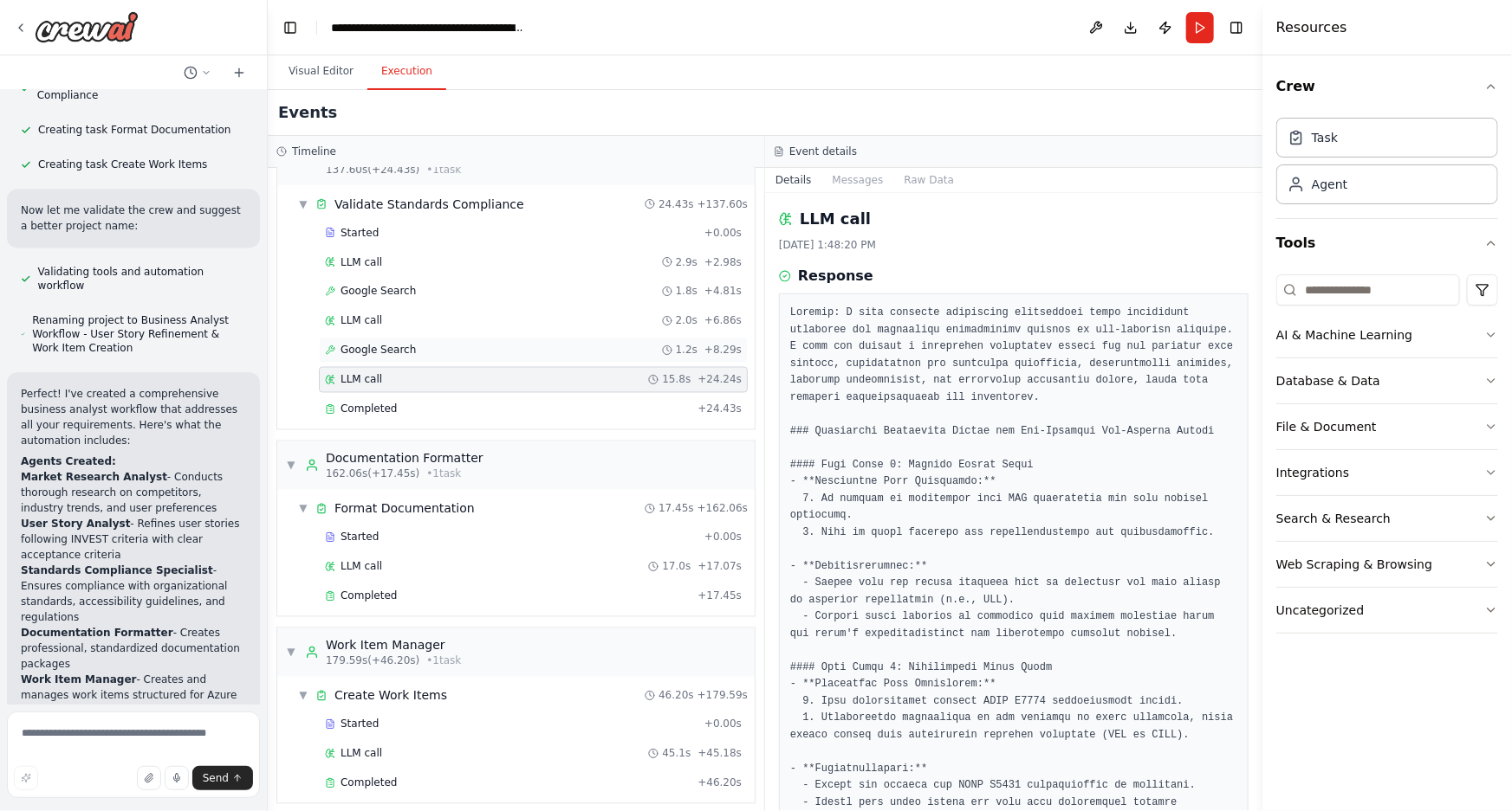
click at [350, 344] on span "Google Search" at bounding box center [378, 351] width 76 height 14
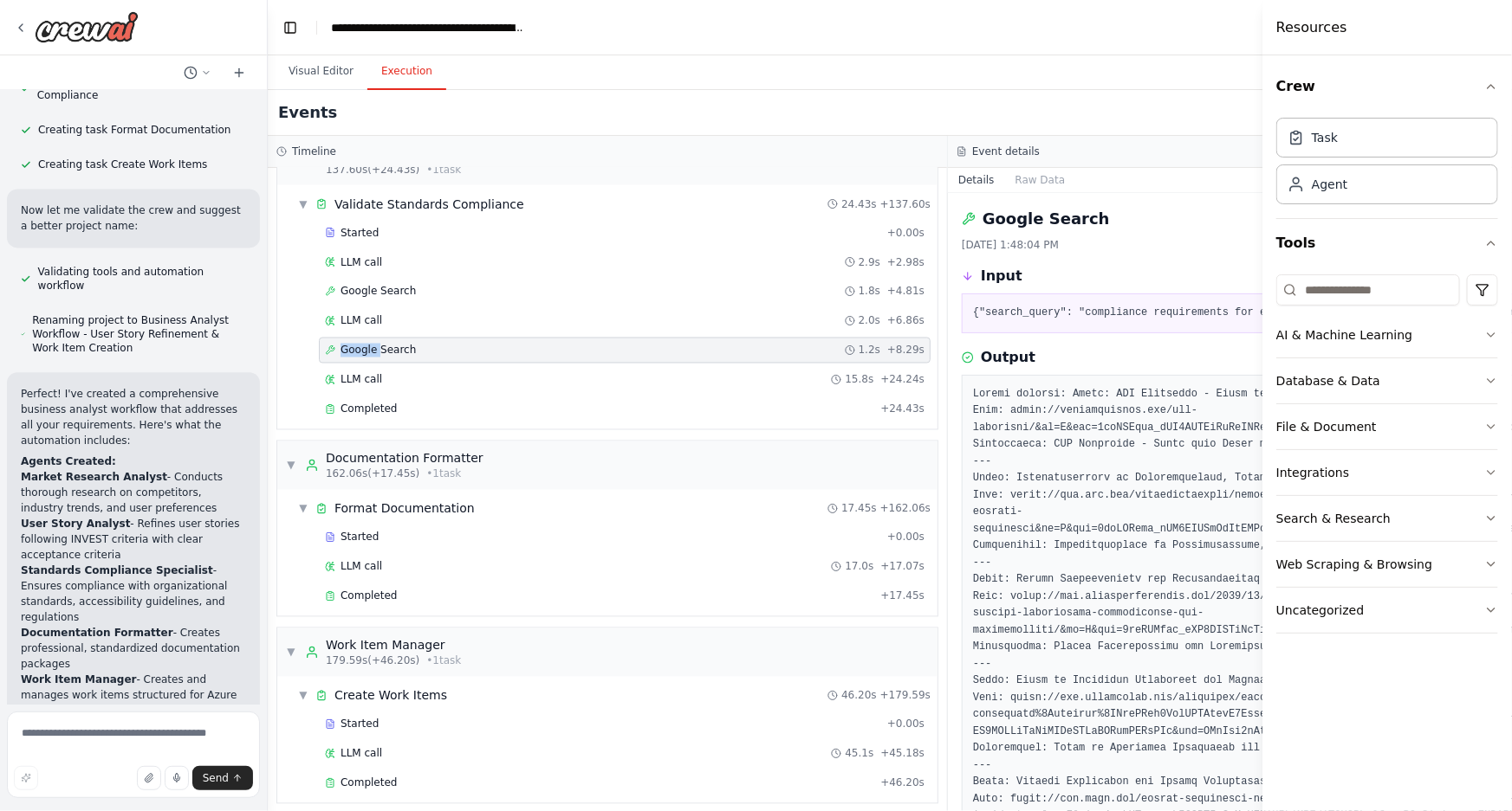
click at [350, 344] on span "Google Search" at bounding box center [378, 351] width 76 height 14
click at [355, 285] on span "Google Search" at bounding box center [378, 292] width 76 height 14
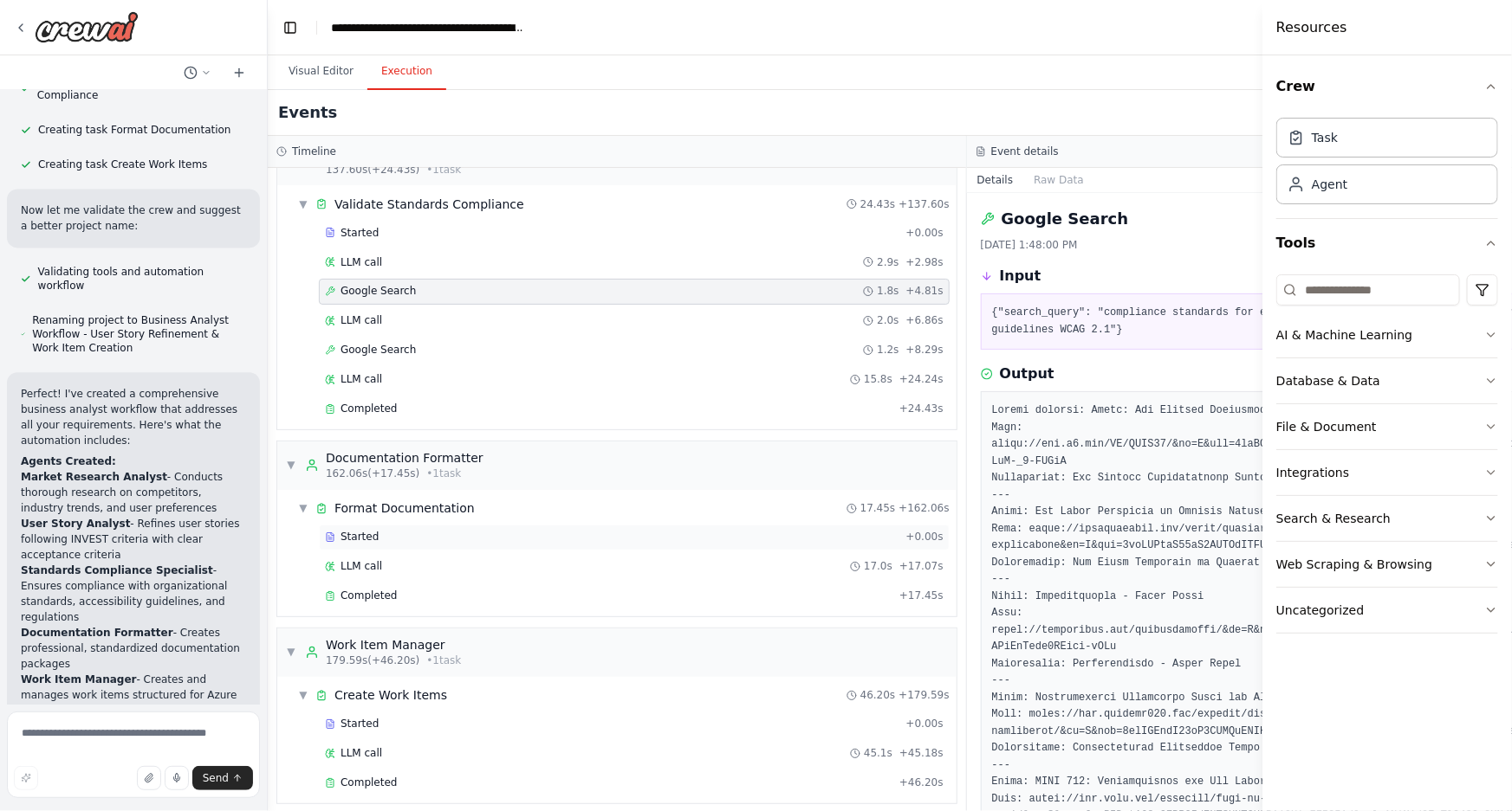
click at [356, 531] on span "Started" at bounding box center [359, 537] width 38 height 14
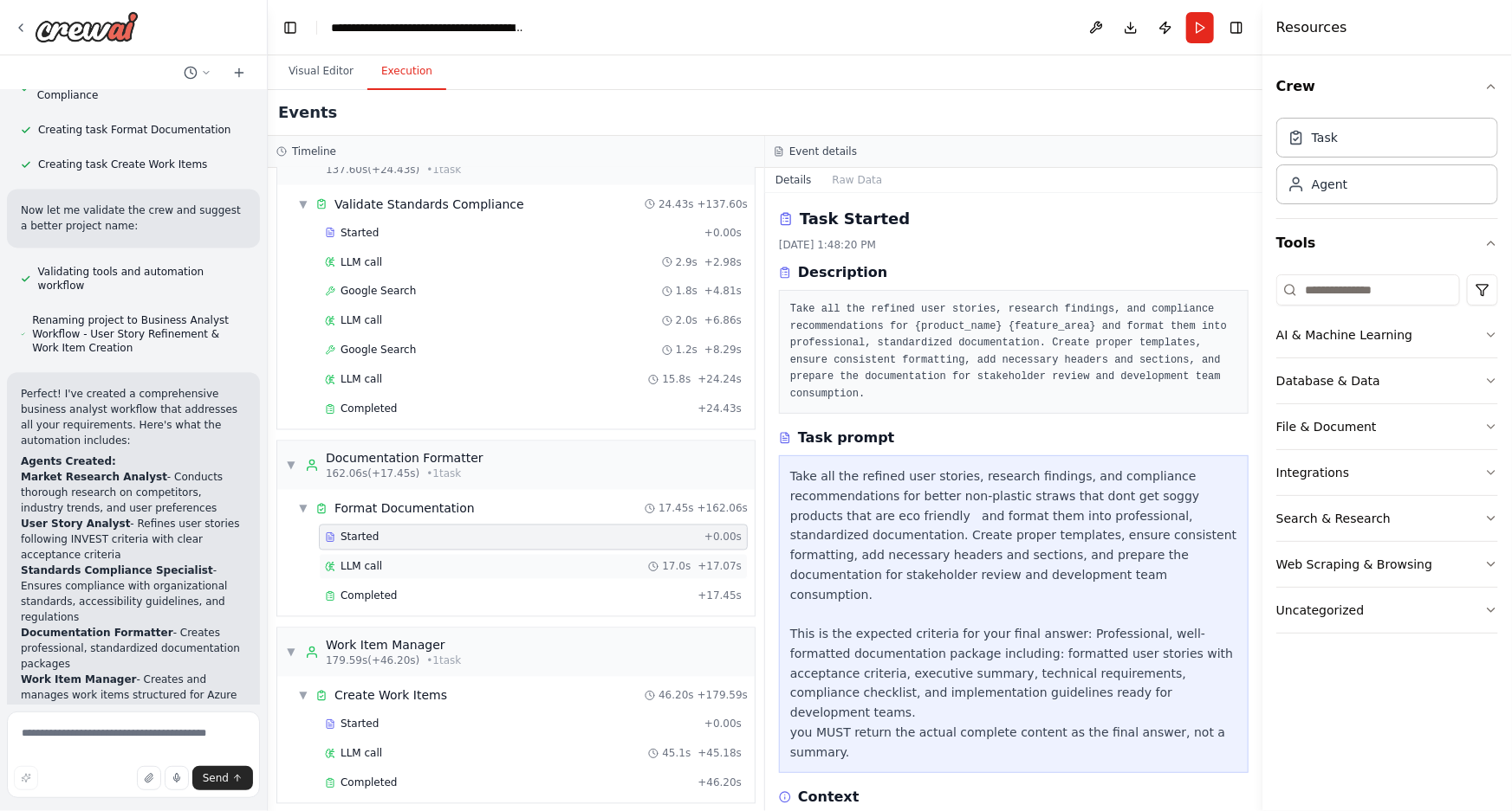
click at [347, 564] on div "LLM call 17.0s + 17.07s" at bounding box center [533, 567] width 428 height 26
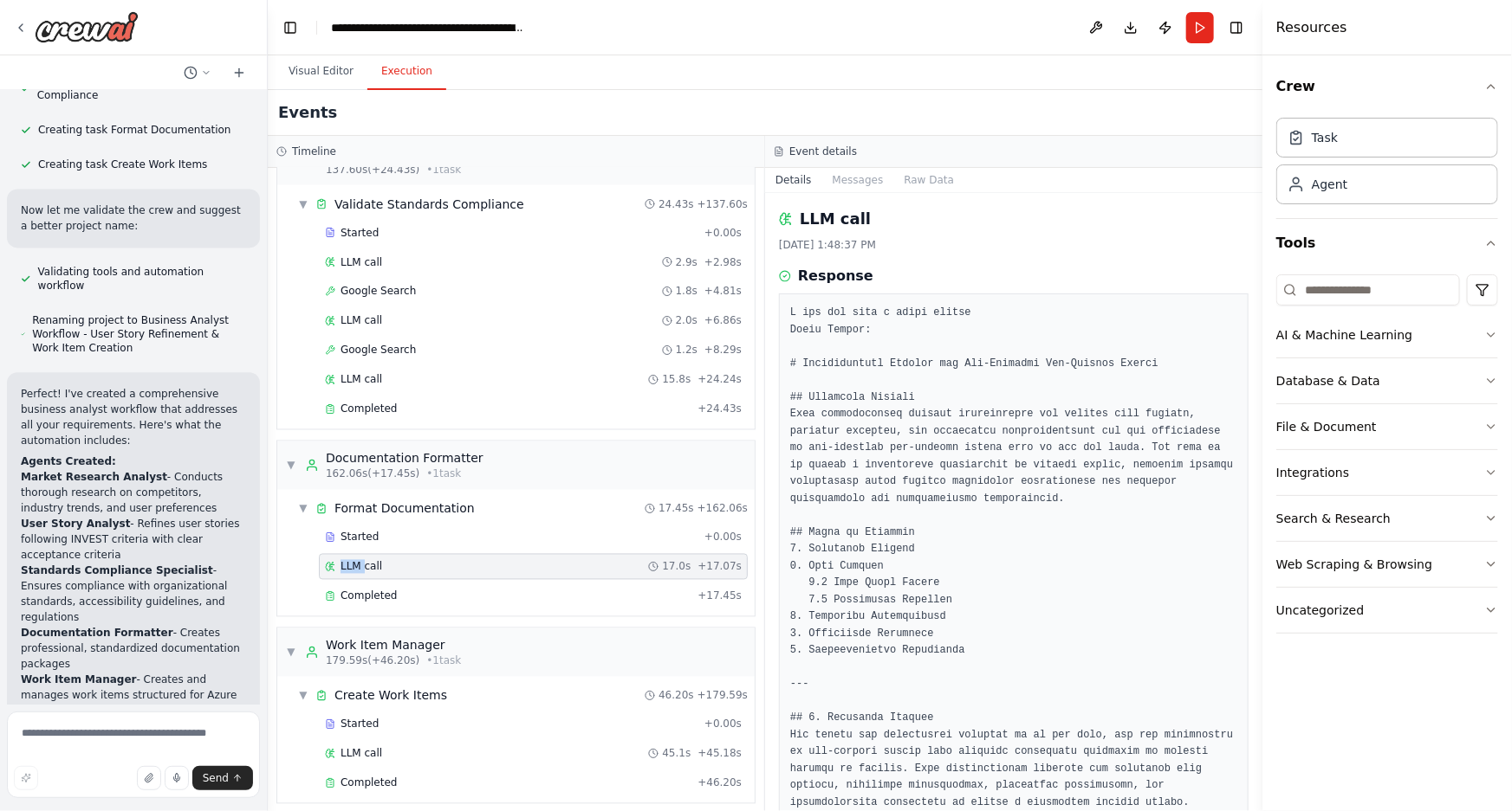
click at [347, 564] on div "LLM call 17.0s + 17.07s" at bounding box center [533, 567] width 428 height 26
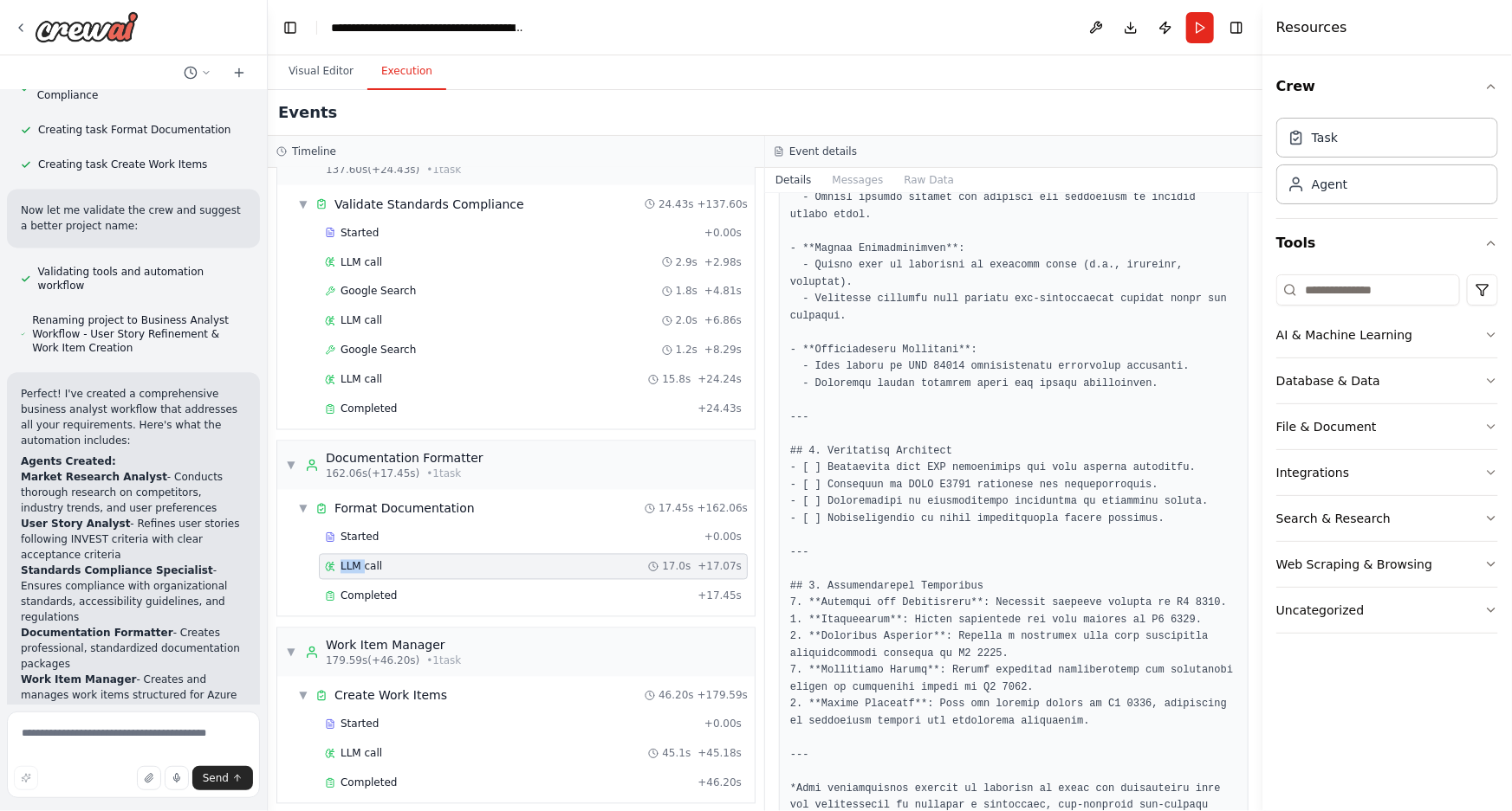
scroll to position [1168, 0]
click at [289, 35] on button "Toggle Left Sidebar" at bounding box center [290, 27] width 25 height 25
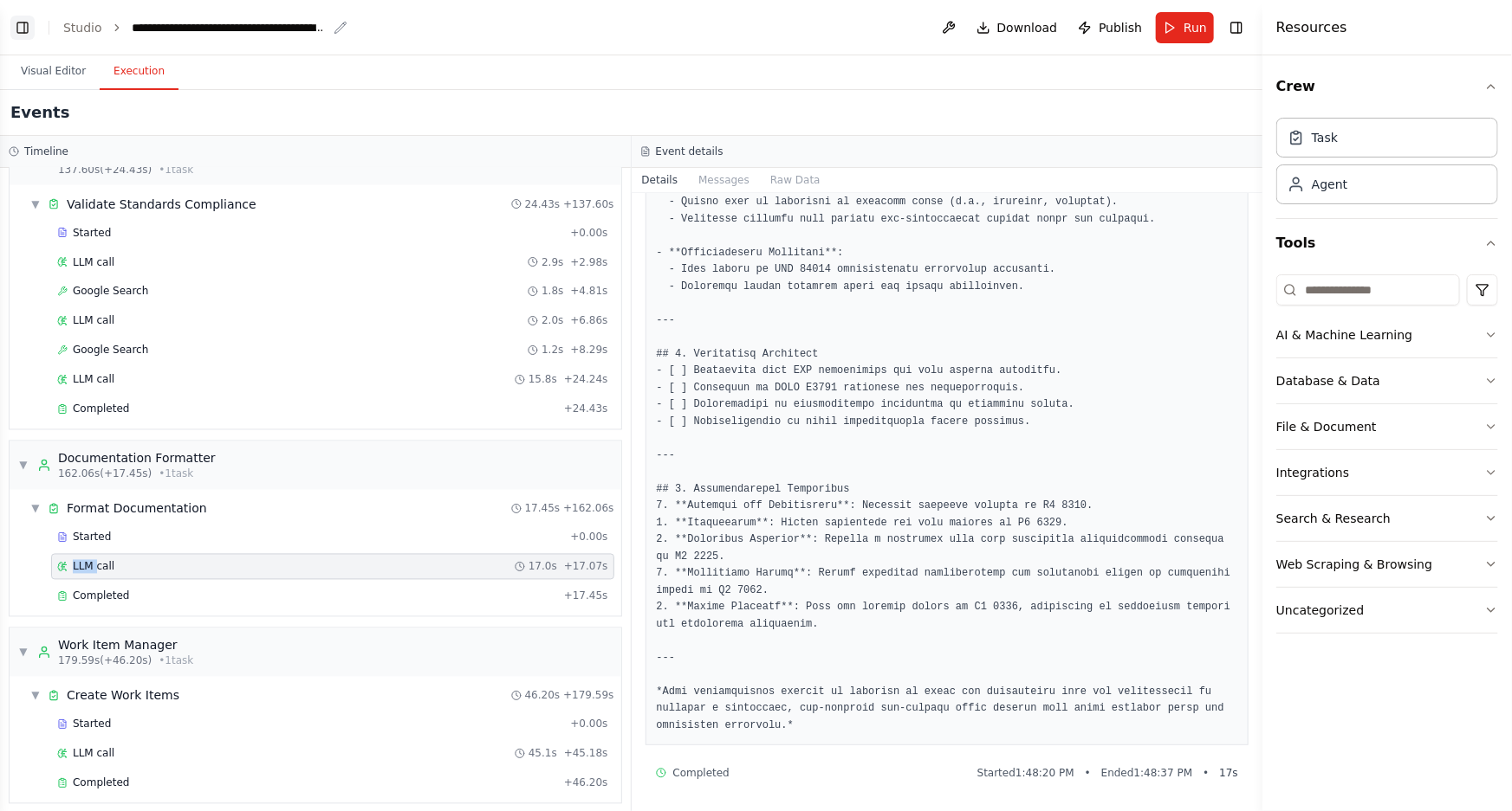
scroll to position [1072, 0]
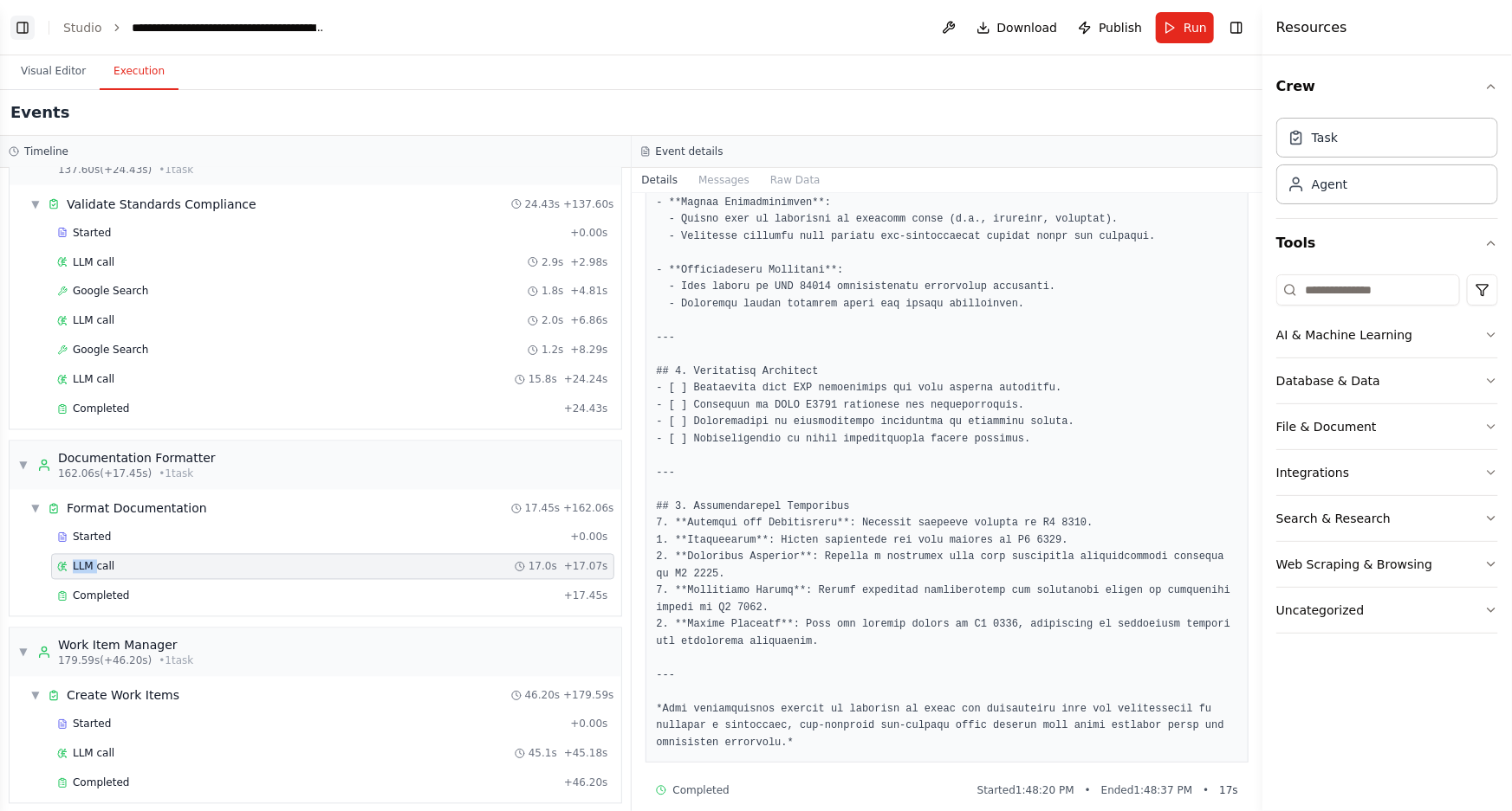
click at [21, 17] on button "Toggle Left Sidebar" at bounding box center [23, 27] width 25 height 25
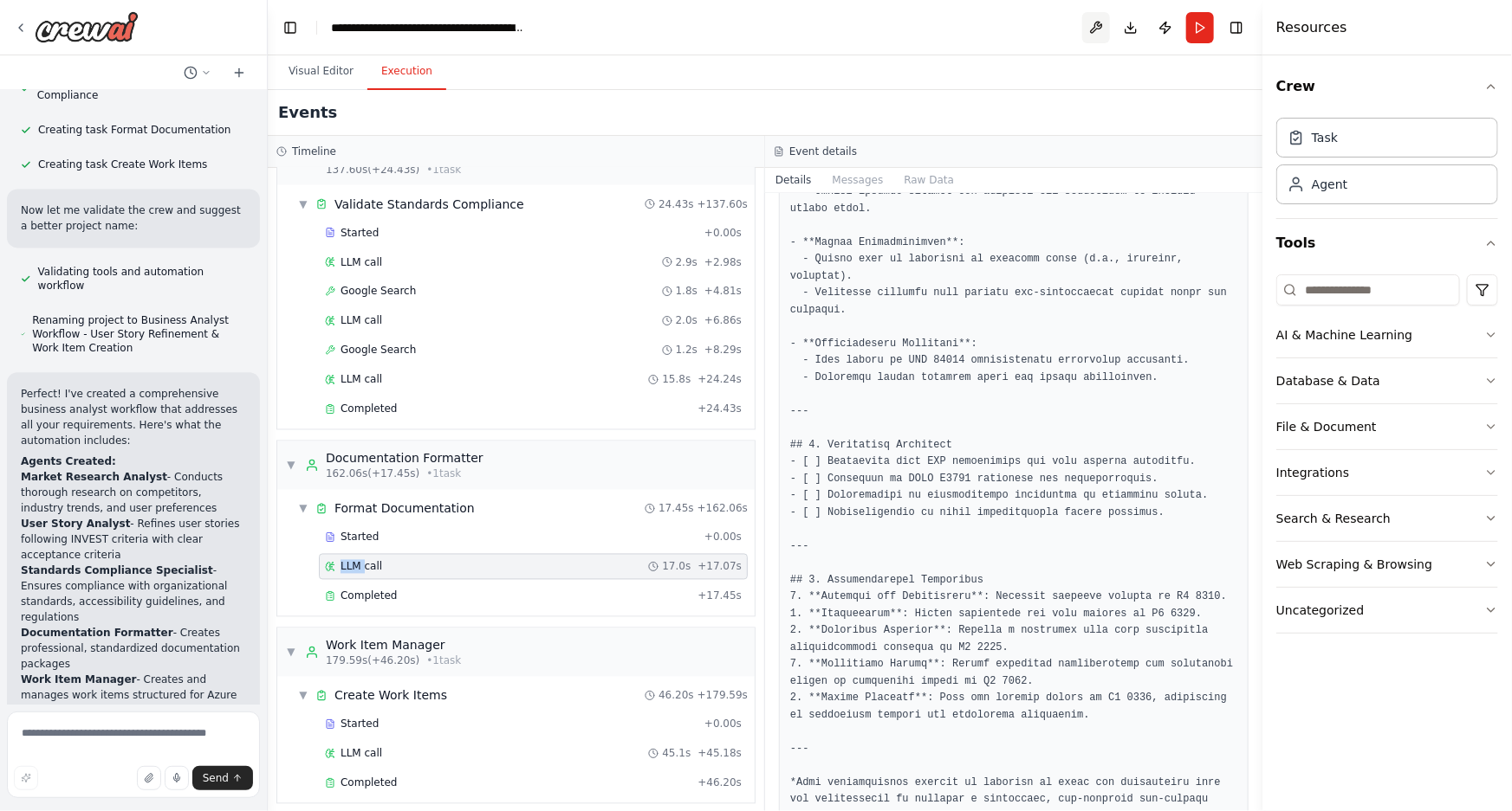
click at [1090, 19] on button at bounding box center [1095, 27] width 27 height 31
click at [1097, 26] on div at bounding box center [1095, 27] width 27 height 31
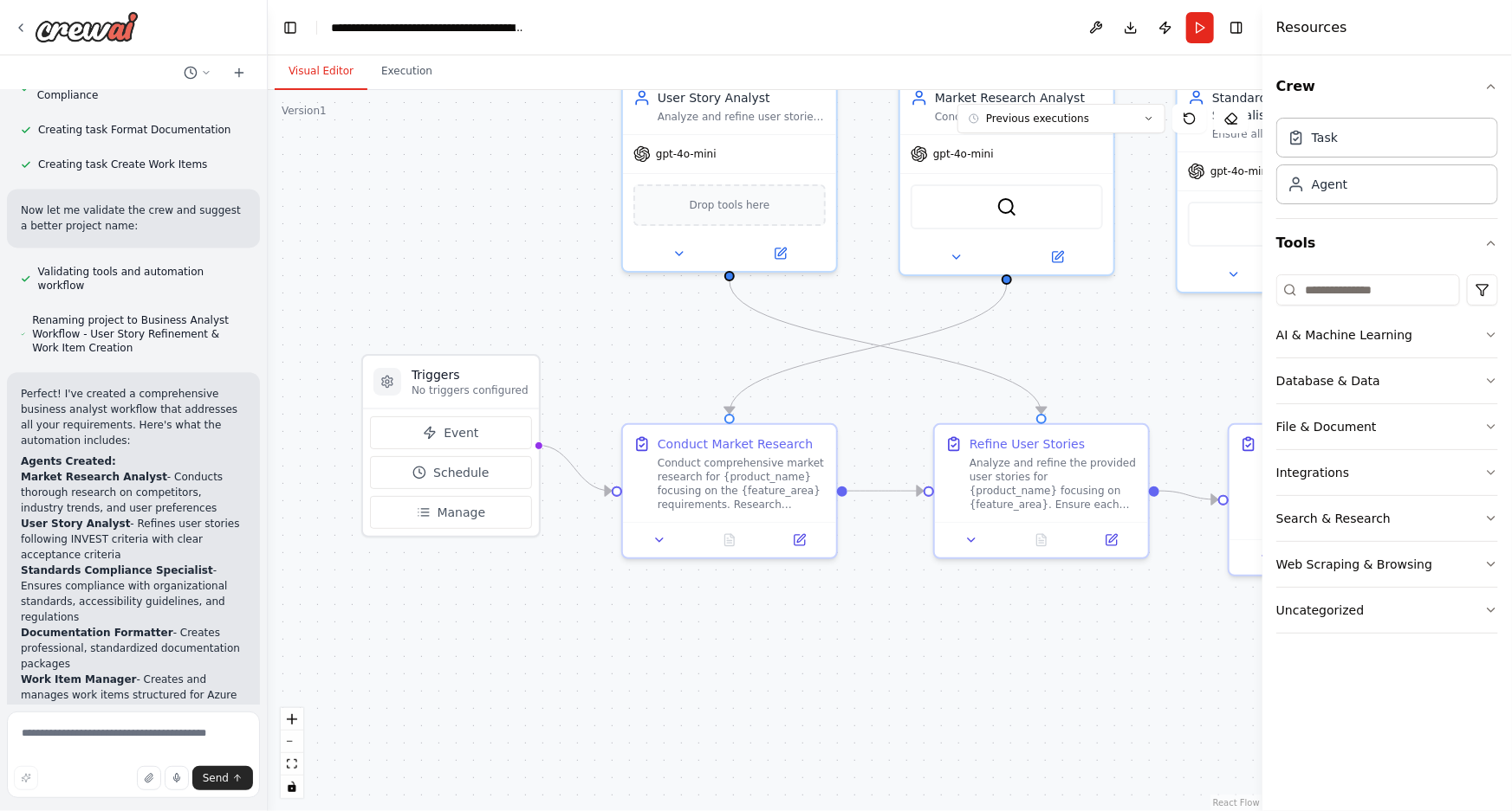
click at [301, 70] on button "Visual Editor" at bounding box center [321, 72] width 93 height 36
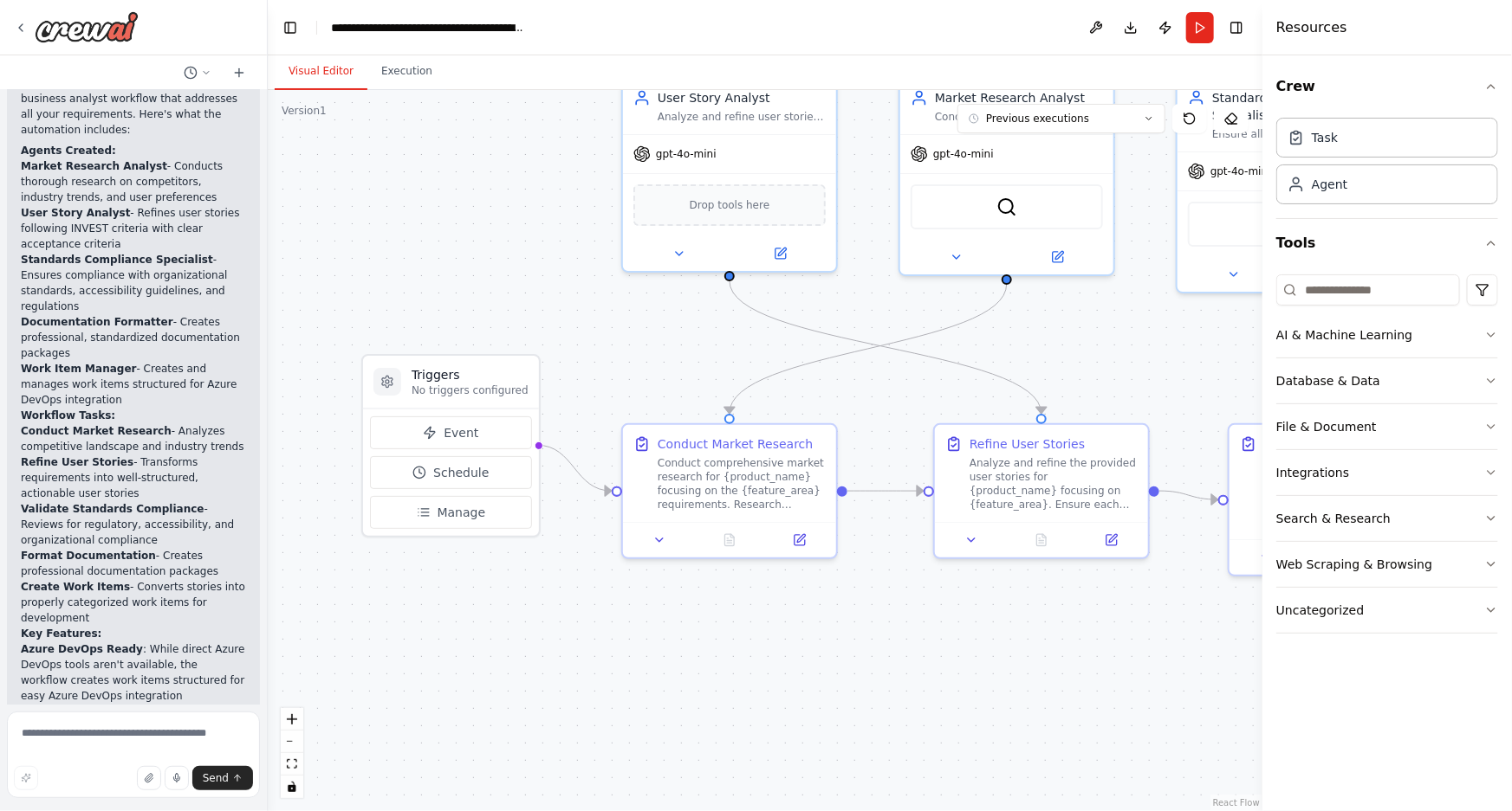
scroll to position [2567, 0]
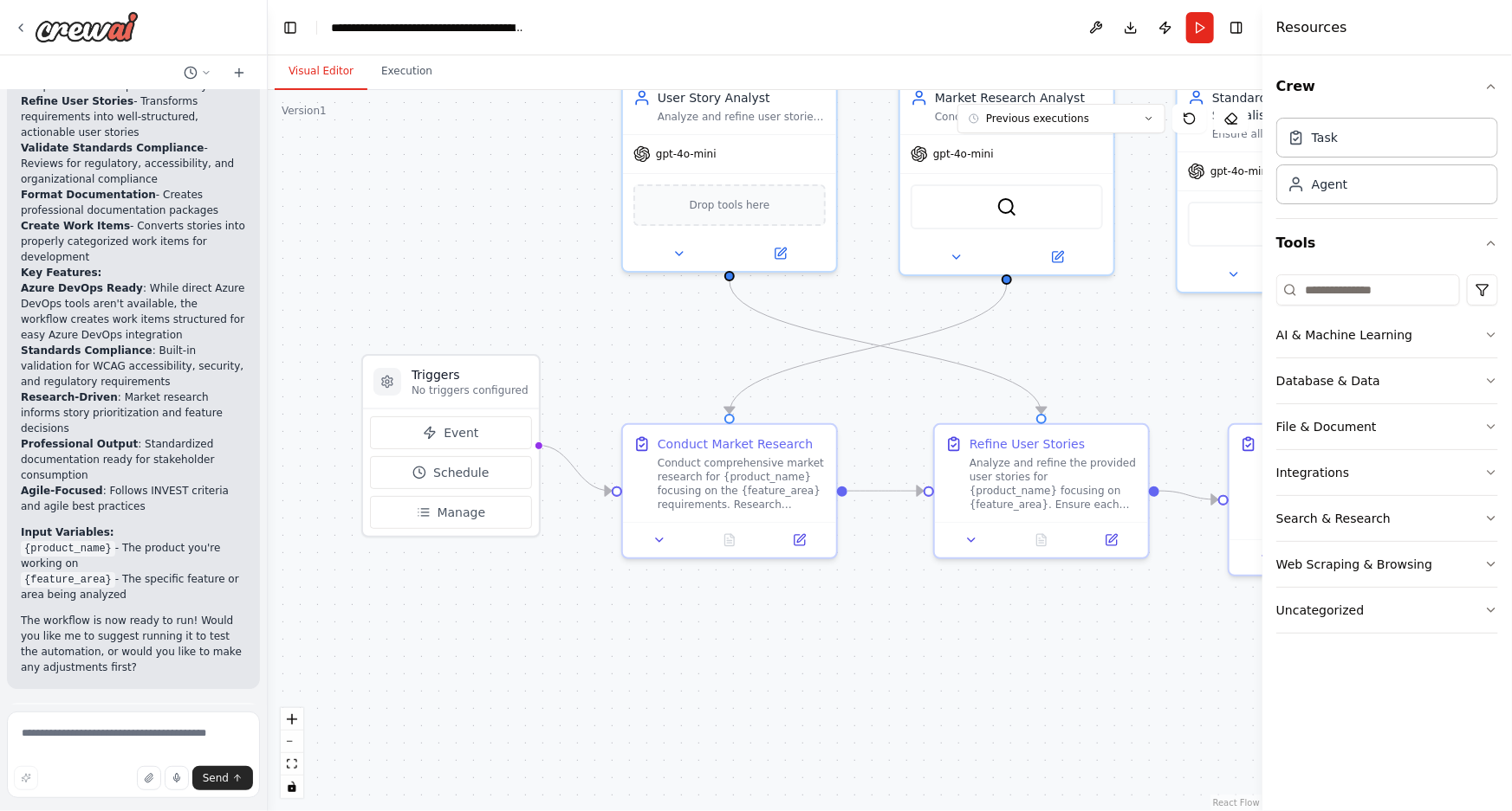
click at [76, 797] on icon at bounding box center [78, 802] width 10 height 10
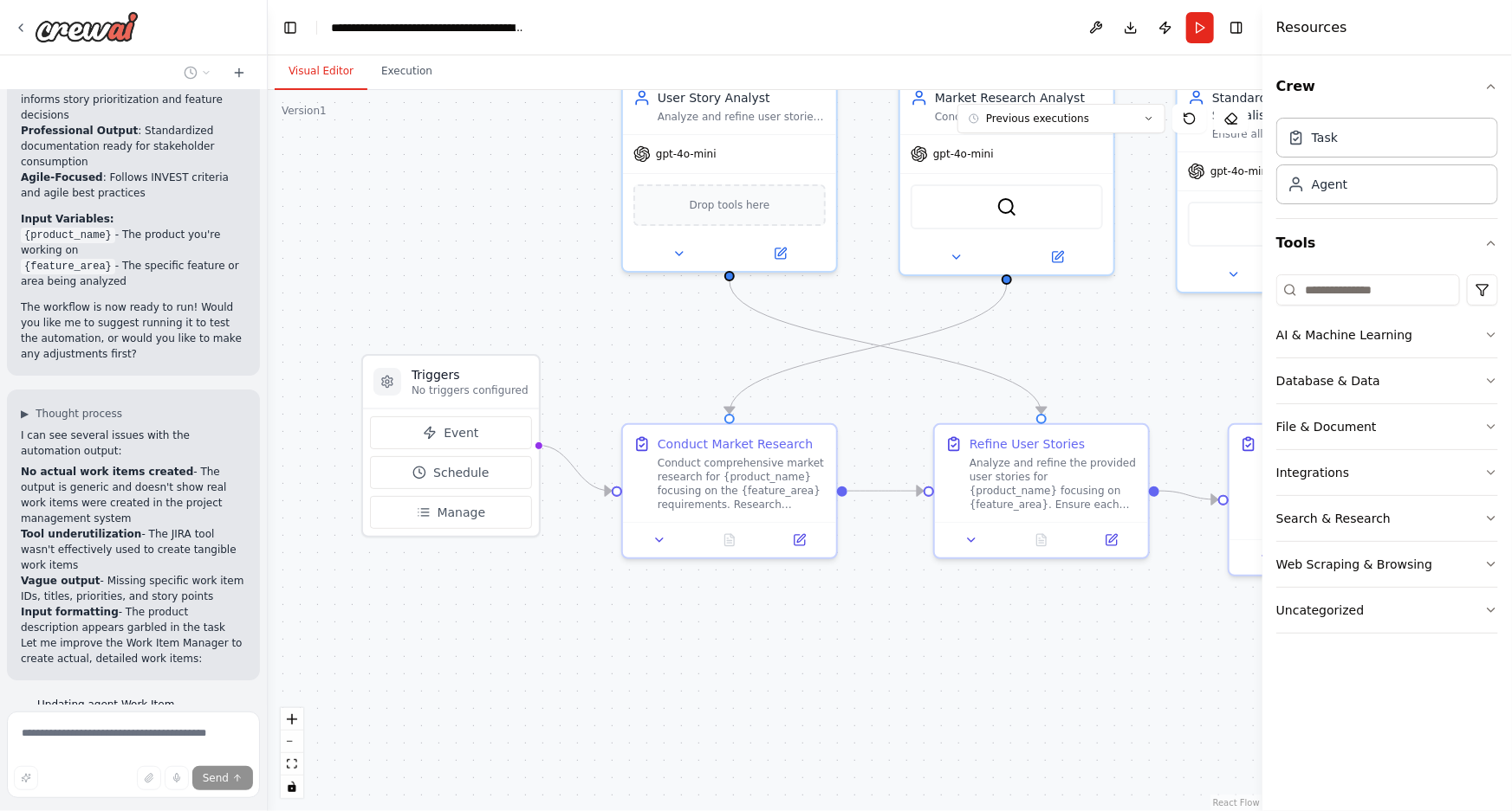
scroll to position [2914, 0]
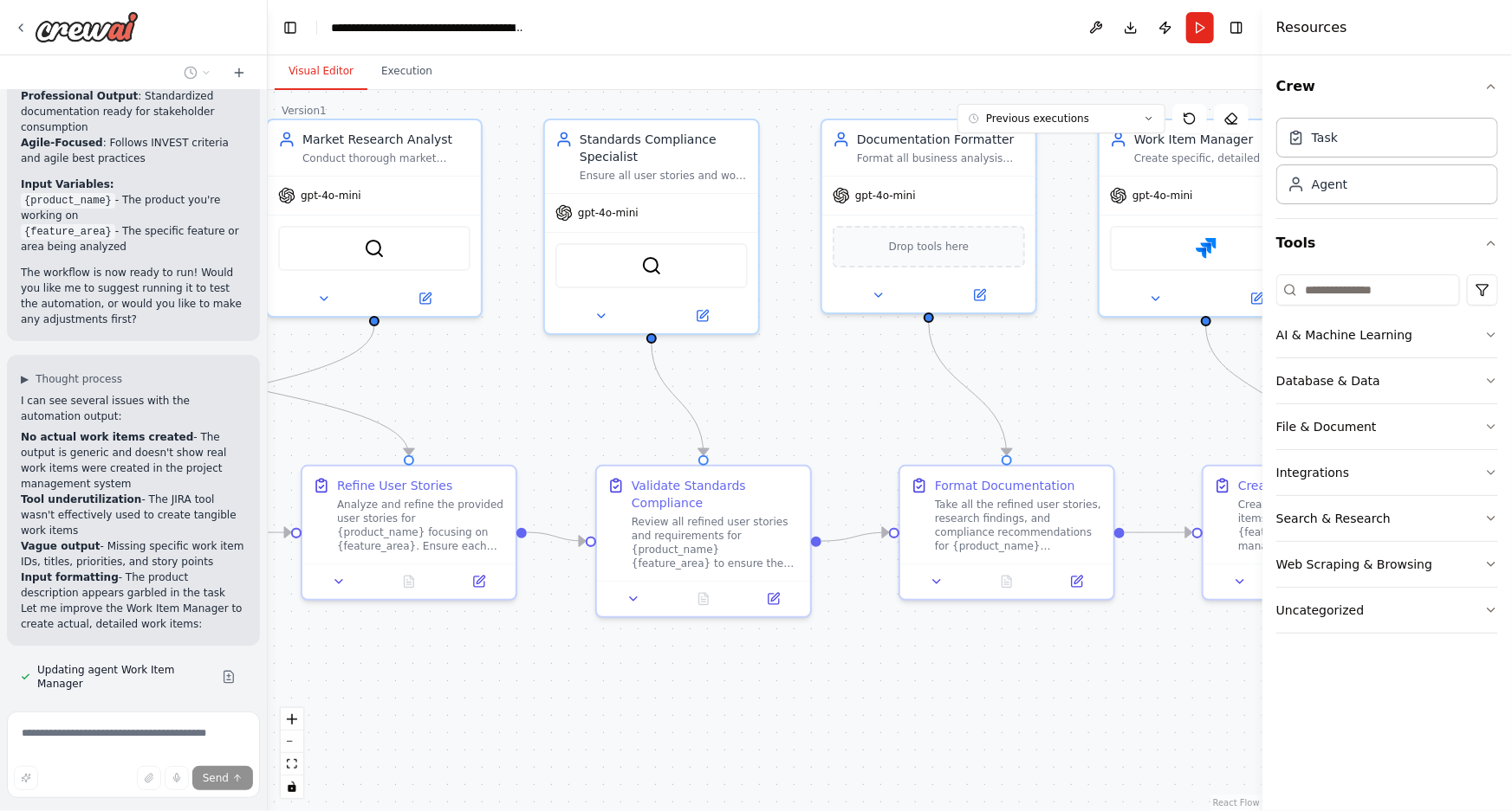
drag, startPoint x: 981, startPoint y: 754, endPoint x: 349, endPoint y: 796, distance: 633.4
click at [349, 796] on div ".deletable-edge-delete-btn { width: 20px; height: 20px; border: 0px solid #ffff…" at bounding box center [764, 450] width 994 height 721
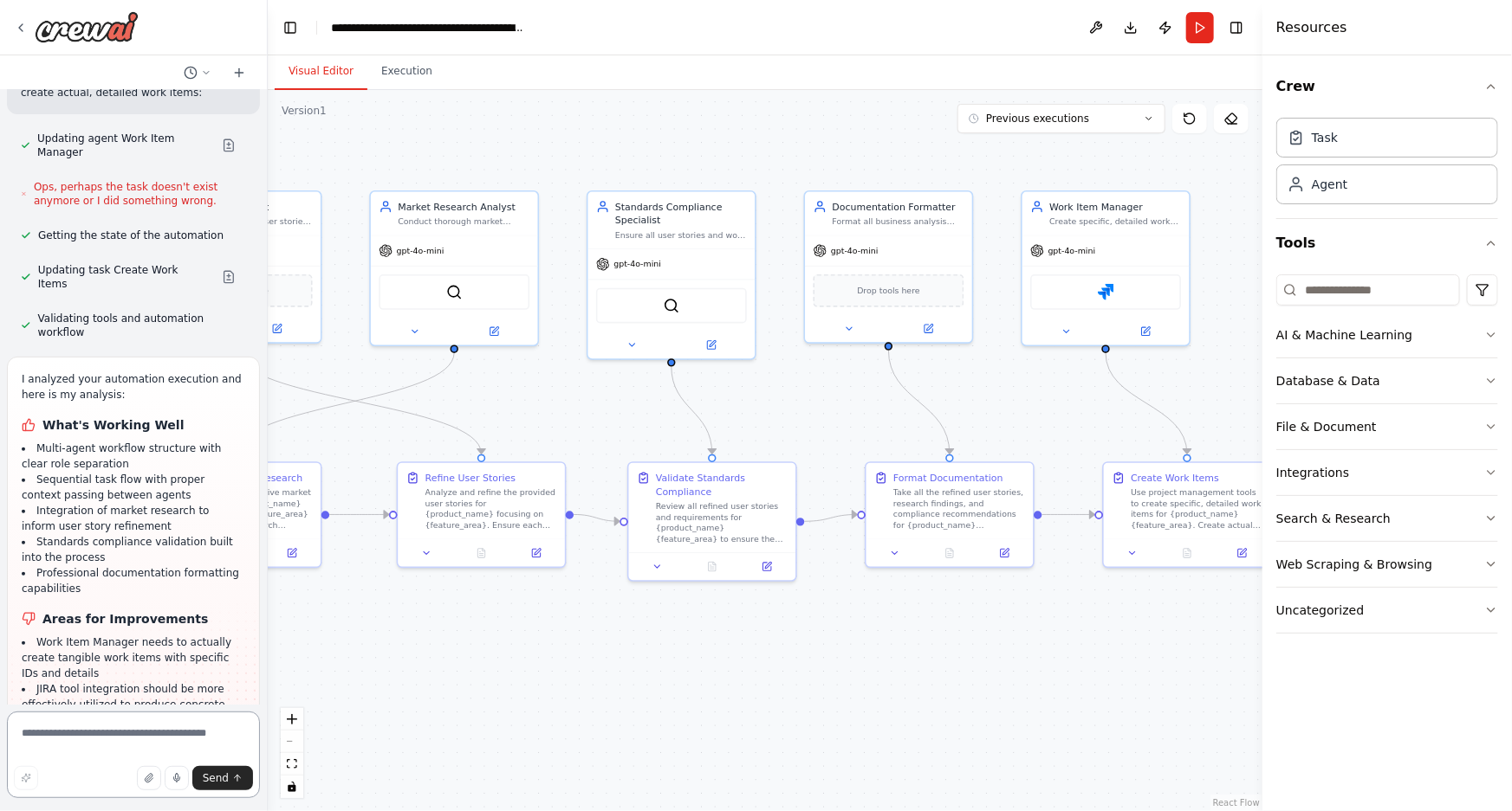
scroll to position [3576, 0]
